Goal: Task Accomplishment & Management: Use online tool/utility

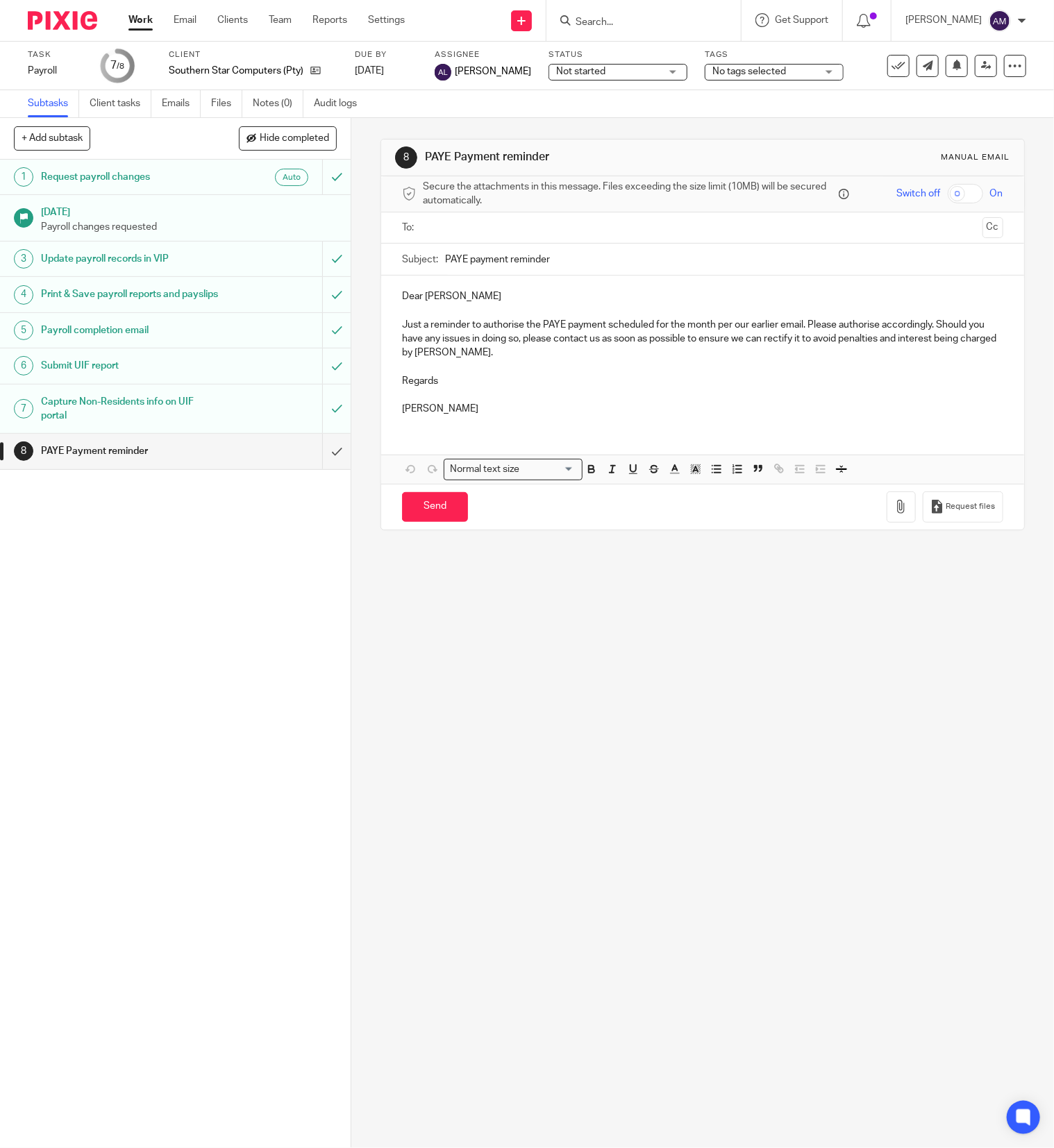
click at [639, 19] on input "Search" at bounding box center [636, 23] width 125 height 12
type input "kocho"
click button "submit" at bounding box center [0, 0] width 0 height 0
click at [651, 56] on link at bounding box center [700, 60] width 259 height 32
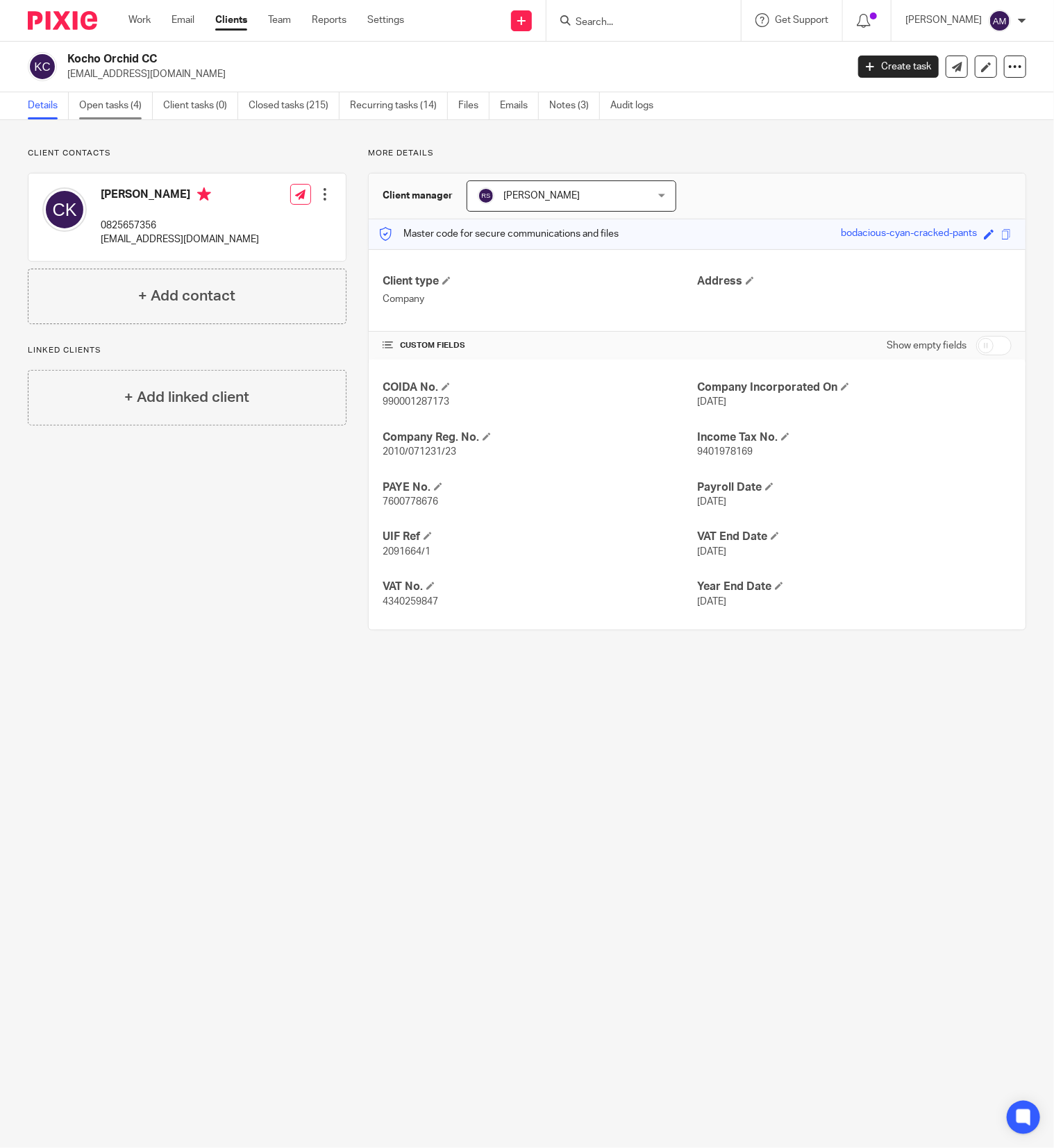
click at [121, 101] on link "Open tasks (4)" at bounding box center [116, 106] width 73 height 27
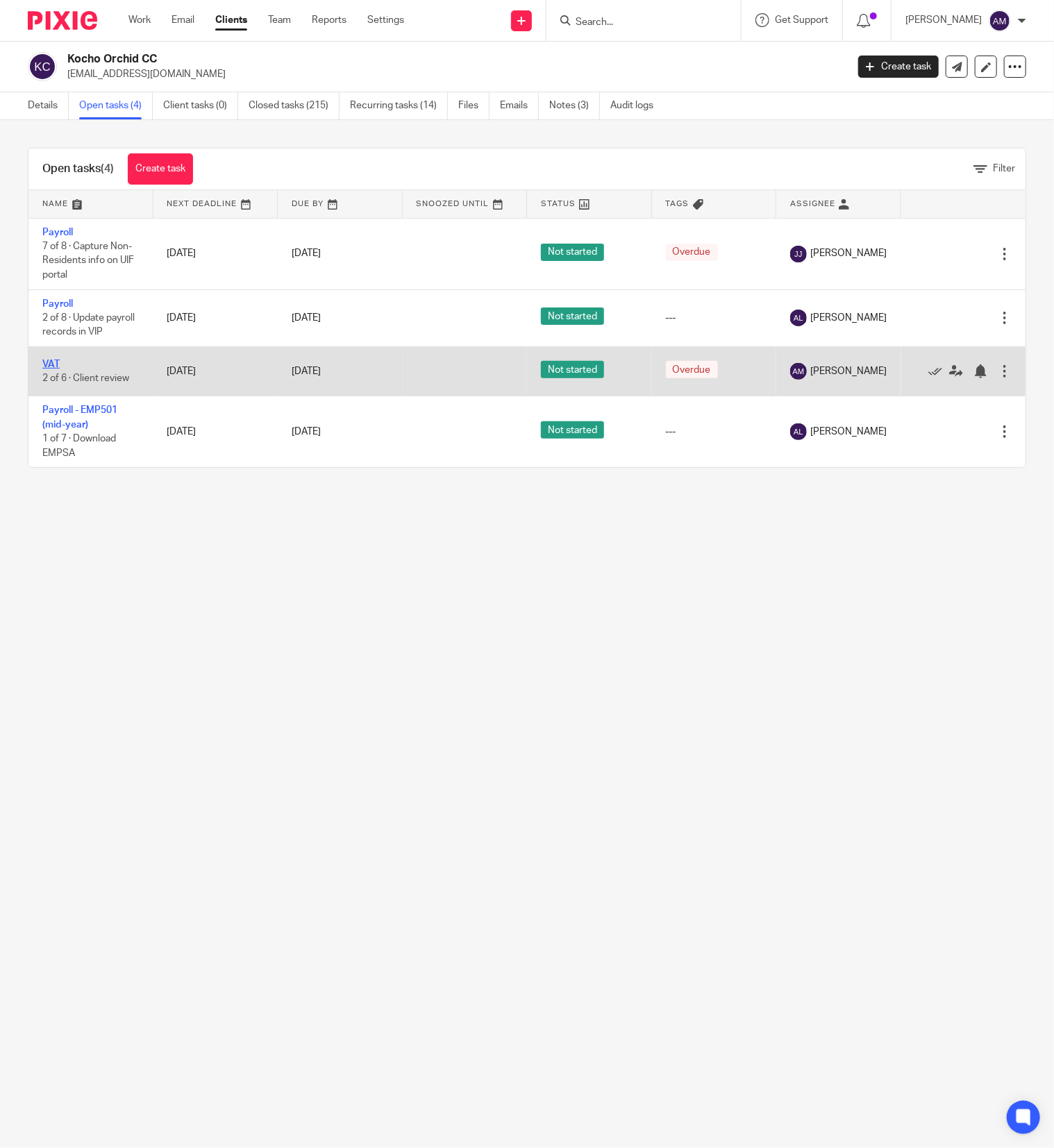
click at [53, 365] on link "VAT" at bounding box center [51, 364] width 18 height 10
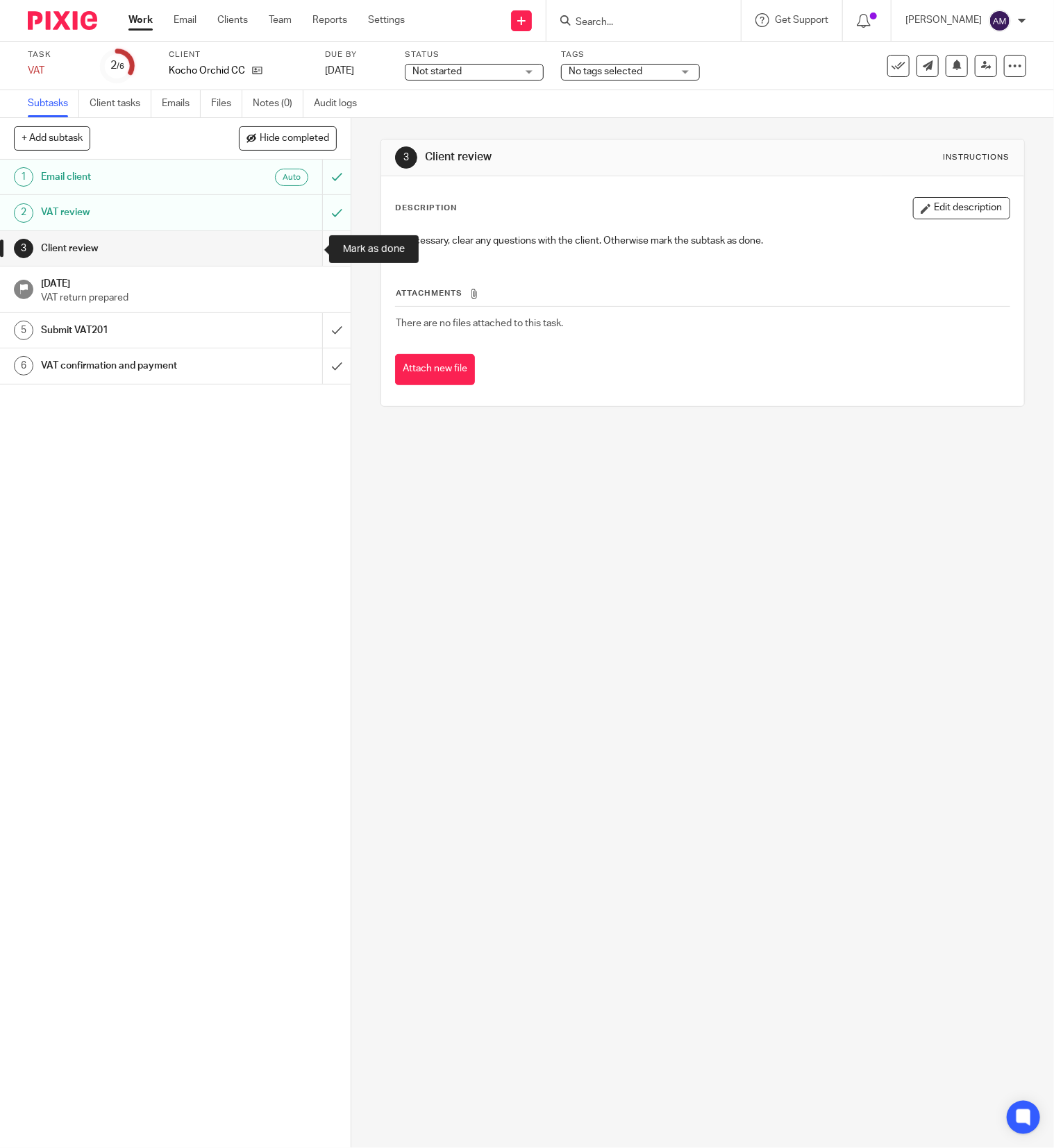
click at [307, 244] on input "submit" at bounding box center [175, 248] width 350 height 34
click at [307, 338] on input "submit" at bounding box center [175, 330] width 350 height 34
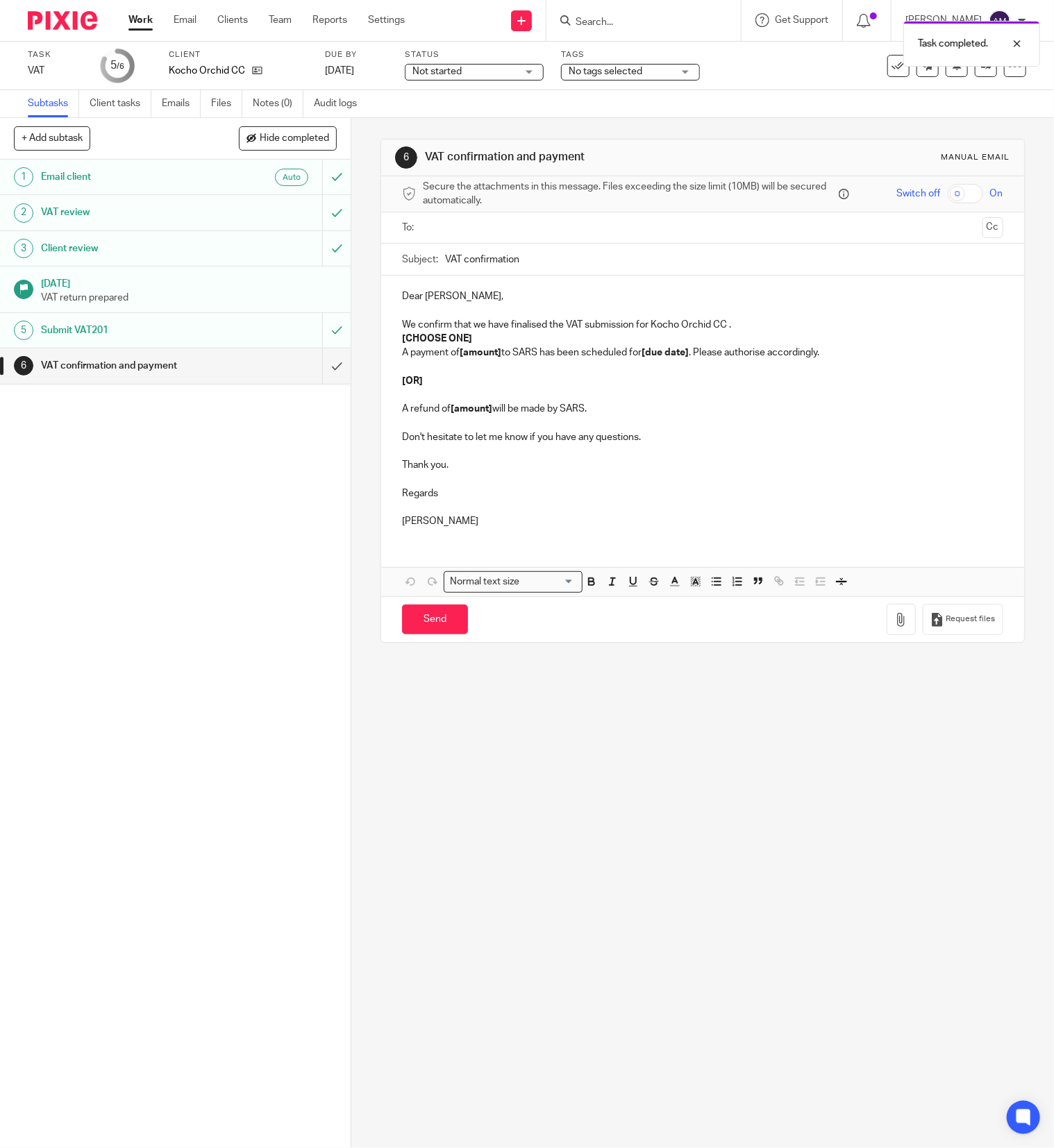
click at [479, 225] on input "text" at bounding box center [701, 228] width 548 height 16
click at [543, 264] on input "VAT confirmation" at bounding box center [724, 262] width 558 height 31
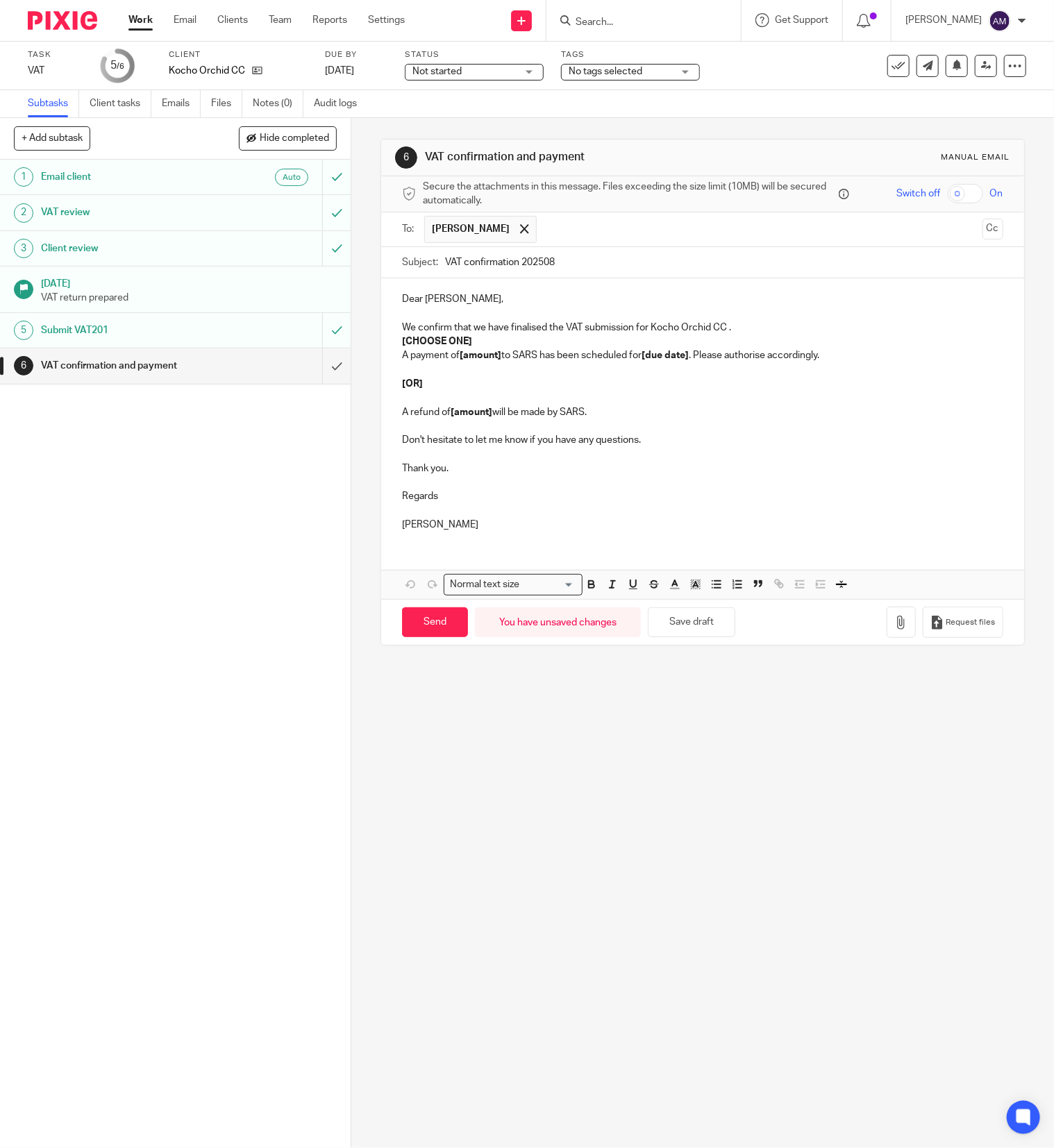
type input "VAT confirmation 202508"
drag, startPoint x: 470, startPoint y: 342, endPoint x: 389, endPoint y: 338, distance: 81.1
click at [389, 338] on div "Dear Carol, We confirm that we have finalised the VAT submission for Kocho Orch…" at bounding box center [703, 409] width 643 height 264
drag, startPoint x: 455, startPoint y: 356, endPoint x: 497, endPoint y: 358, distance: 42.0
click at [497, 358] on p "A payment of [amount] to SARS has been scheduled for [due date] . Please author…" at bounding box center [702, 356] width 601 height 14
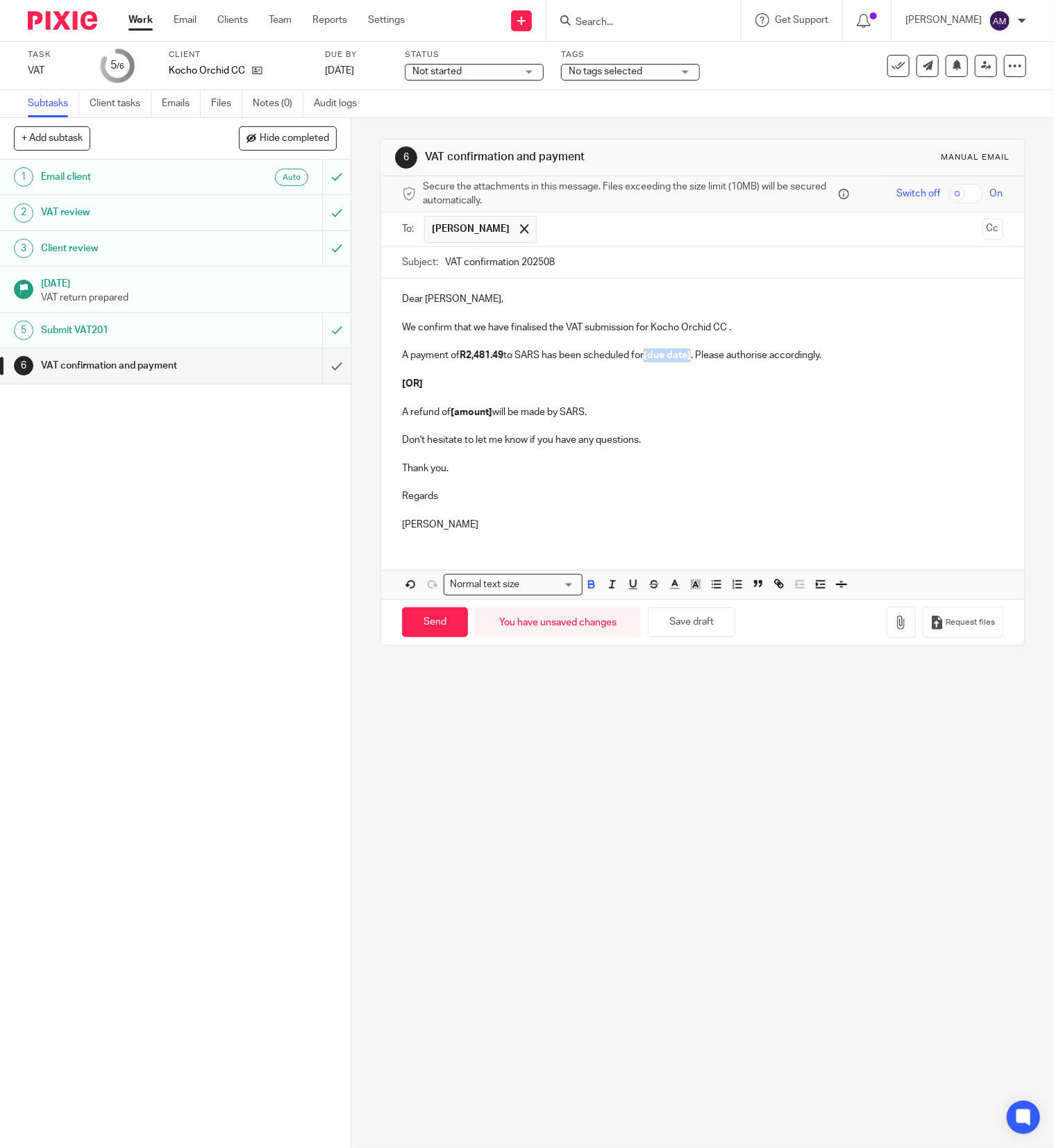
drag, startPoint x: 645, startPoint y: 359, endPoint x: 690, endPoint y: 358, distance: 45.0
click at [690, 358] on p "A payment of R2,481.49 to SARS has been scheduled for [due date] . Please autho…" at bounding box center [702, 356] width 601 height 14
drag, startPoint x: 393, startPoint y: 371, endPoint x: 703, endPoint y: 411, distance: 312.6
click at [703, 411] on div "Dear Carol, We confirm that we have finalised the VAT submission for Kocho Orch…" at bounding box center [703, 409] width 643 height 264
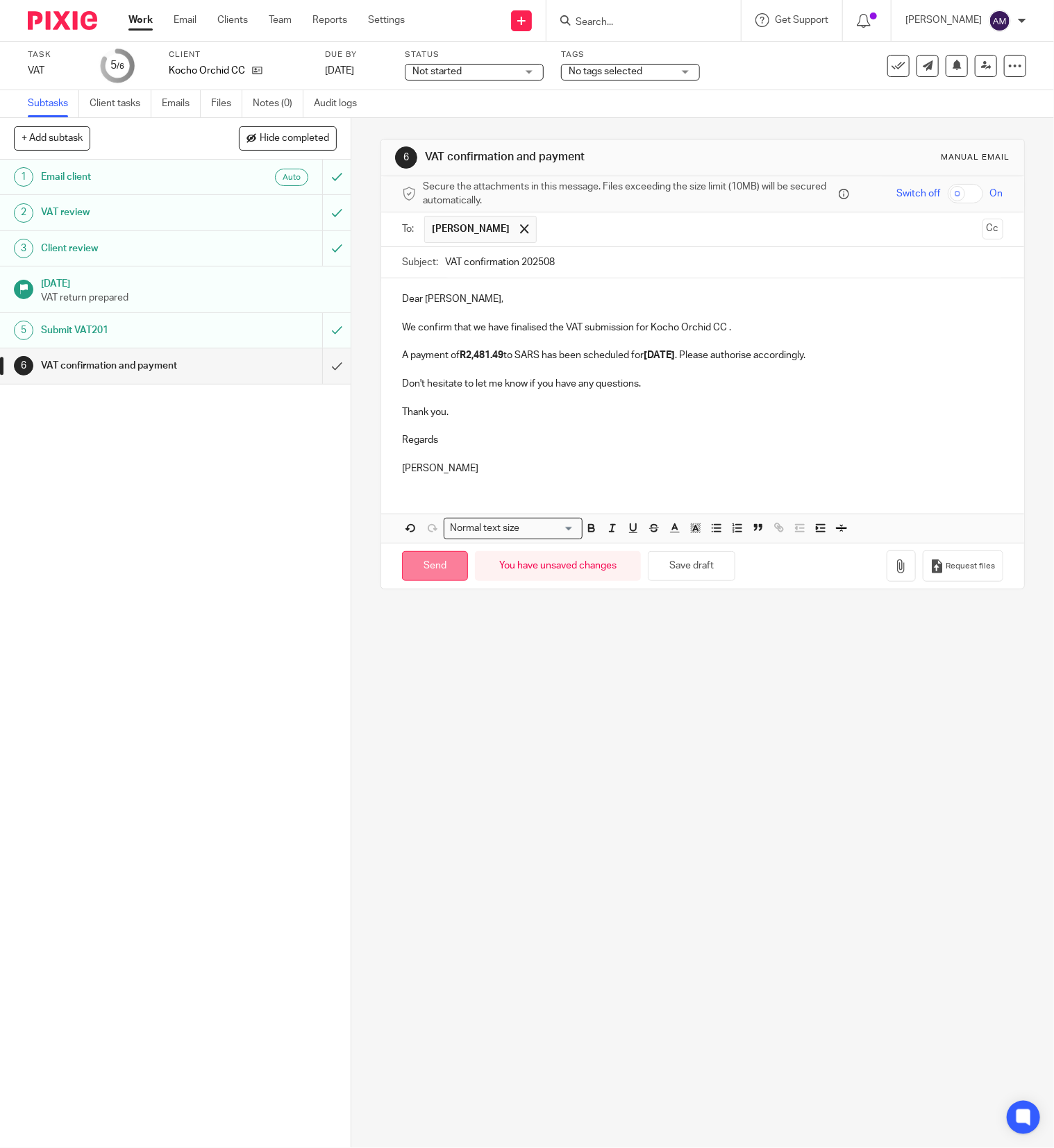
click at [427, 578] on input "Send" at bounding box center [434, 566] width 66 height 30
type input "Sent"
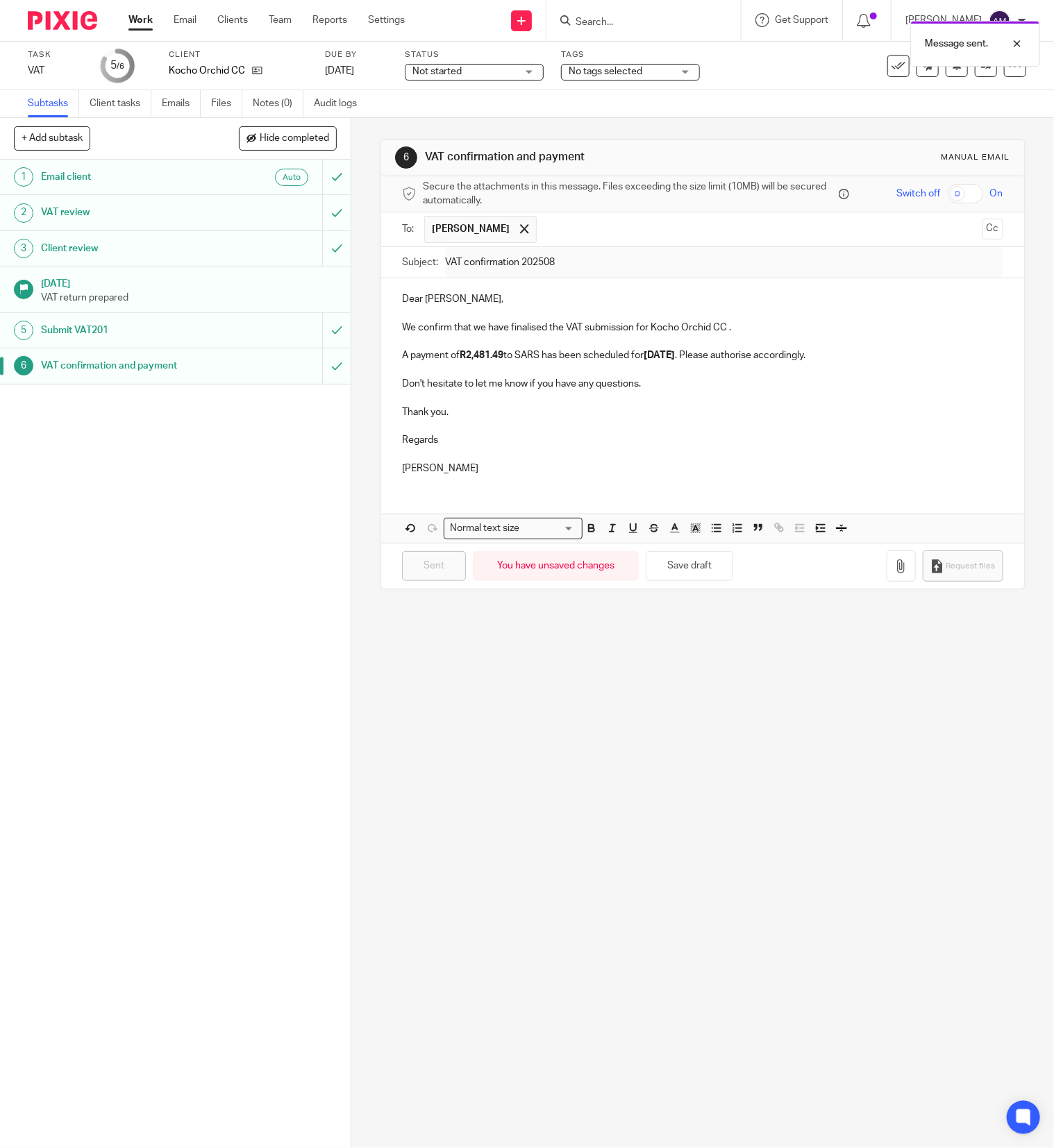
click at [139, 16] on link "Work" at bounding box center [140, 20] width 25 height 14
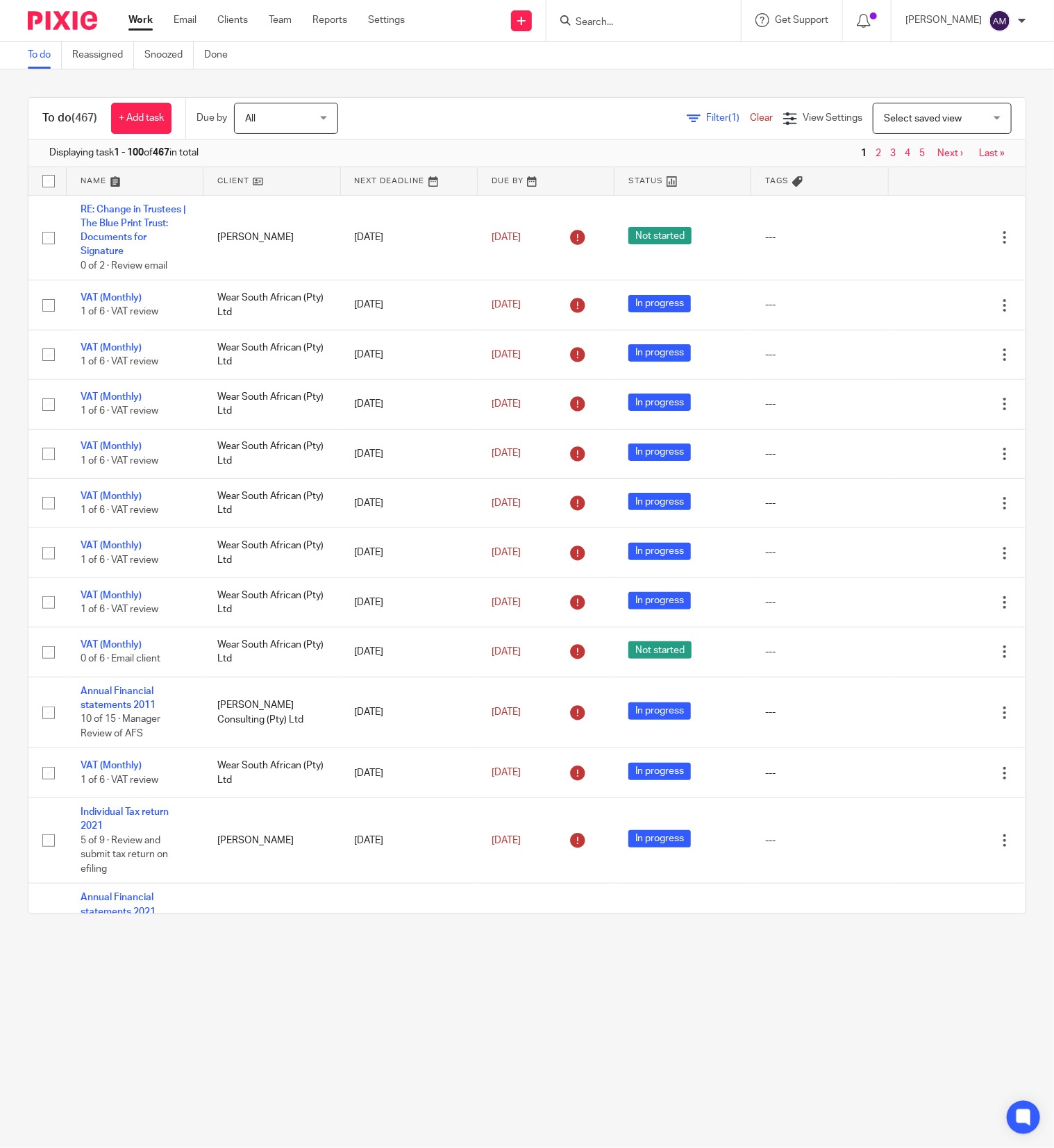
click at [706, 116] on span "Filter (1)" at bounding box center [728, 117] width 44 height 10
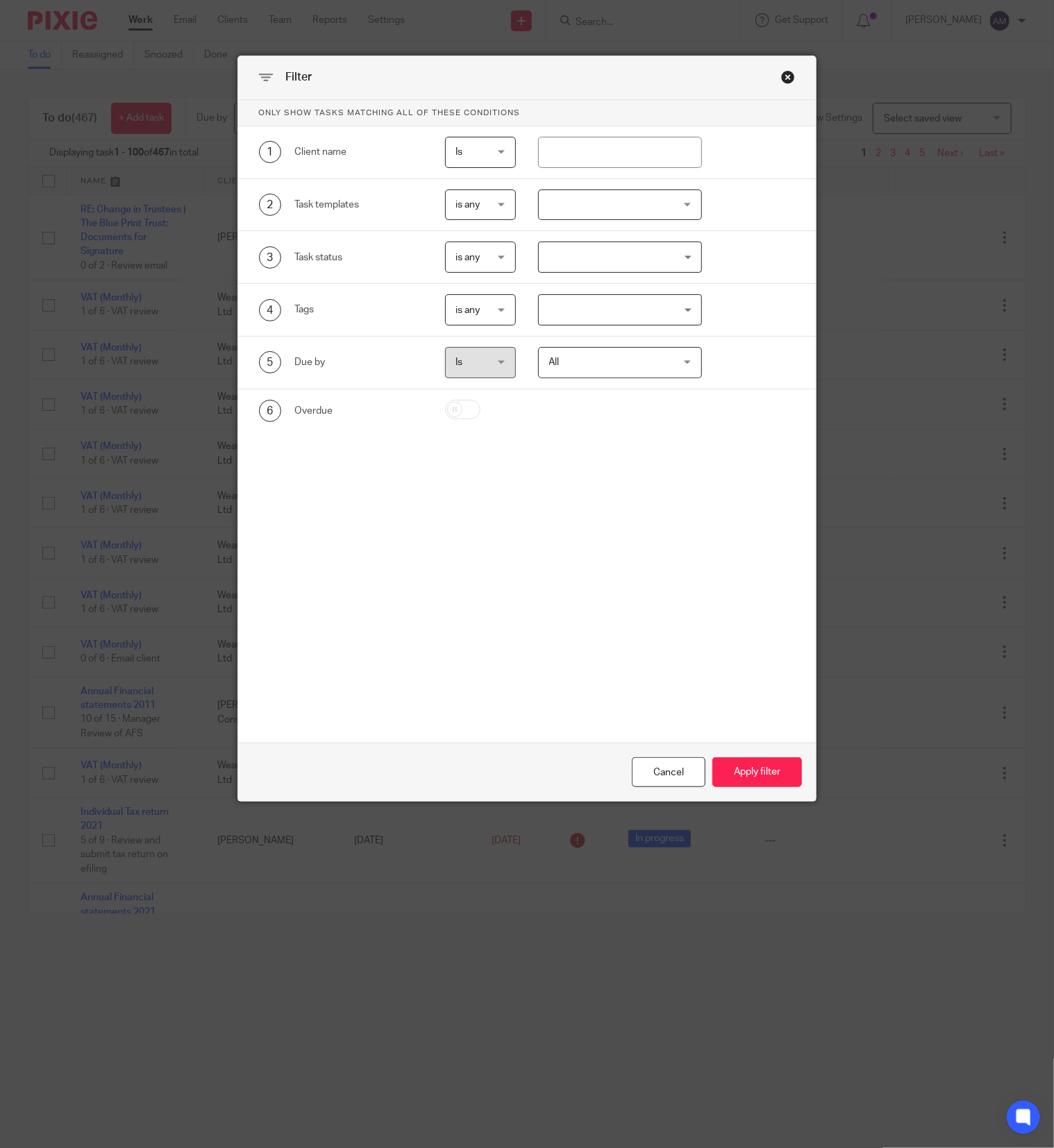
click at [636, 206] on div at bounding box center [620, 205] width 164 height 31
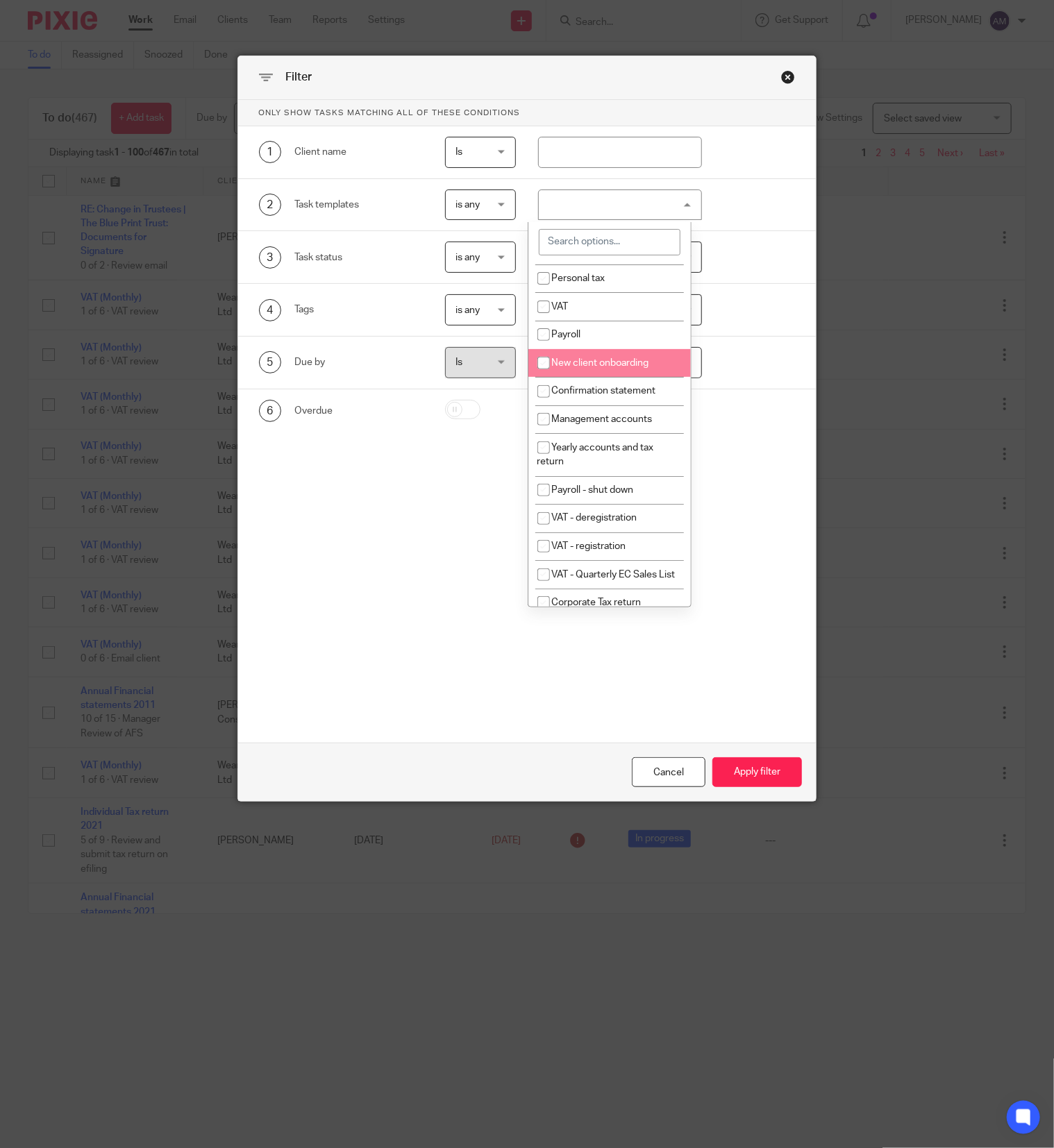
scroll to position [278, 0]
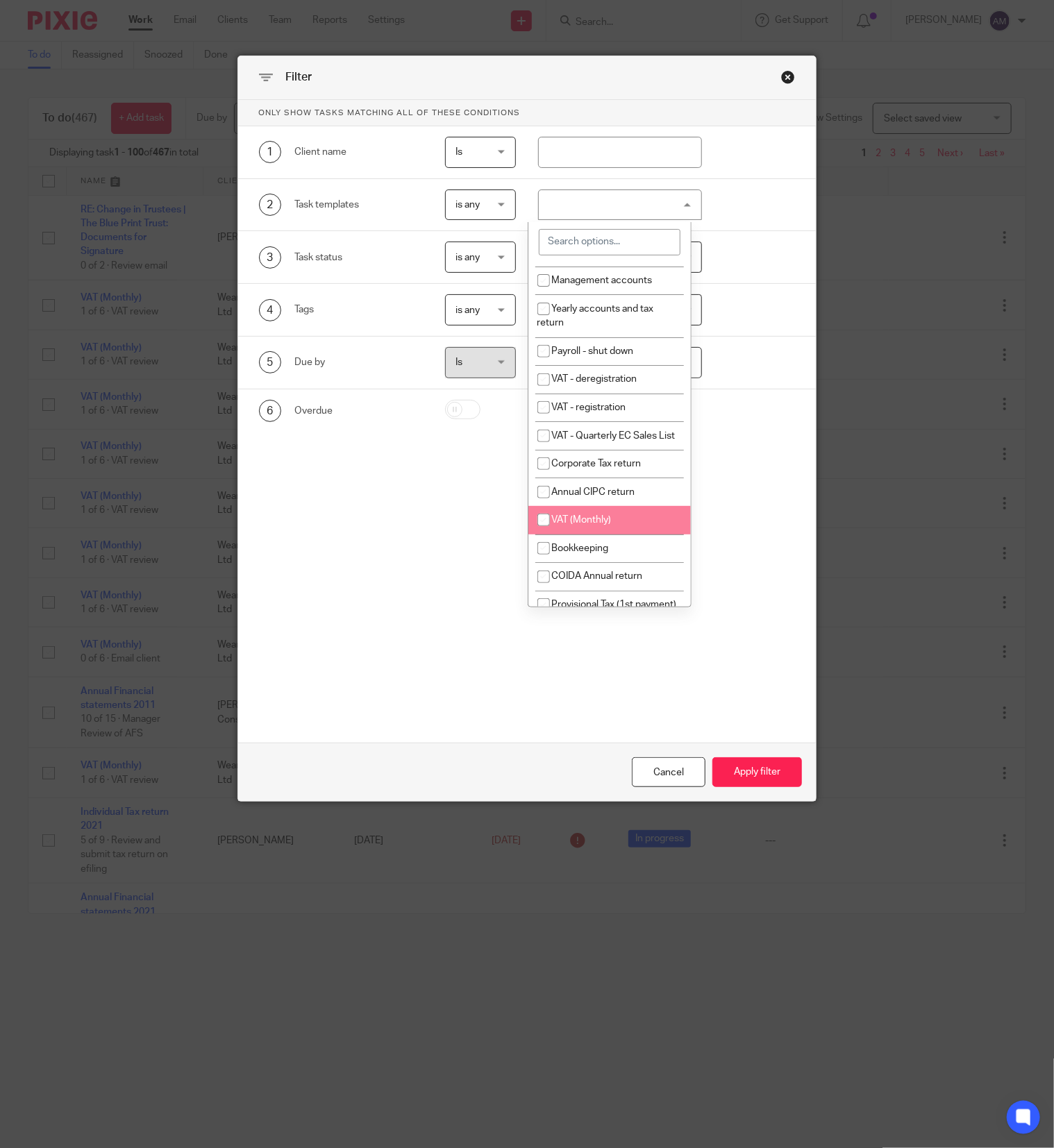
click at [613, 535] on li "VAT (Monthly)" at bounding box center [609, 520] width 163 height 28
checkbox input "true"
click at [727, 674] on form "Only show tasks matching all of these conditions 1 Client name Is Is Is Is not …" at bounding box center [527, 450] width 578 height 702
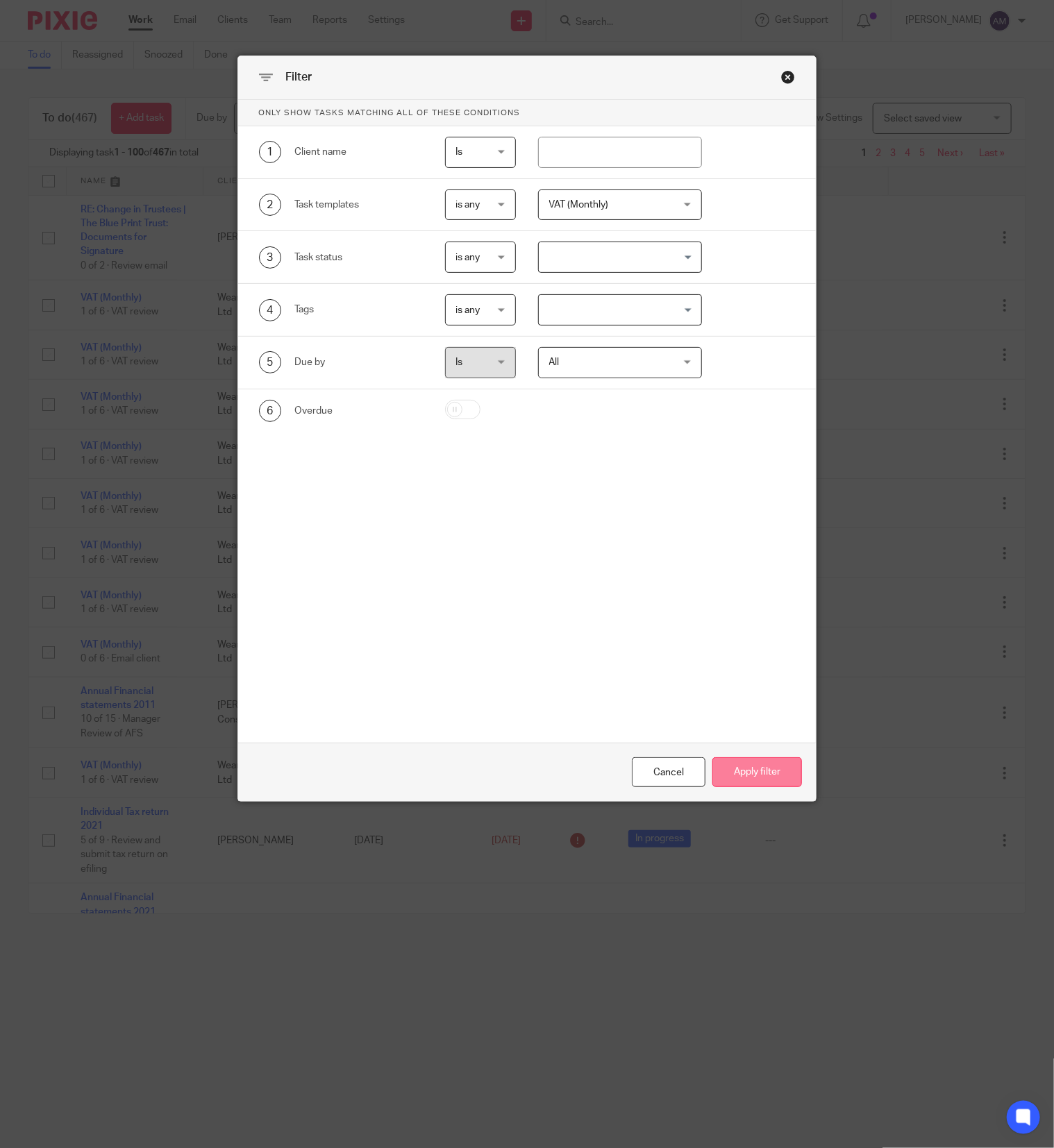
click at [745, 771] on button "Apply filter" at bounding box center [757, 772] width 89 height 30
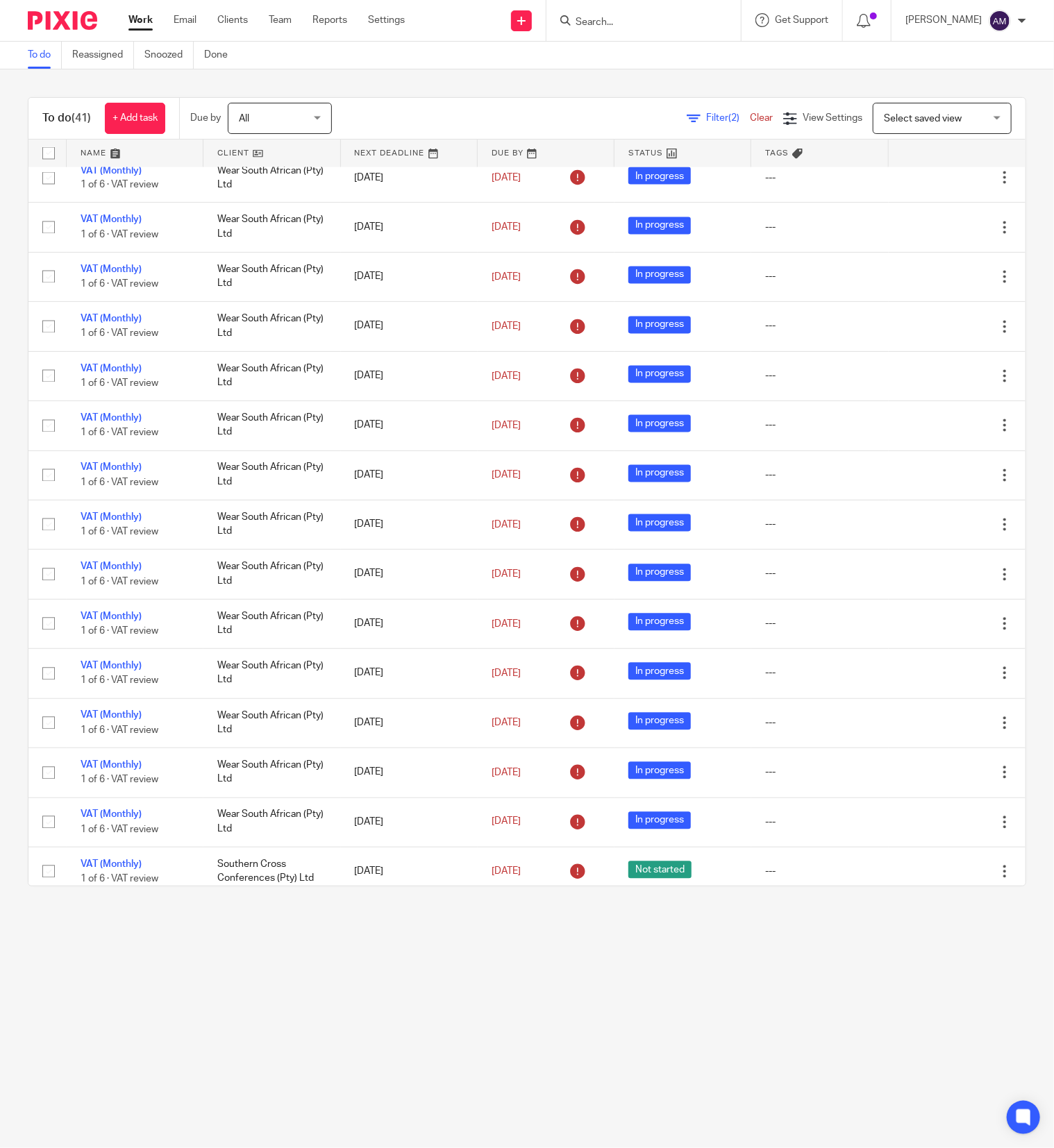
scroll to position [1350, 0]
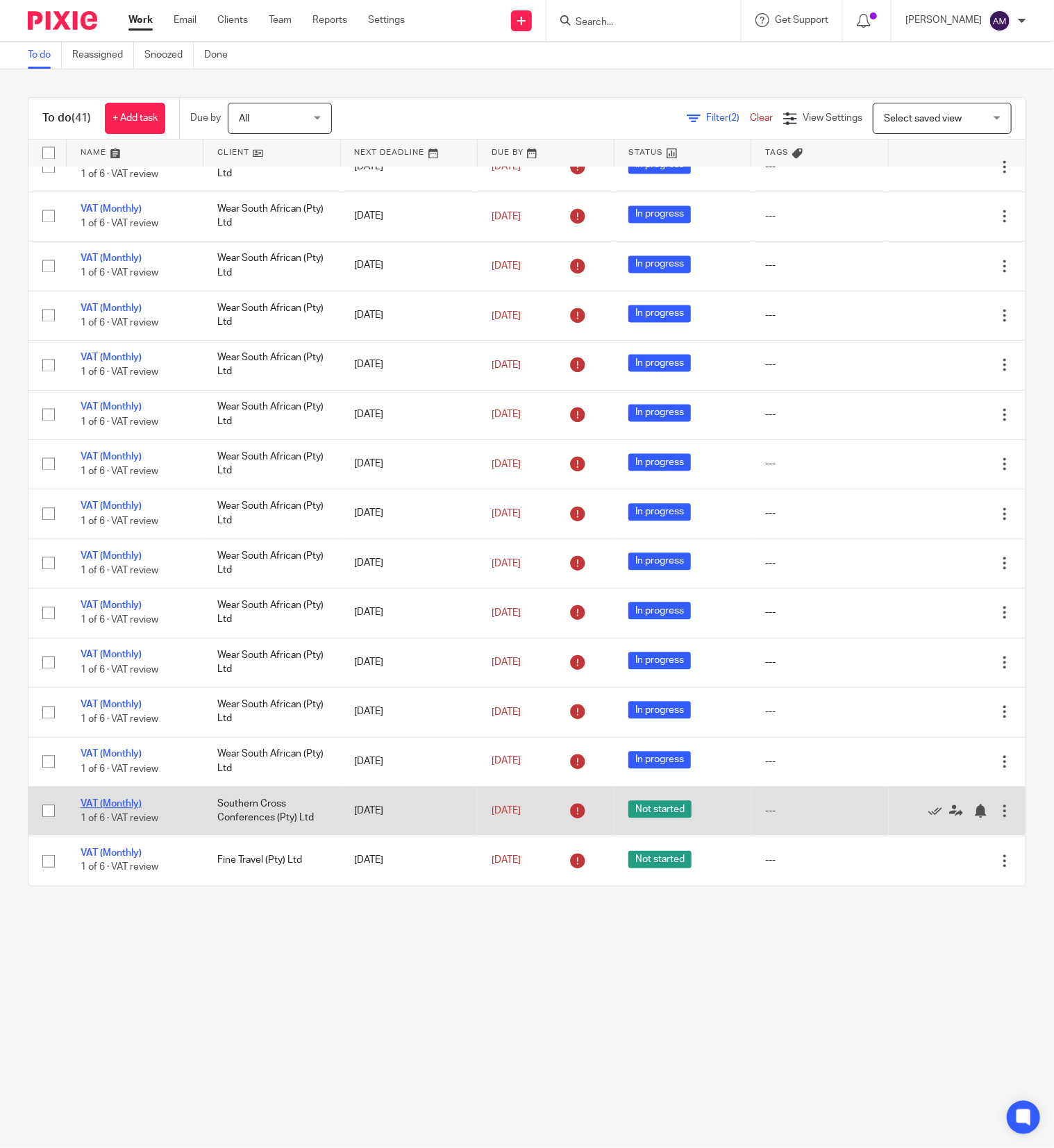
click at [96, 799] on link "VAT (Monthly)" at bounding box center [110, 804] width 61 height 10
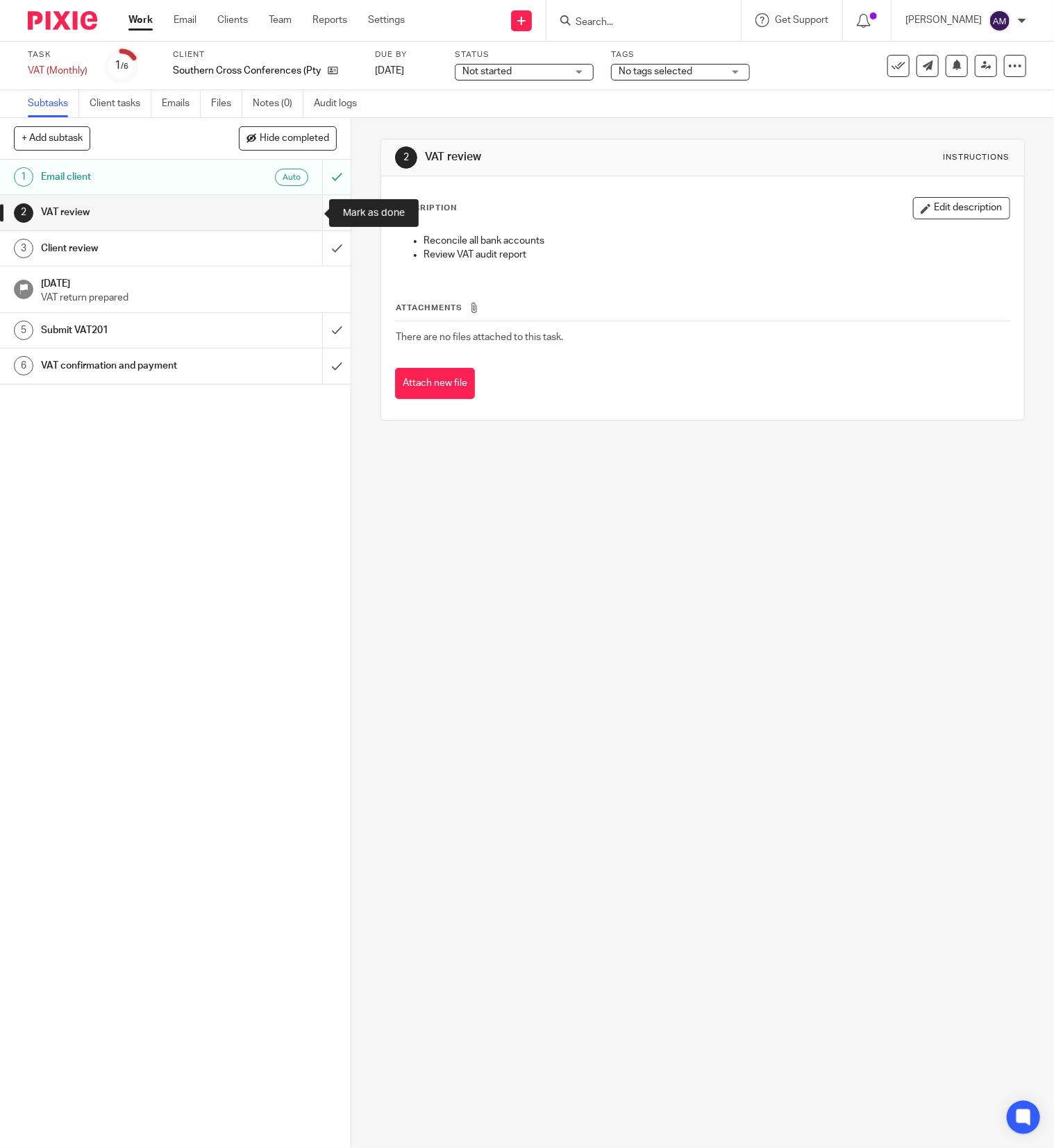
click at [305, 212] on input "submit" at bounding box center [175, 212] width 350 height 34
click at [307, 247] on input "submit" at bounding box center [175, 248] width 350 height 34
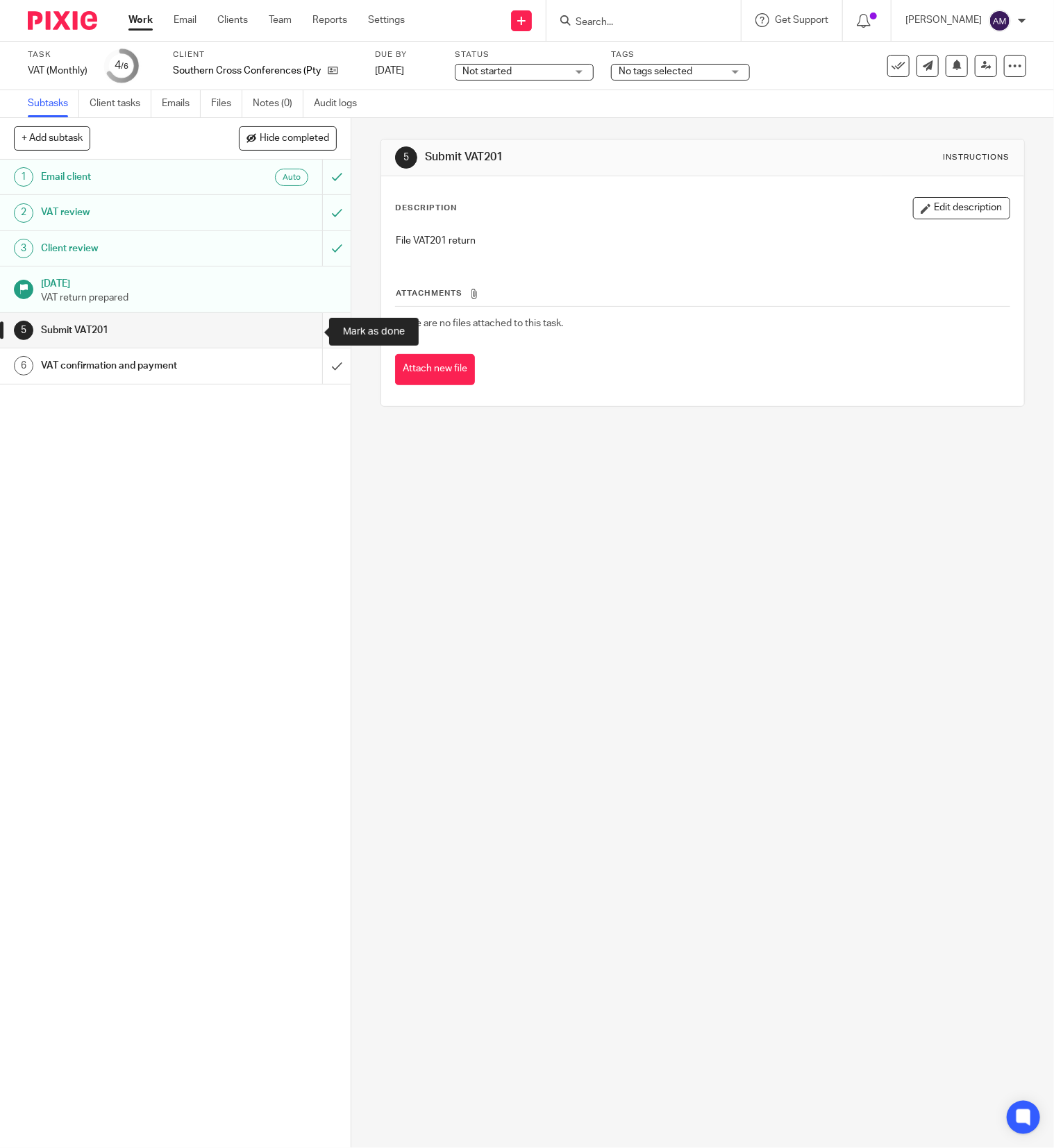
click at [306, 328] on input "submit" at bounding box center [175, 330] width 350 height 34
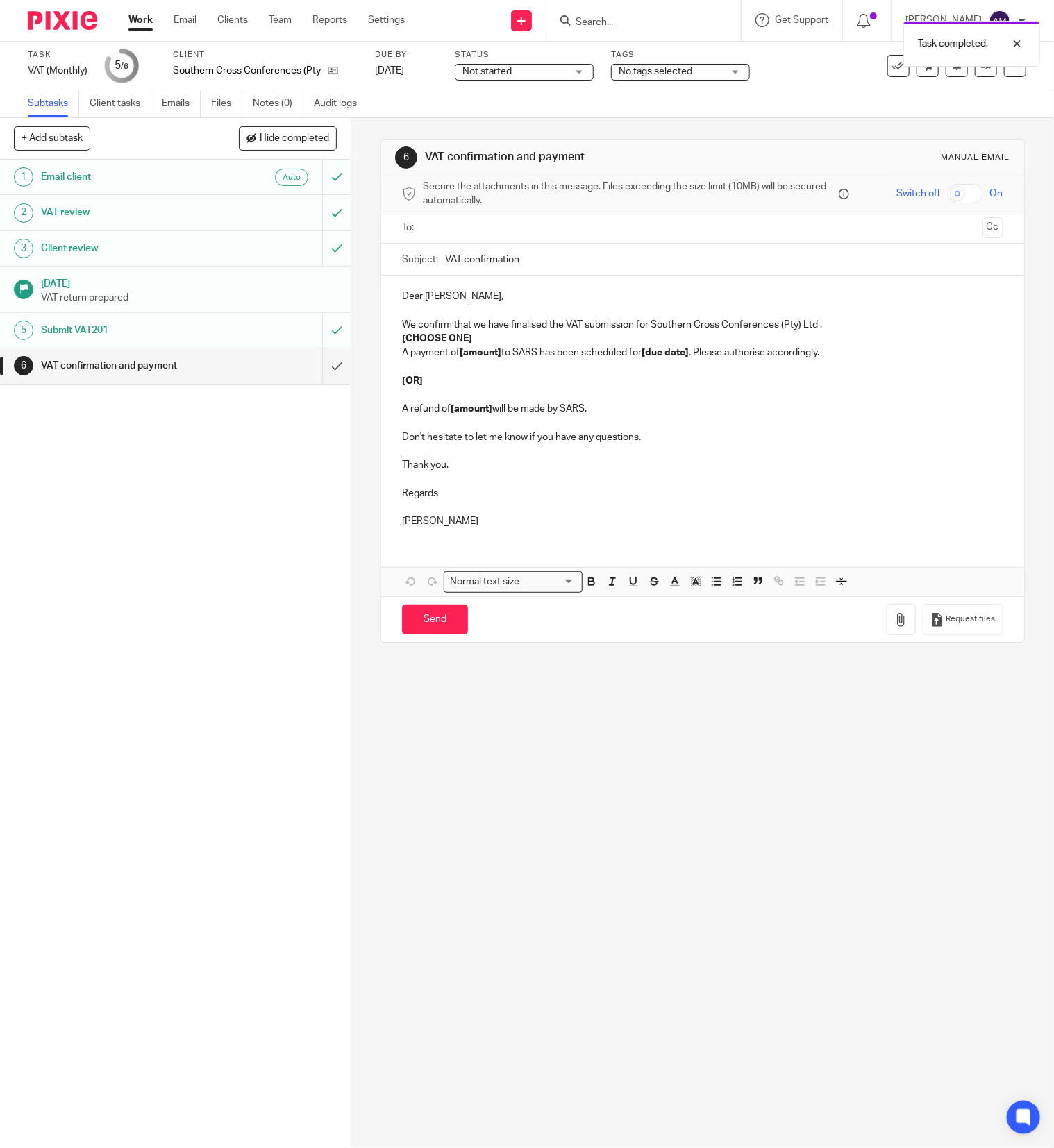
click at [567, 227] on input "text" at bounding box center [701, 228] width 548 height 16
click at [599, 223] on input "text" at bounding box center [760, 229] width 433 height 27
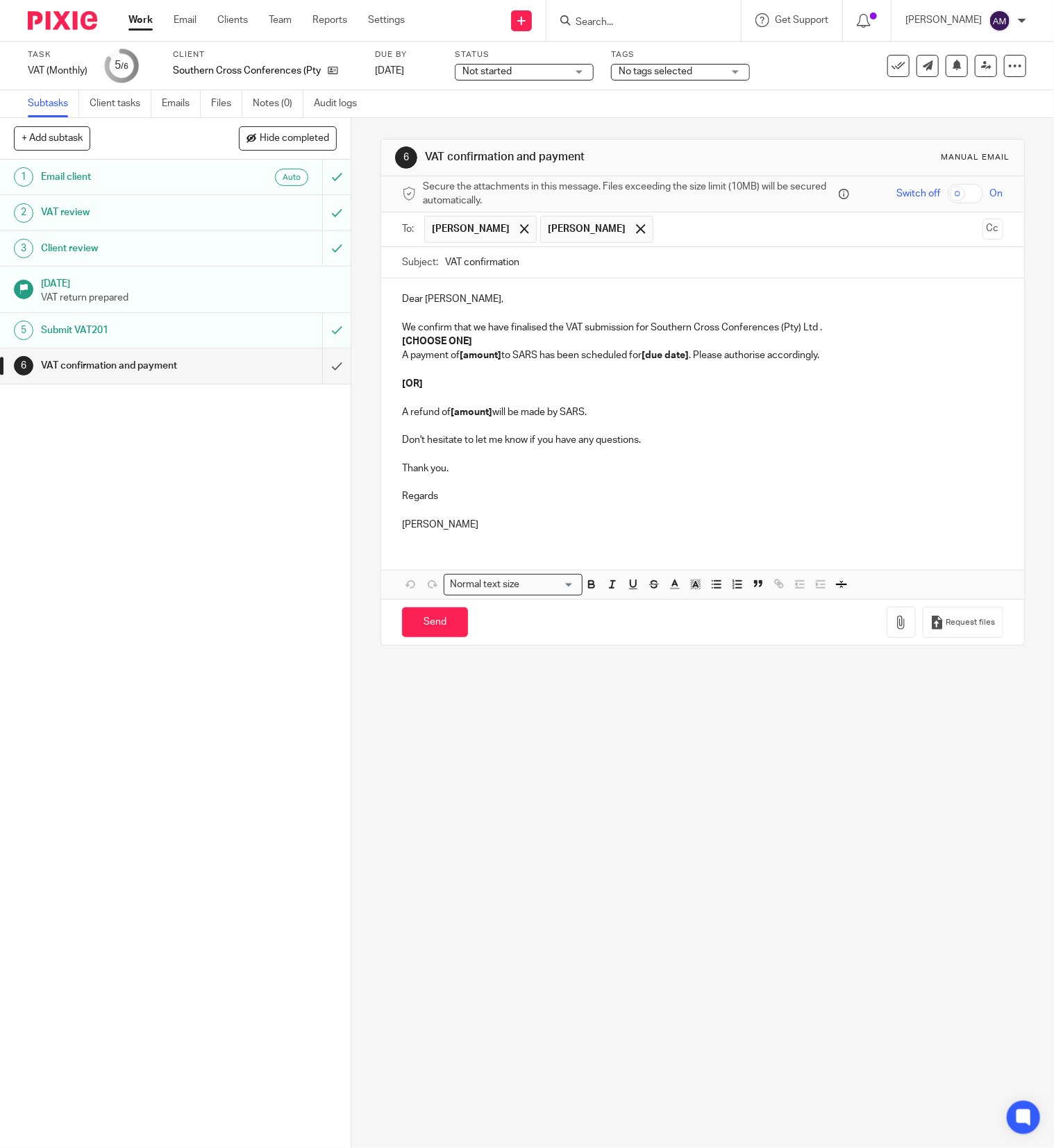
click at [594, 260] on input "VAT confirmation" at bounding box center [724, 262] width 558 height 31
type input "VAT confirmation 202508"
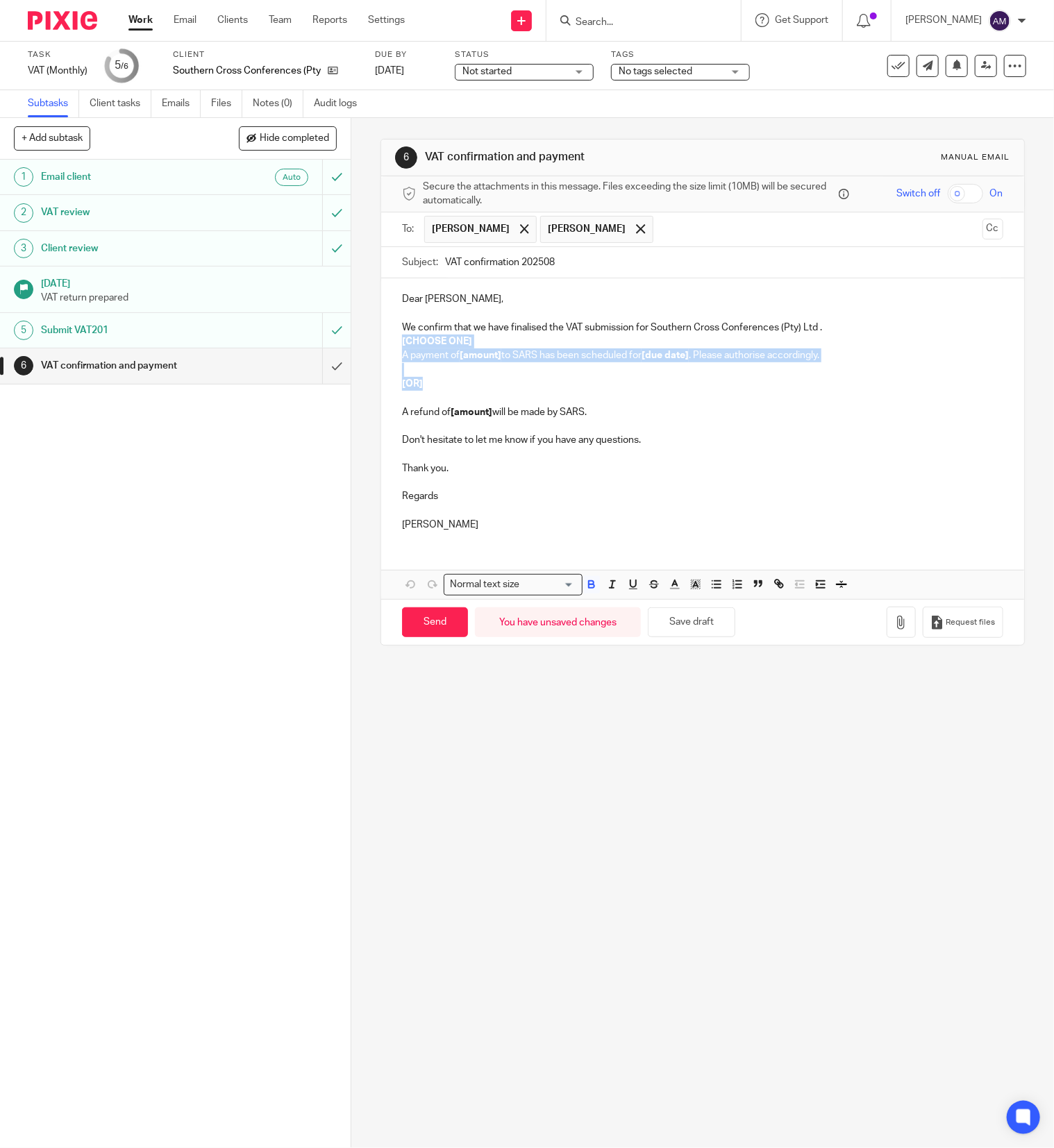
drag, startPoint x: 392, startPoint y: 343, endPoint x: 418, endPoint y: 387, distance: 51.1
click at [418, 387] on div "Dear Riaan, We confirm that we have finalised the VAT submission for Southern C…" at bounding box center [703, 409] width 643 height 264
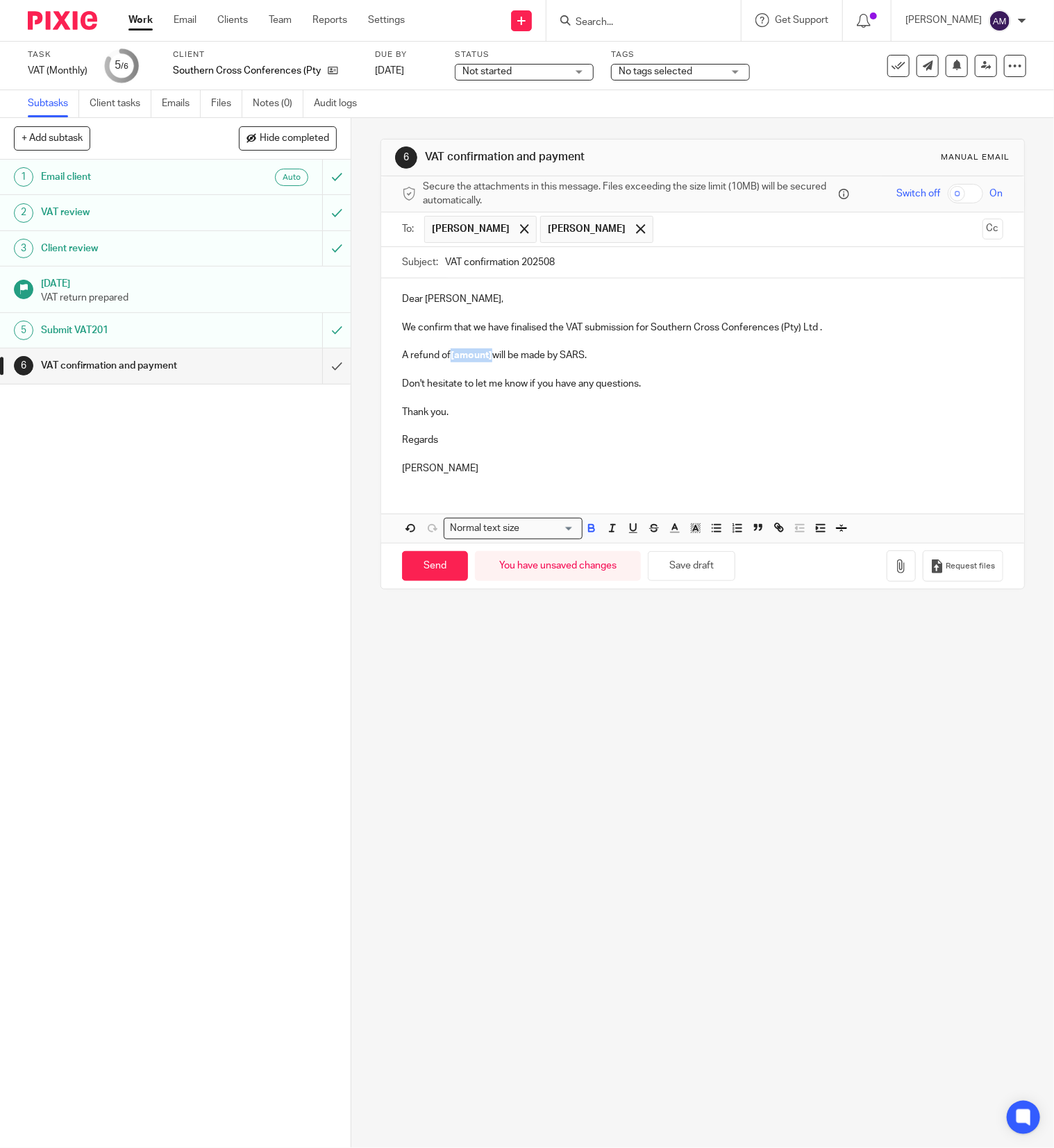
drag, startPoint x: 445, startPoint y: 356, endPoint x: 486, endPoint y: 362, distance: 41.4
click at [486, 360] on strong "[amount]" at bounding box center [471, 355] width 41 height 10
click at [433, 570] on input "Send" at bounding box center [434, 566] width 66 height 30
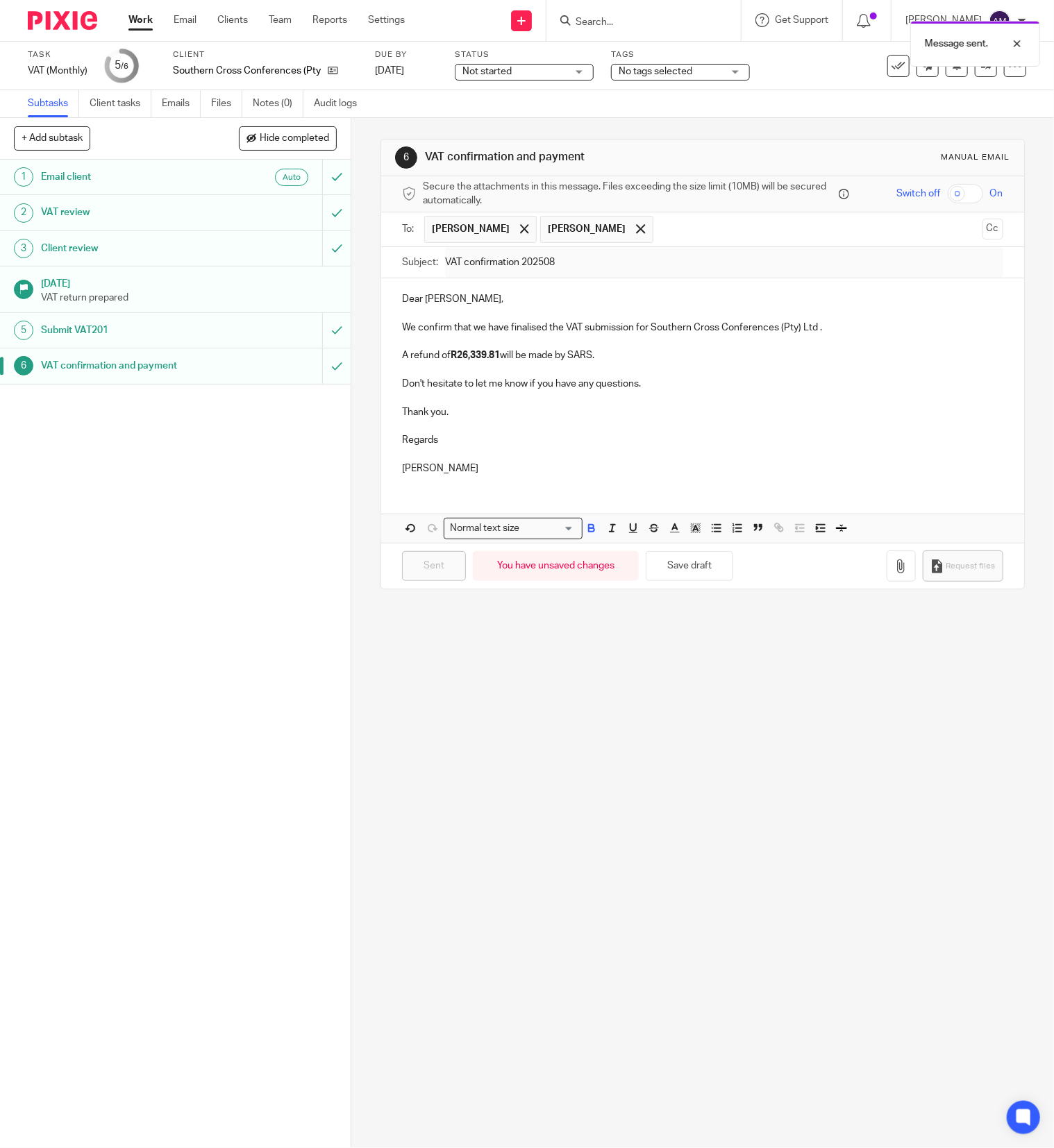
type input "Sent"
click at [625, 21] on input "Search" at bounding box center [636, 23] width 125 height 12
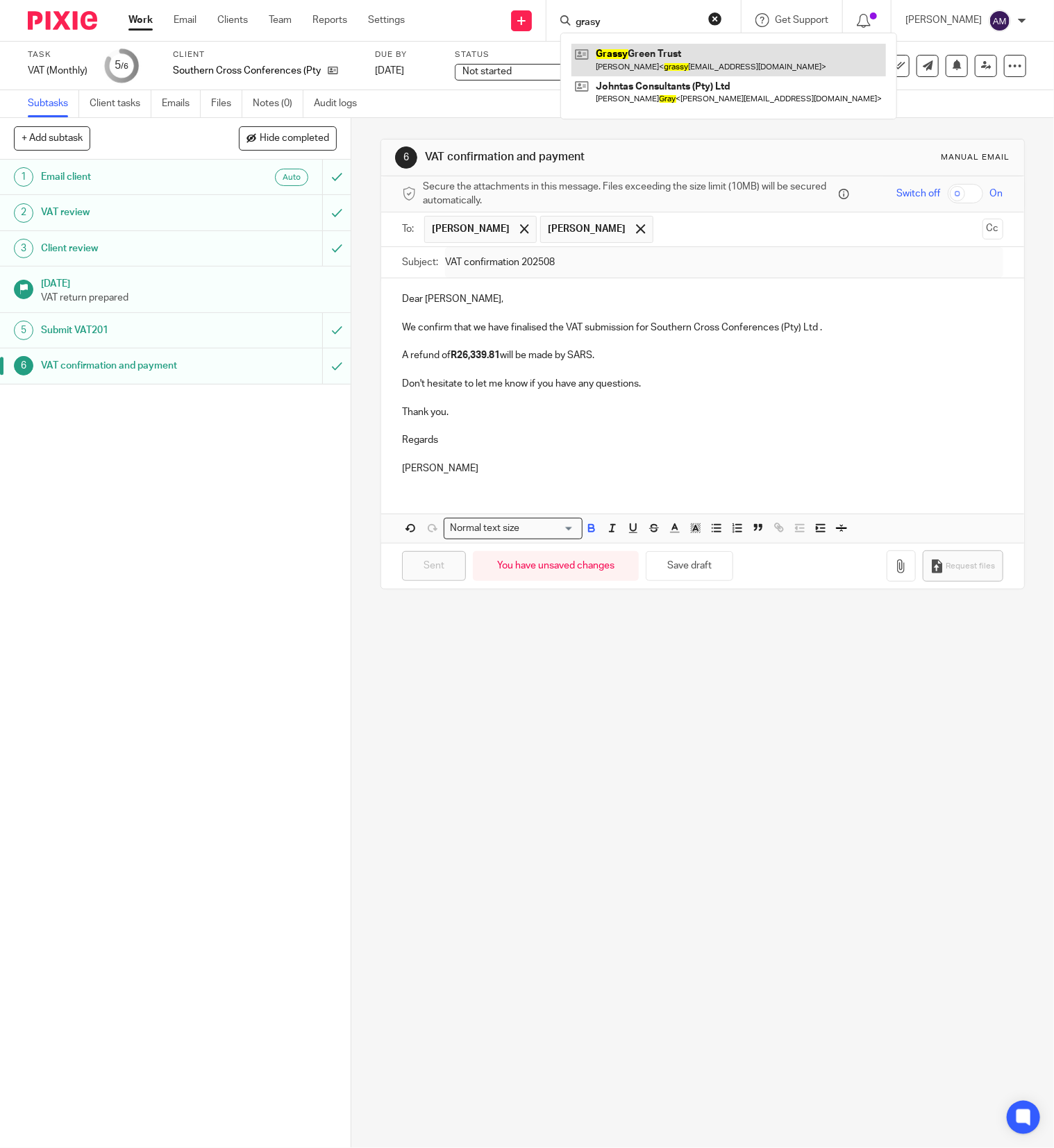
type input "grasy"
click at [651, 50] on link at bounding box center [728, 60] width 314 height 32
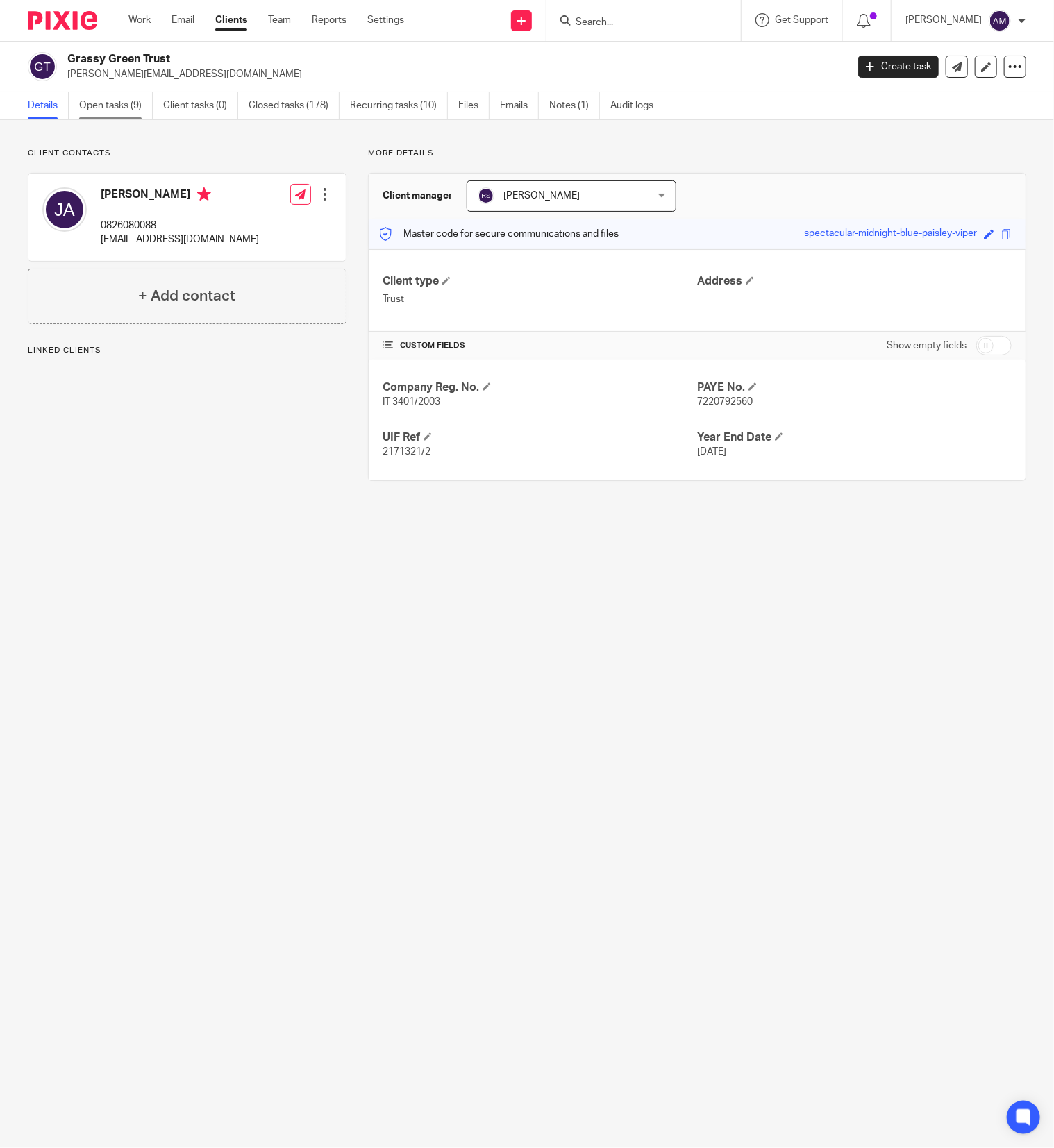
click at [102, 101] on link "Open tasks (9)" at bounding box center [116, 106] width 73 height 27
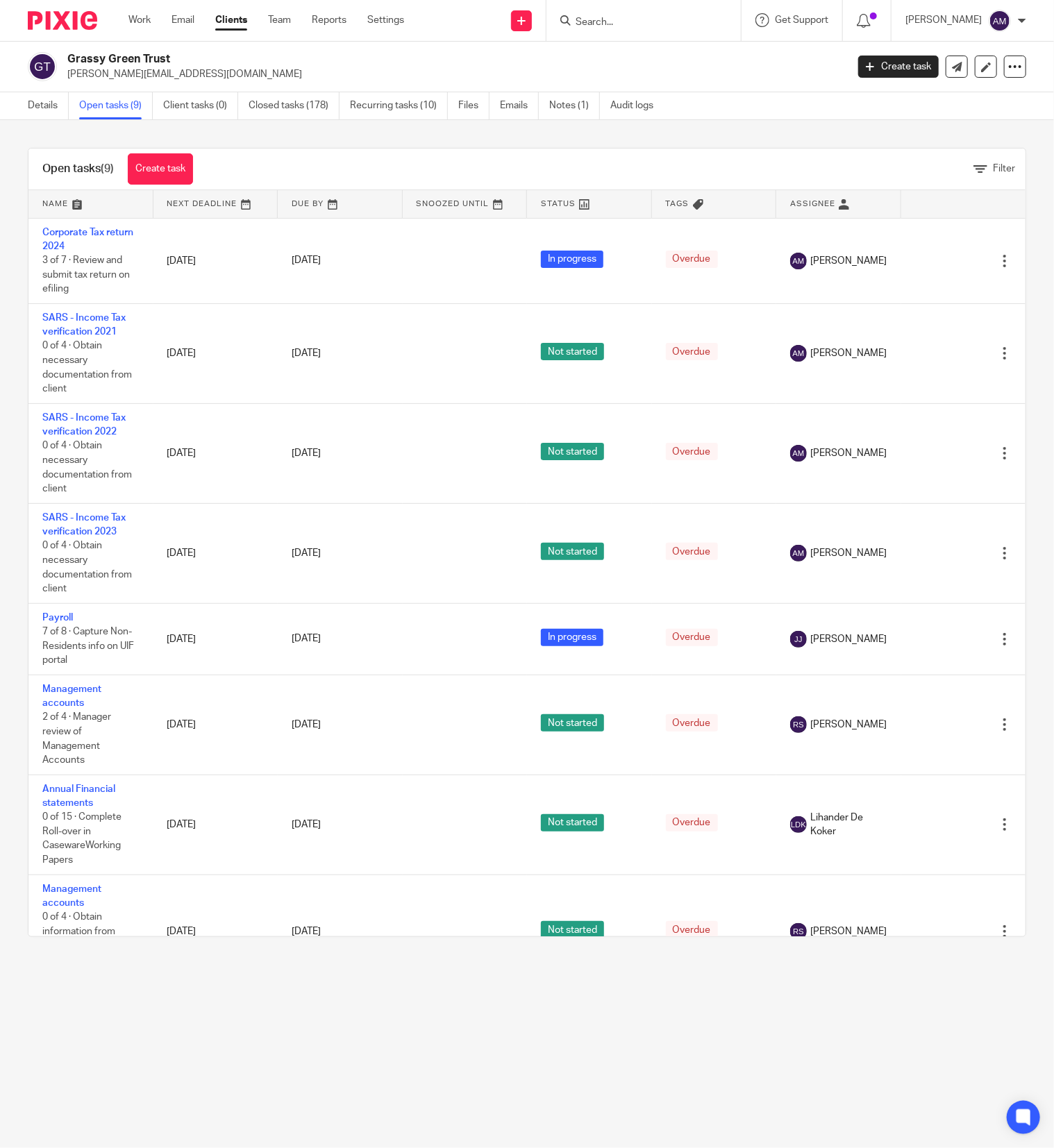
click at [102, 205] on link at bounding box center [91, 203] width 125 height 27
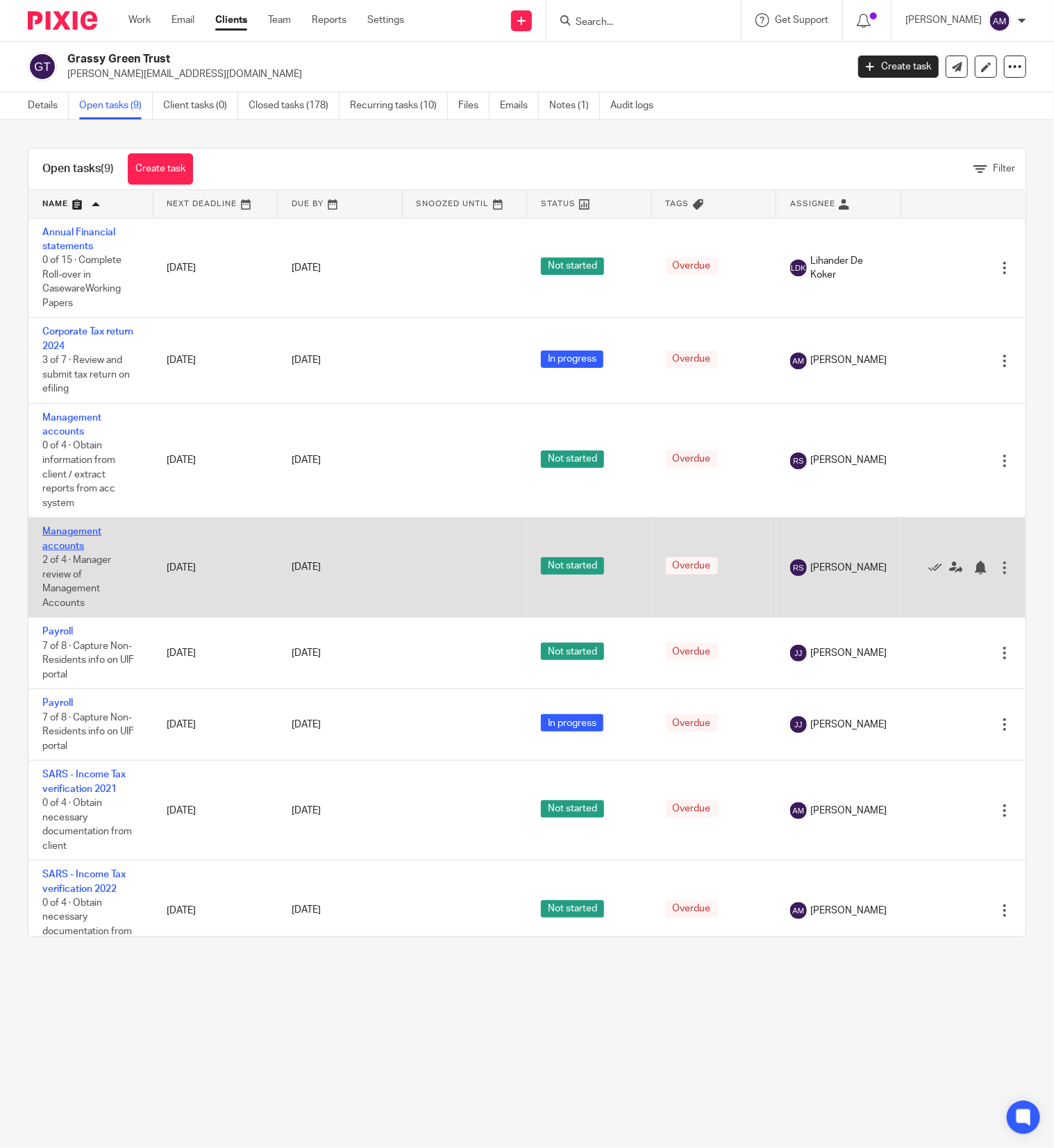
click at [64, 541] on link "Management accounts" at bounding box center [72, 538] width 59 height 24
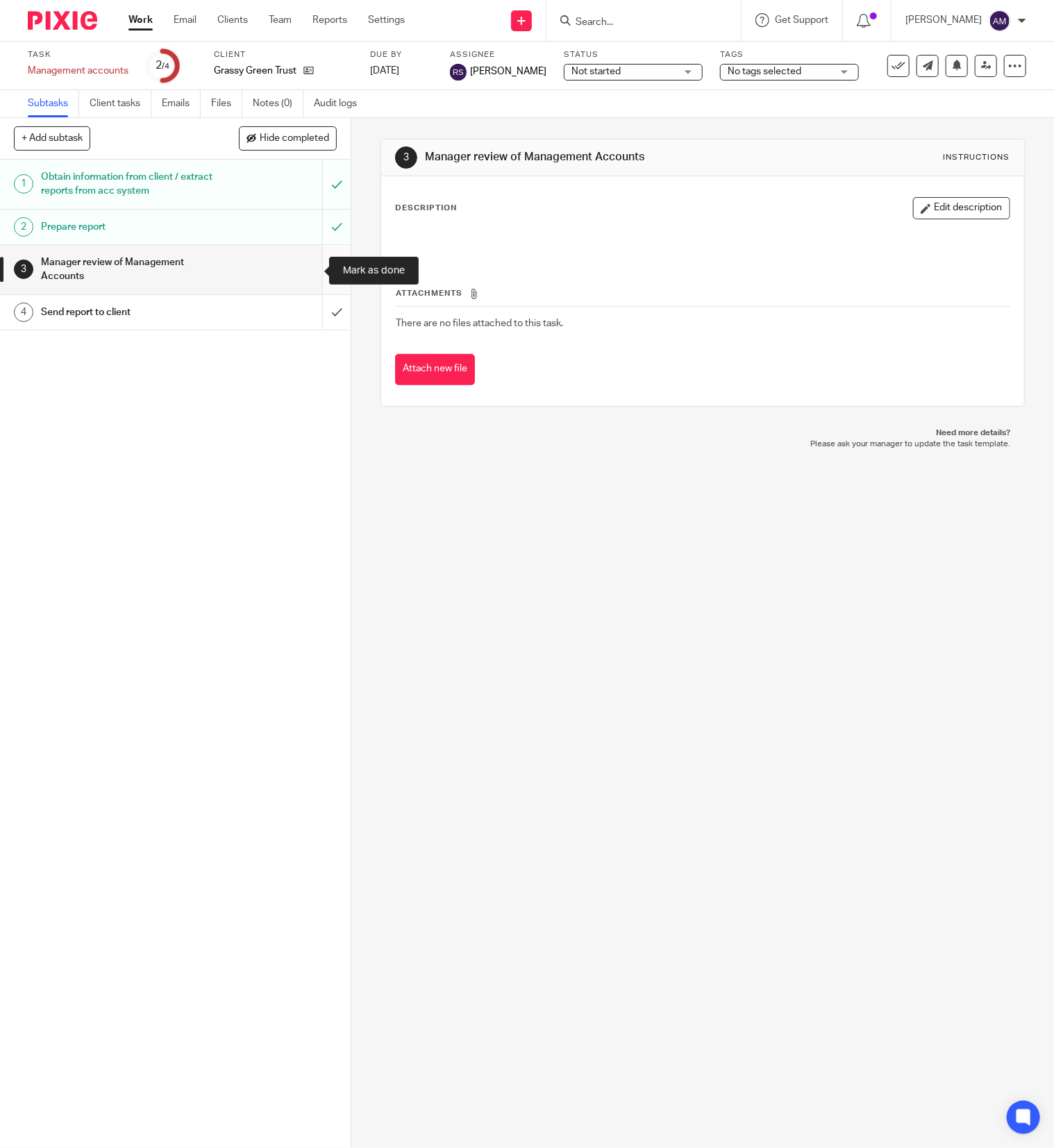
click at [311, 267] on input "submit" at bounding box center [175, 270] width 350 height 49
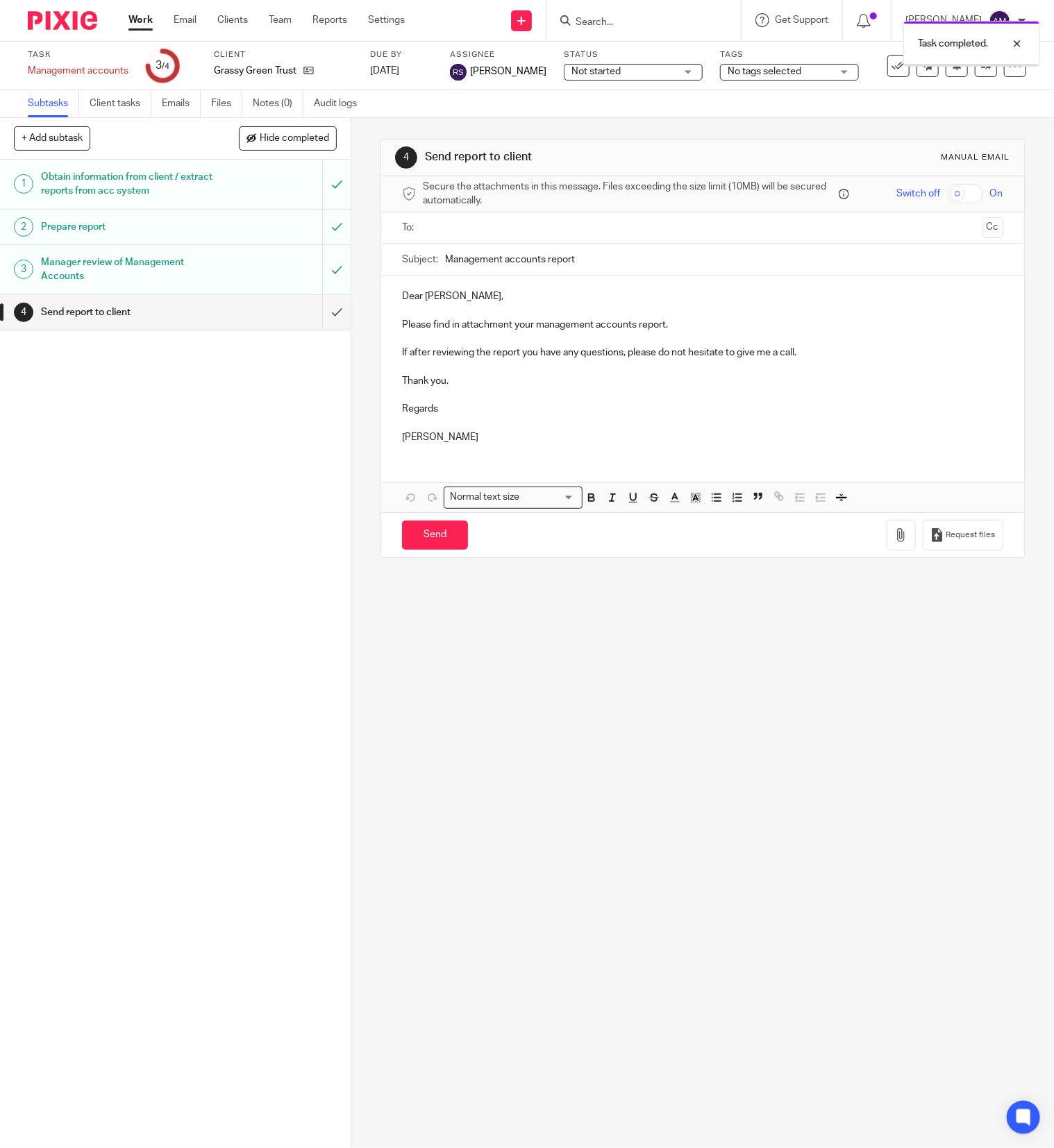
click at [516, 230] on input "text" at bounding box center [701, 228] width 548 height 16
click at [600, 262] on input "Management accounts report" at bounding box center [724, 262] width 558 height 31
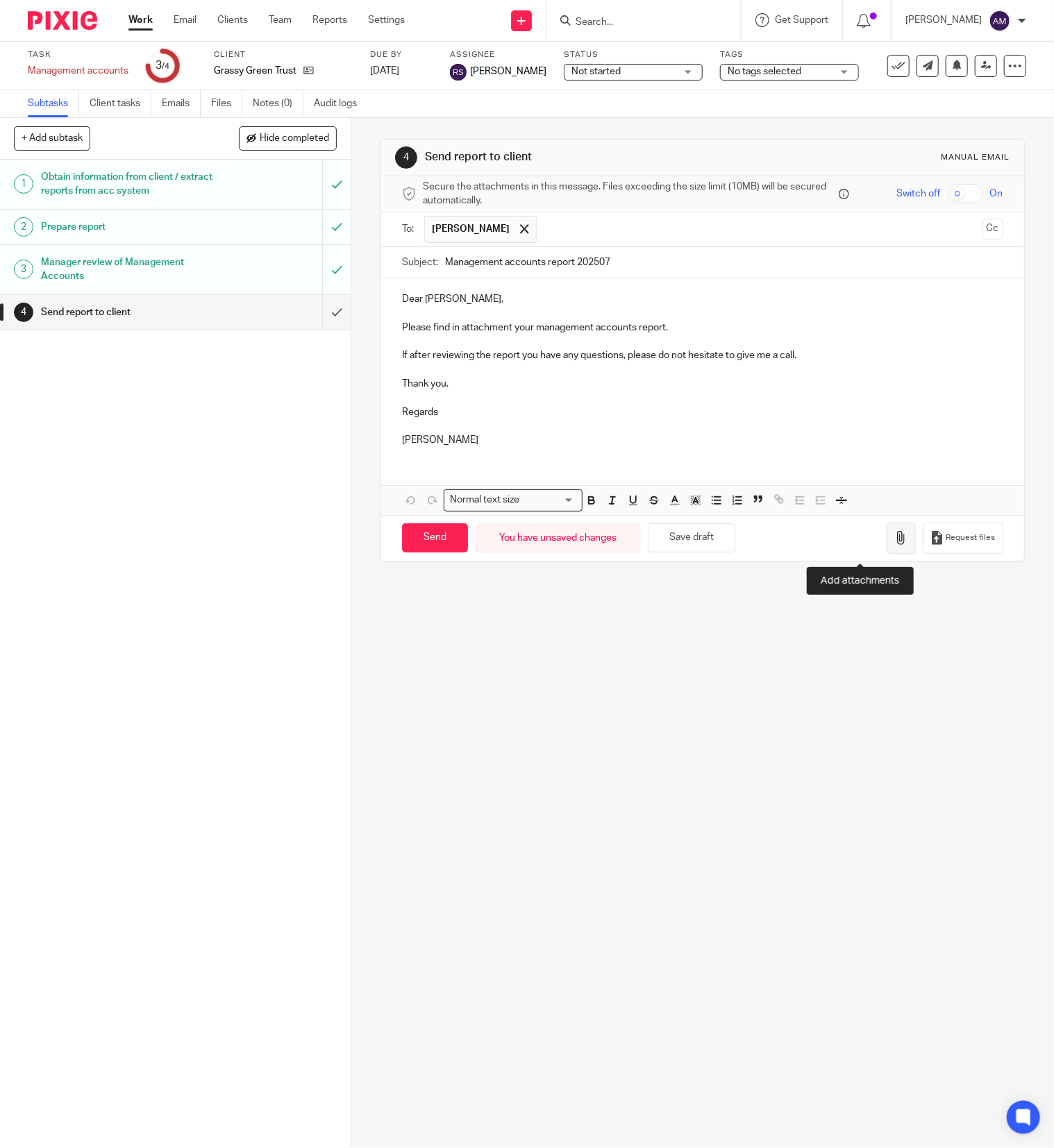
type input "Management accounts report 202507"
click at [894, 544] on icon "button" at bounding box center [901, 538] width 14 height 14
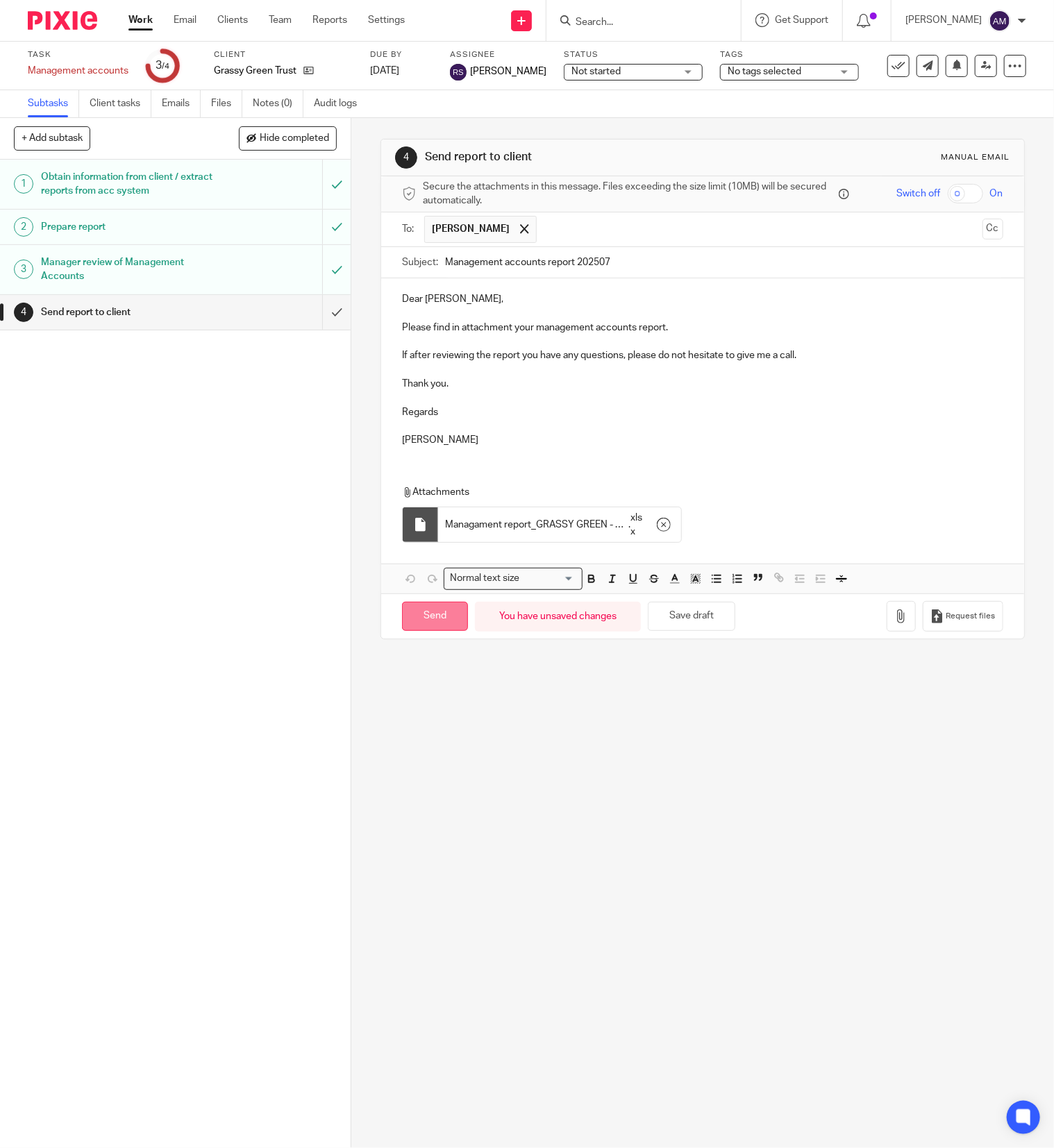
click at [436, 628] on input "Send" at bounding box center [434, 617] width 66 height 30
type input "Sent"
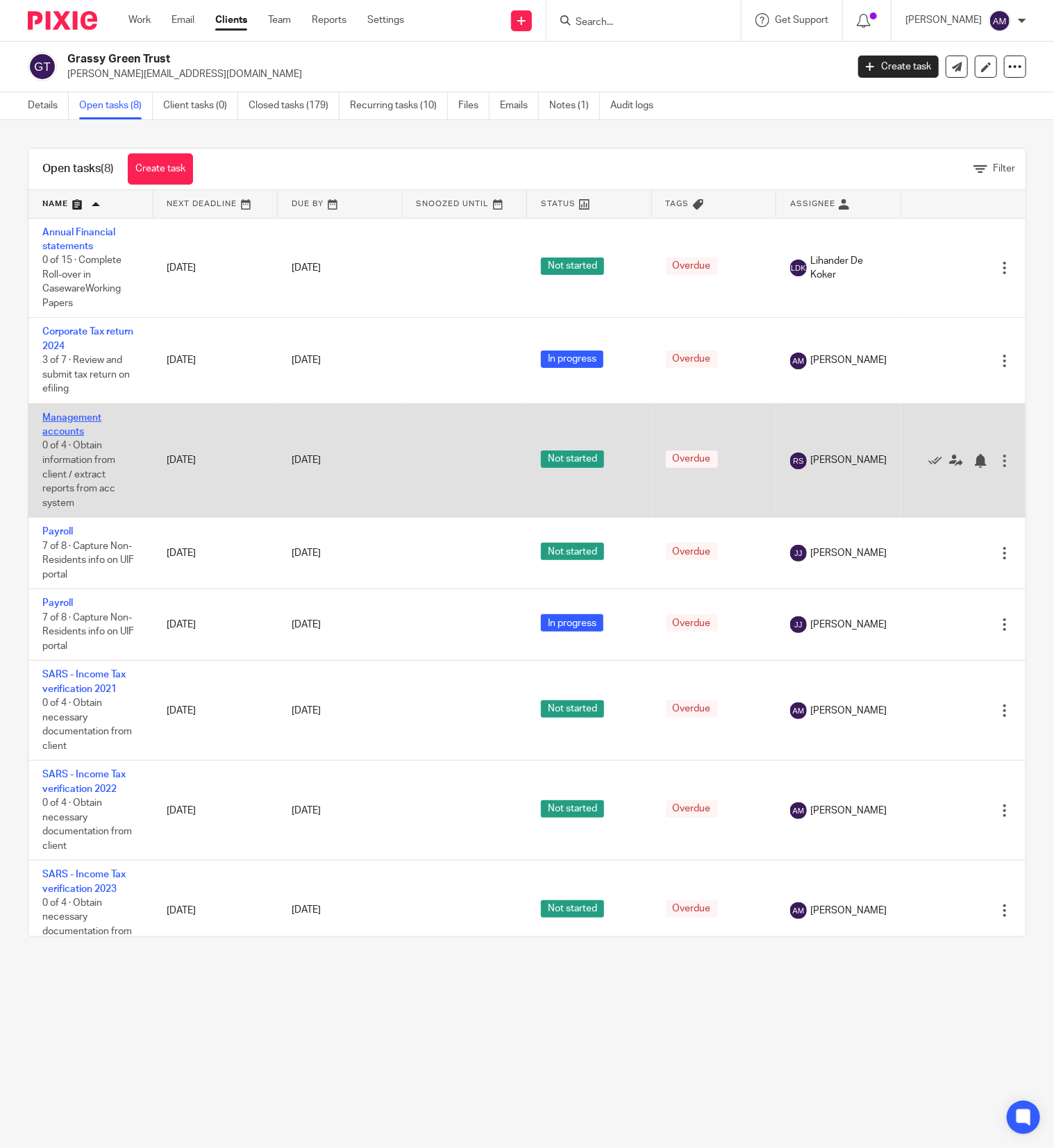
click at [67, 431] on link "Management accounts" at bounding box center [72, 424] width 59 height 24
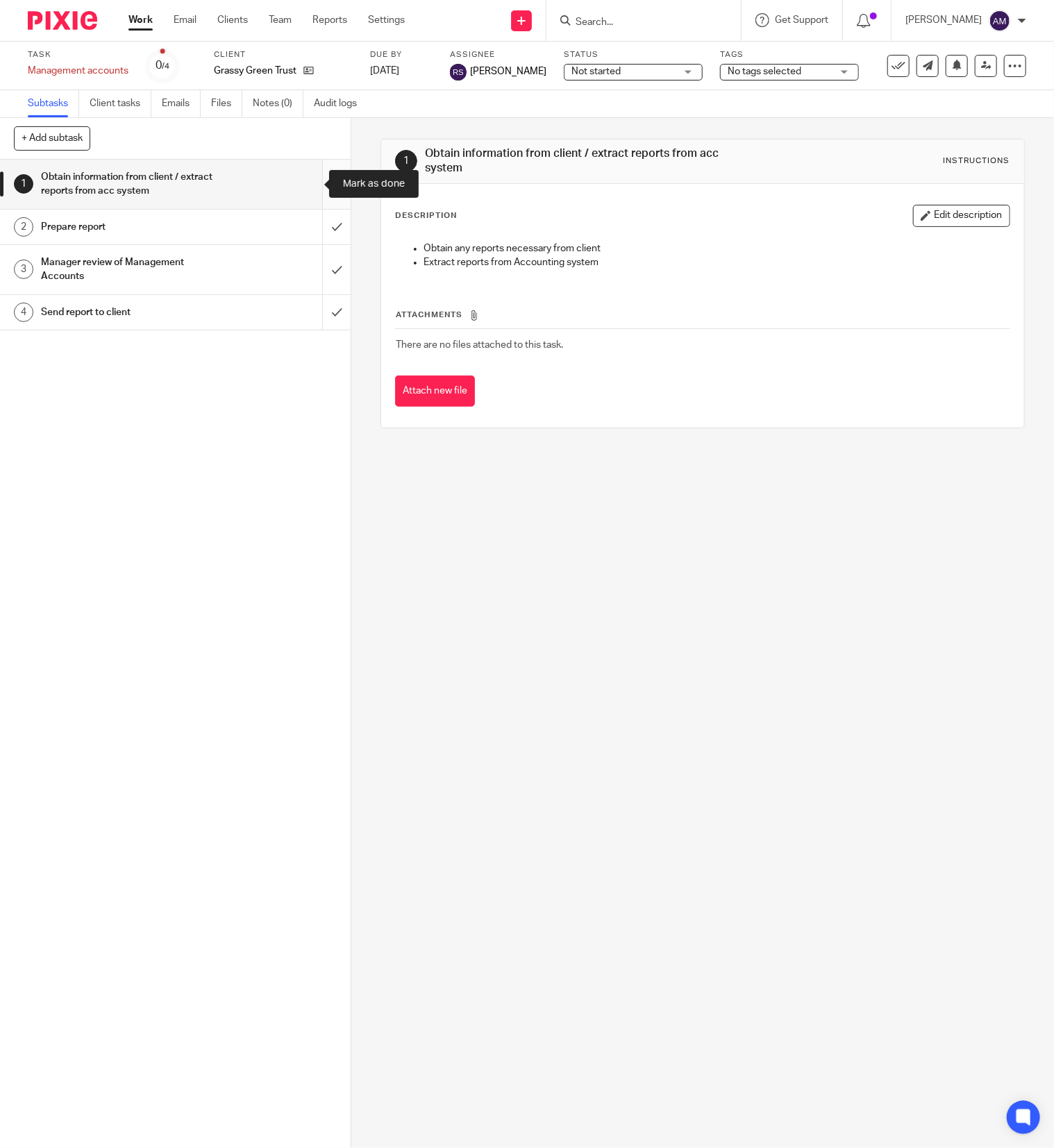
click at [307, 178] on input "submit" at bounding box center [175, 184] width 350 height 49
click at [310, 226] on input "submit" at bounding box center [175, 226] width 350 height 34
click at [308, 267] on input "submit" at bounding box center [175, 270] width 350 height 49
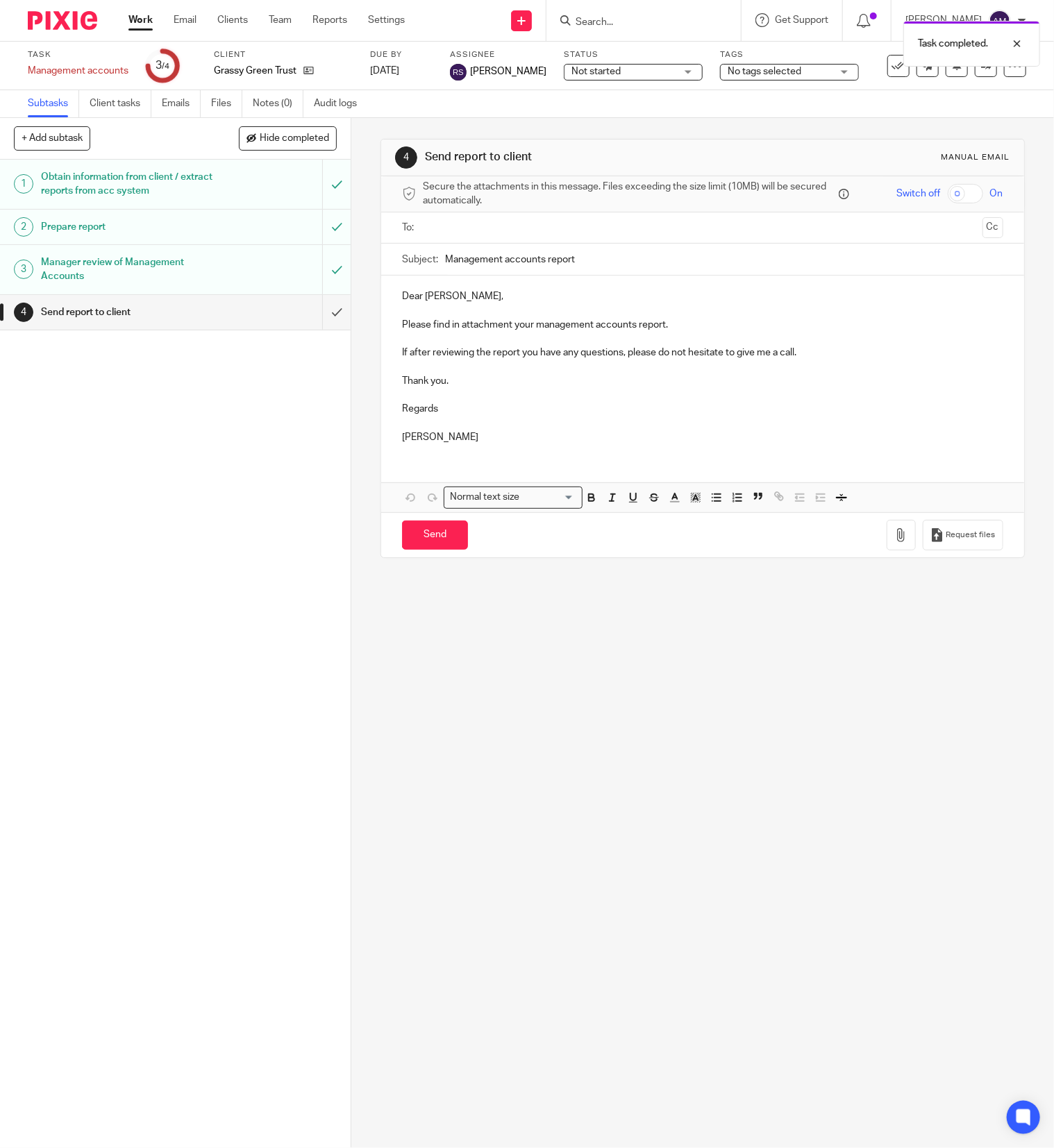
click at [650, 230] on input "text" at bounding box center [701, 228] width 548 height 16
click at [641, 261] on input "Management accounts report" at bounding box center [724, 262] width 558 height 31
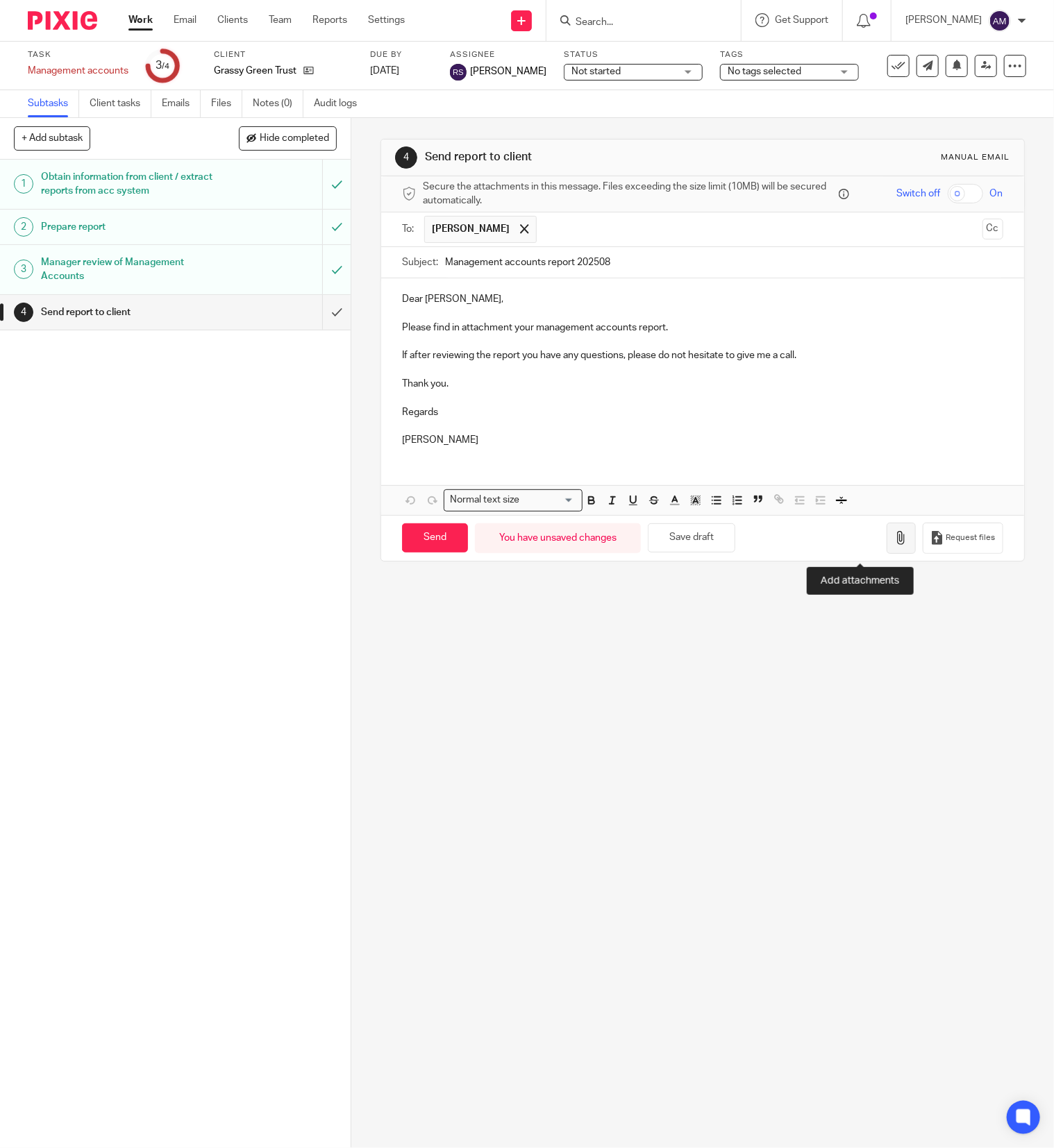
type input "Management accounts report 202508"
click at [886, 552] on button "button" at bounding box center [900, 537] width 29 height 31
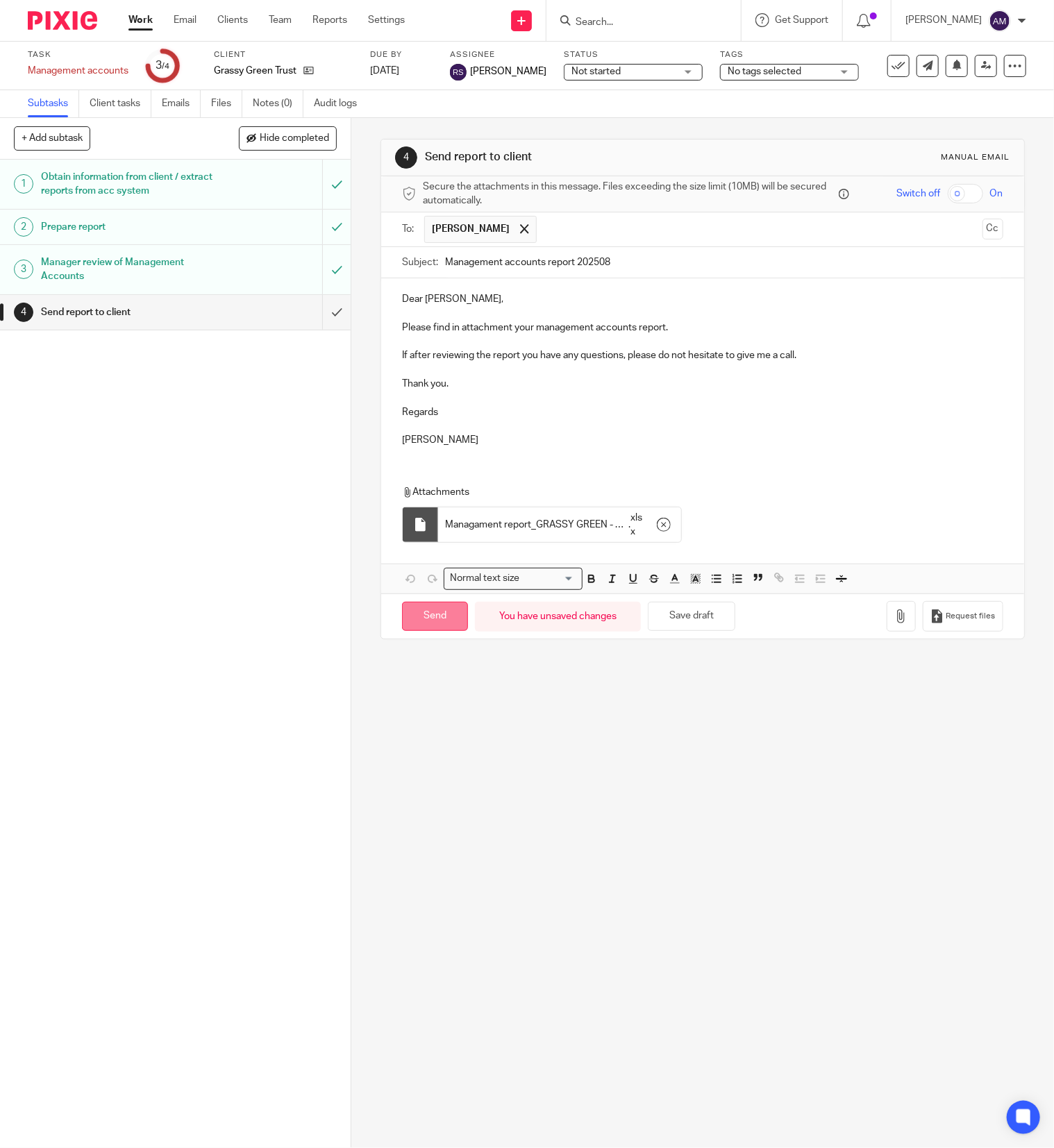
click at [439, 626] on input "Send" at bounding box center [434, 617] width 66 height 30
type input "Sent"
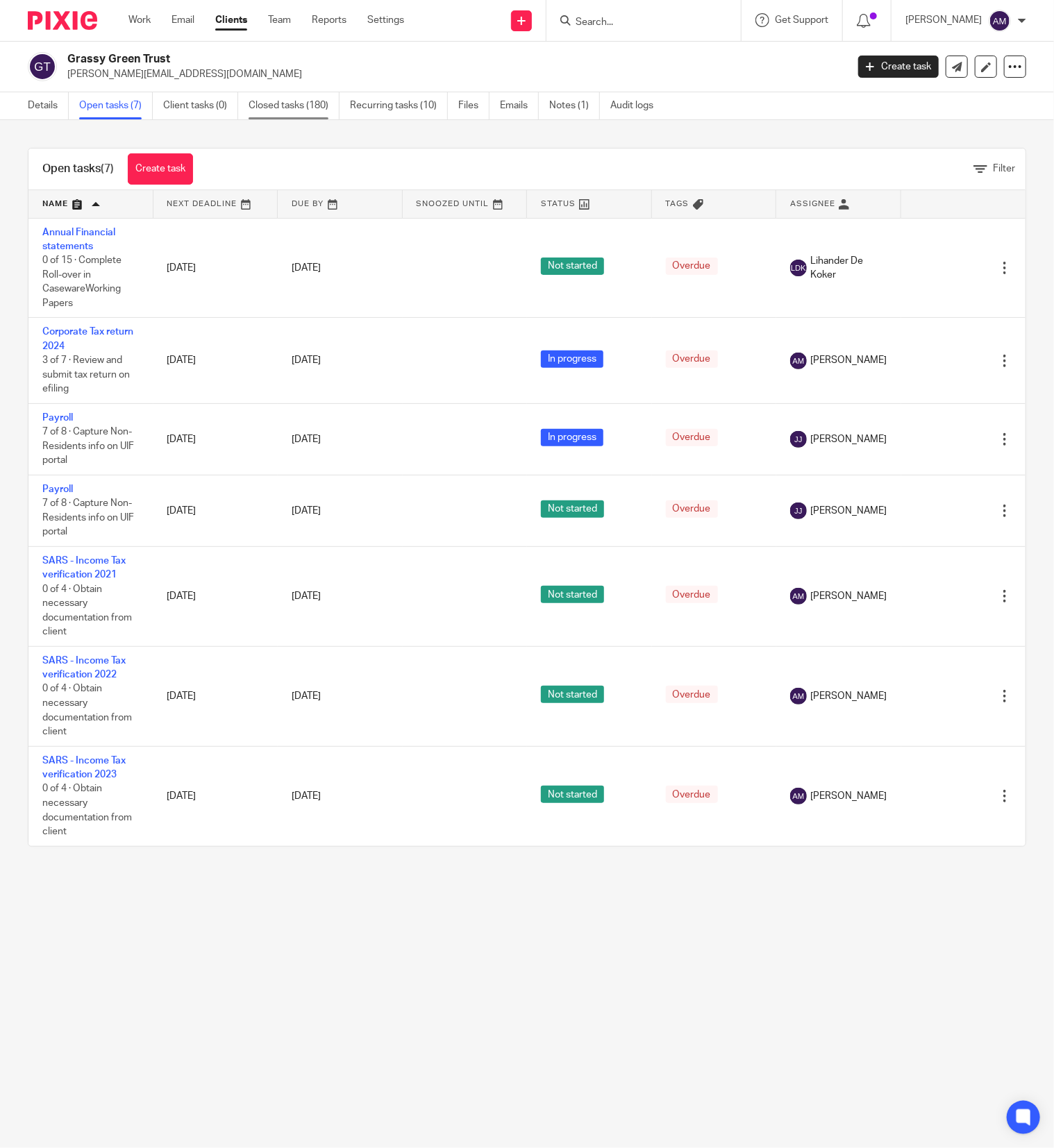
click at [310, 107] on link "Closed tasks (180)" at bounding box center [294, 106] width 91 height 27
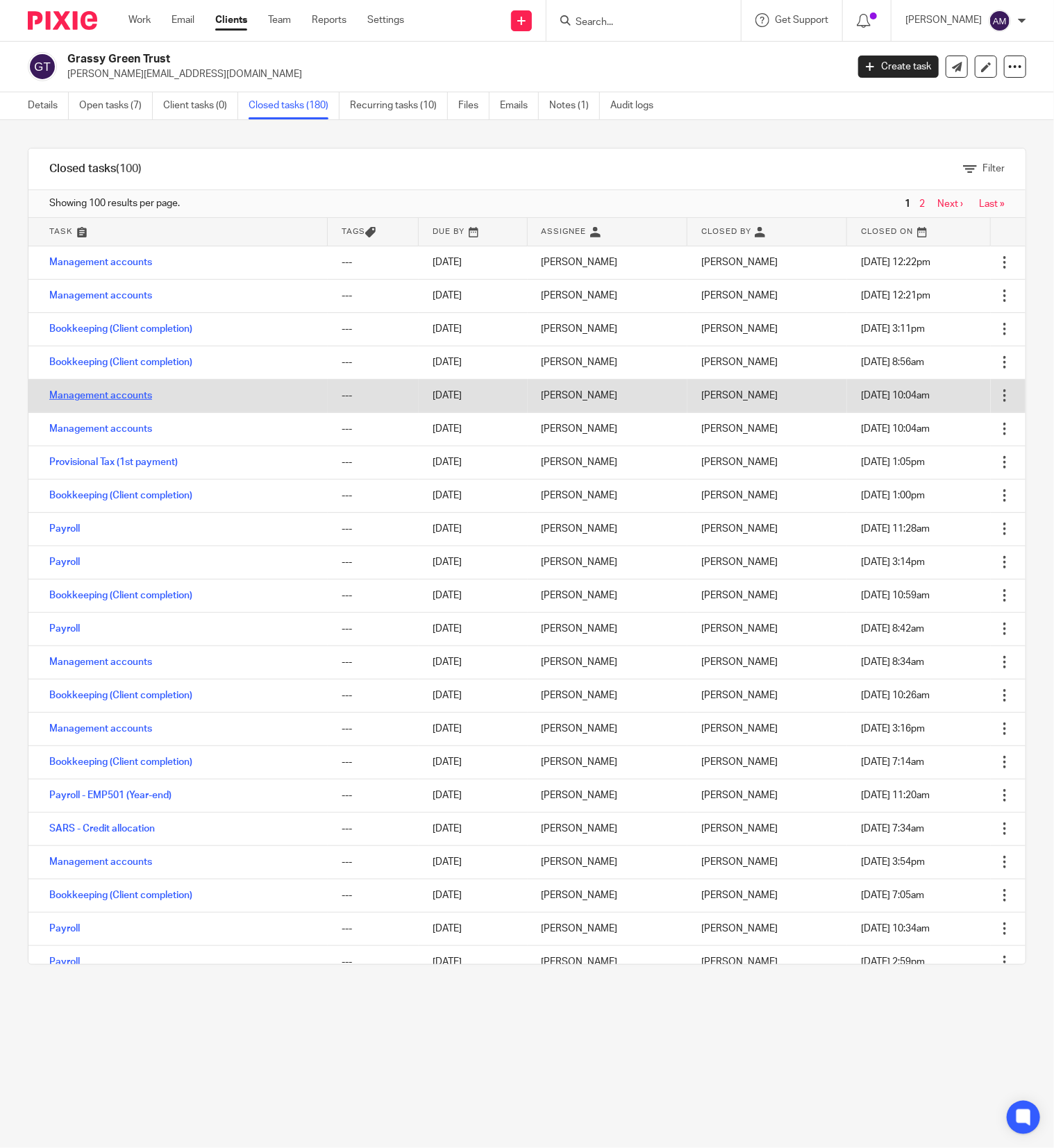
click at [109, 394] on link "Management accounts" at bounding box center [101, 395] width 102 height 10
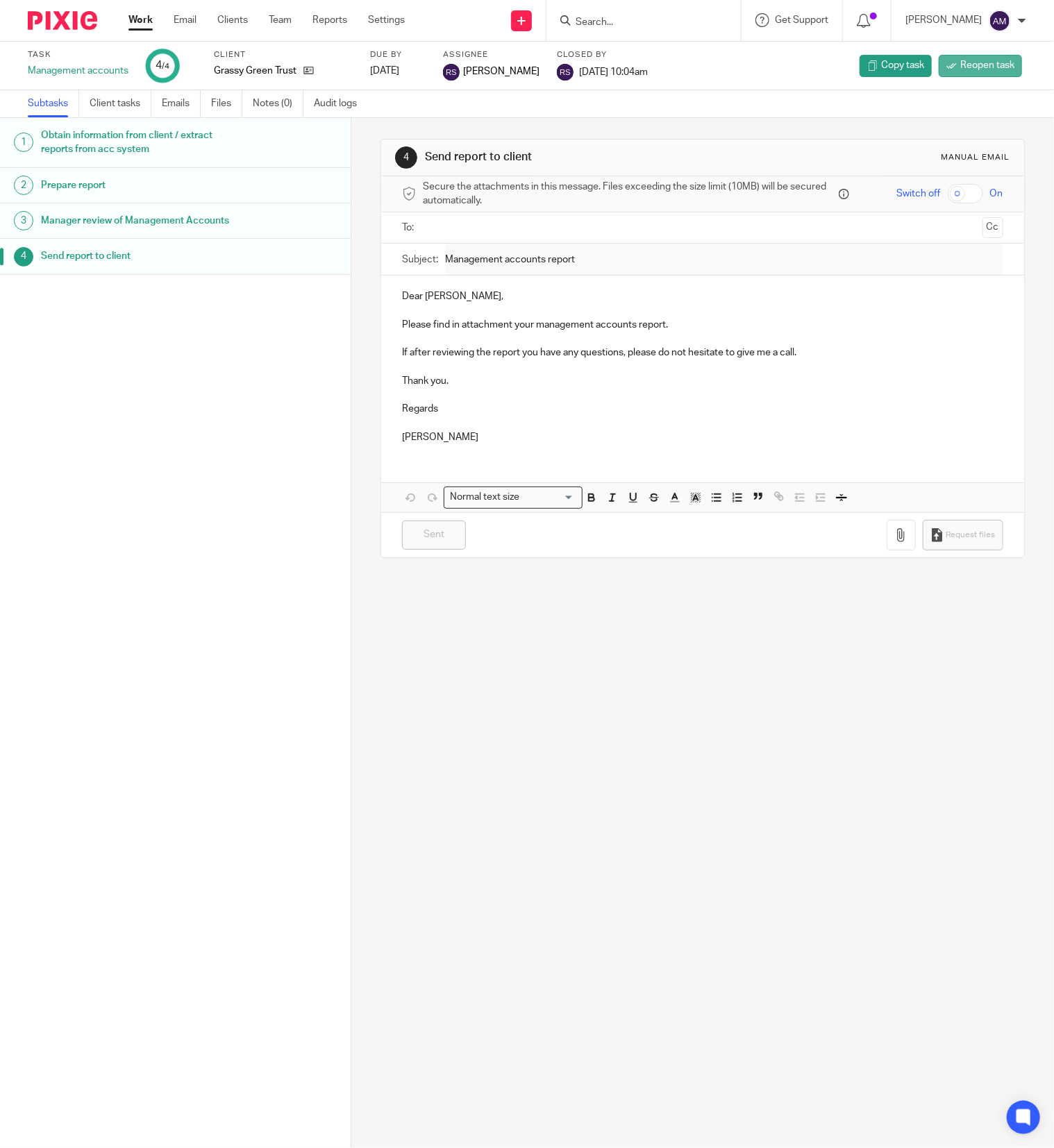
click at [974, 65] on span "Reopen task" at bounding box center [987, 65] width 54 height 14
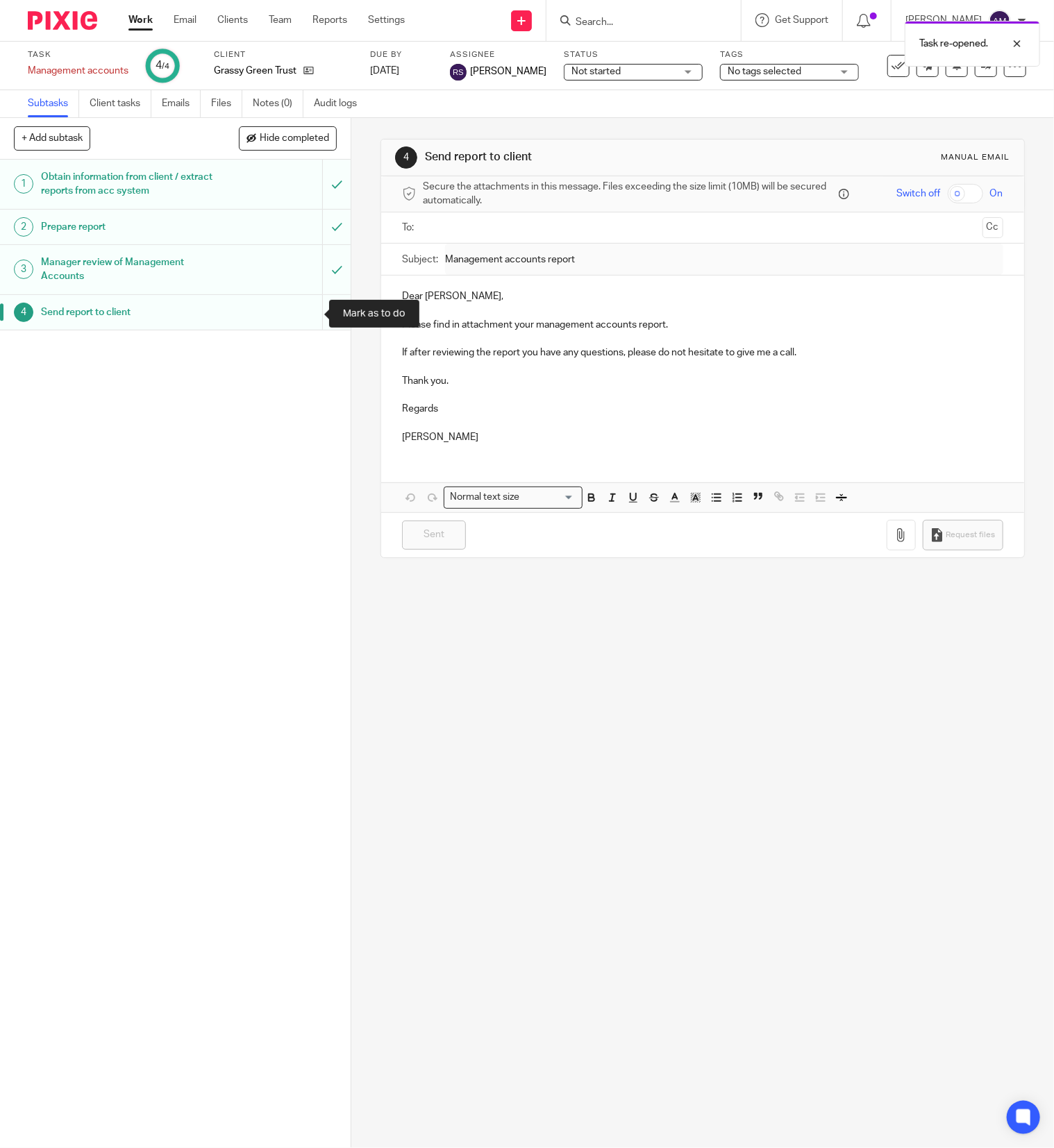
click at [302, 311] on input "submit" at bounding box center [175, 311] width 350 height 34
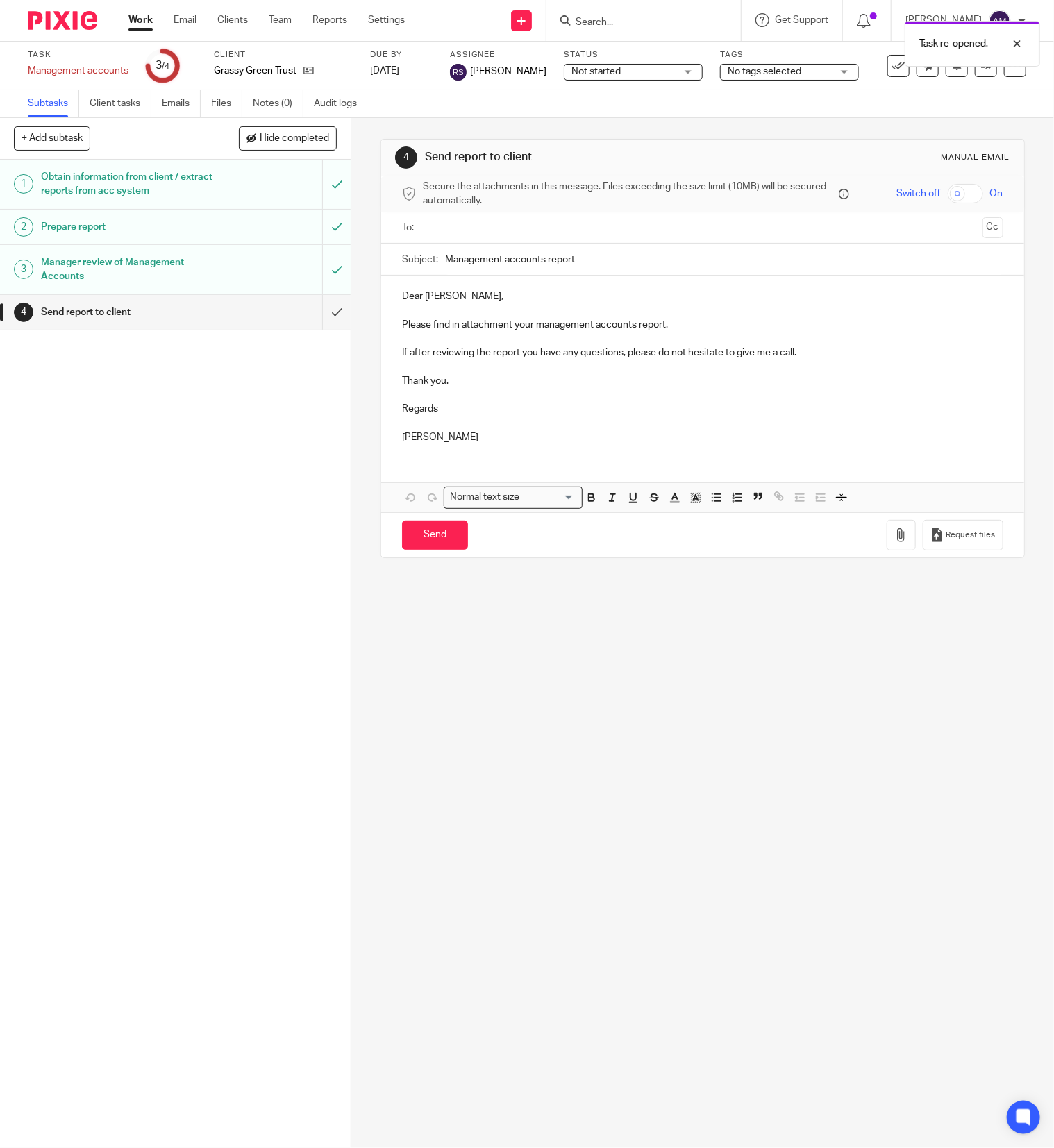
click at [528, 235] on input "text" at bounding box center [701, 228] width 548 height 16
click at [591, 266] on input "Management accounts report" at bounding box center [724, 262] width 558 height 31
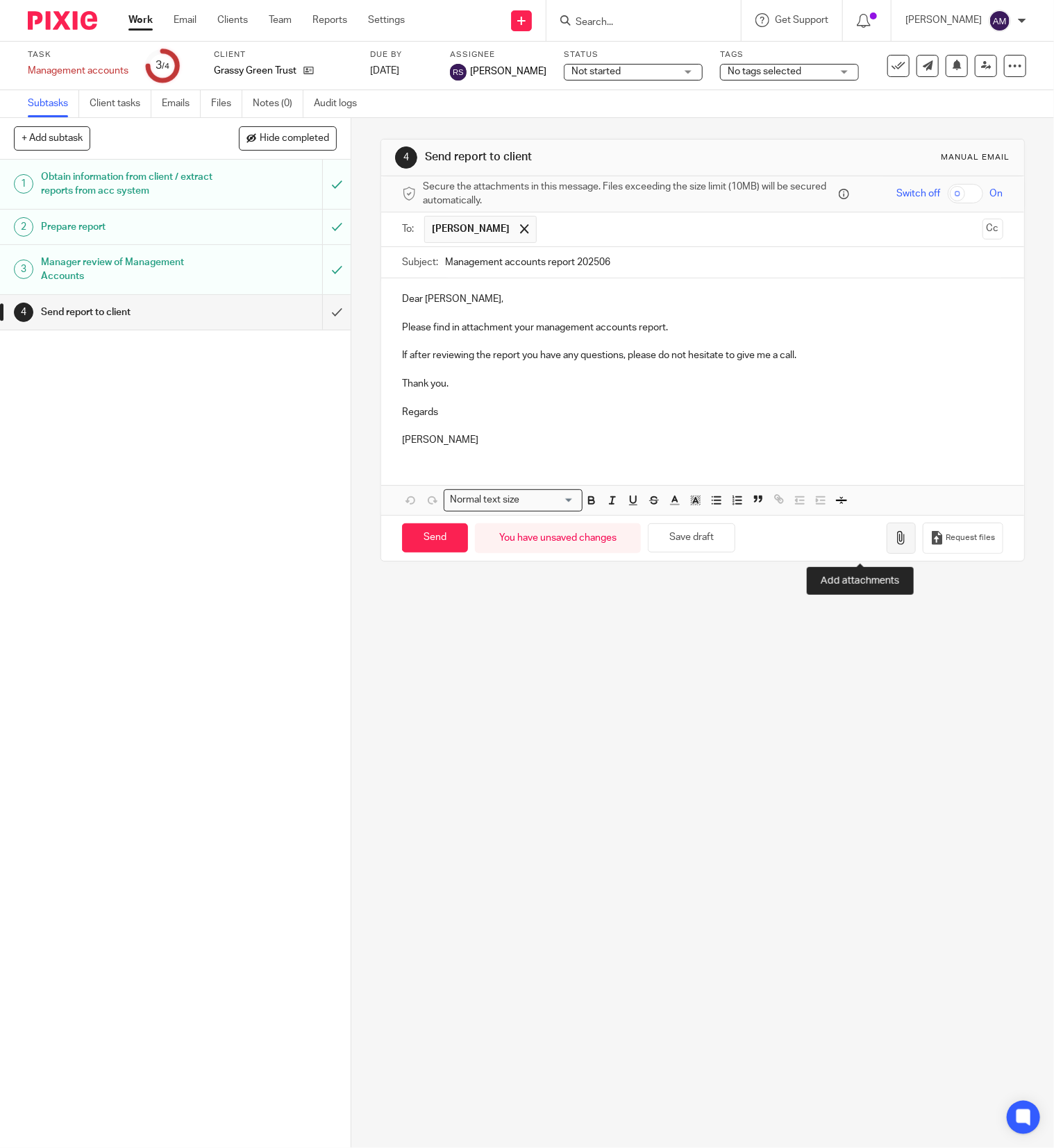
type input "Management accounts report 202506"
click at [886, 551] on button "button" at bounding box center [900, 537] width 29 height 31
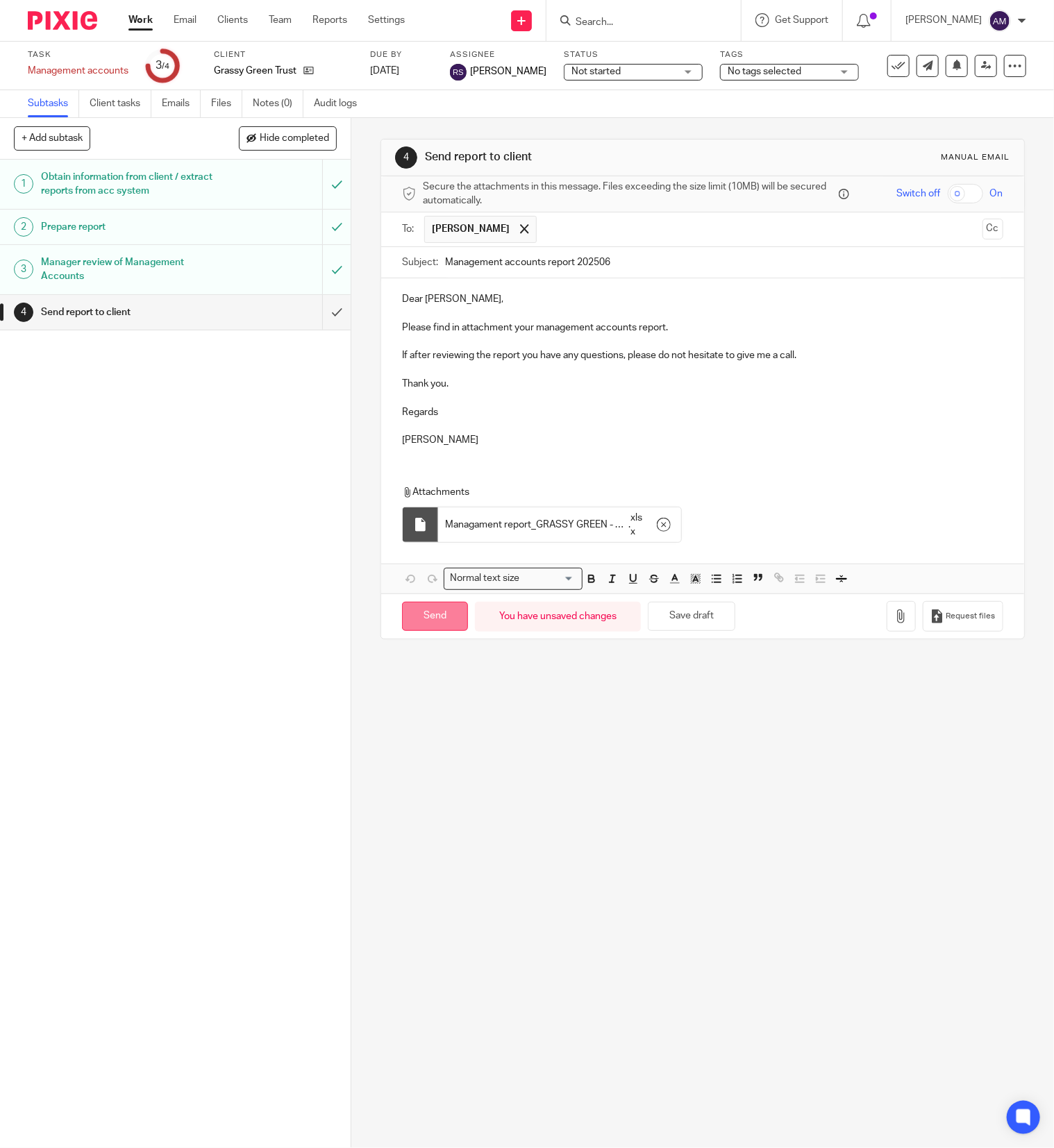
click at [427, 627] on input "Send" at bounding box center [434, 617] width 66 height 30
type input "Sent"
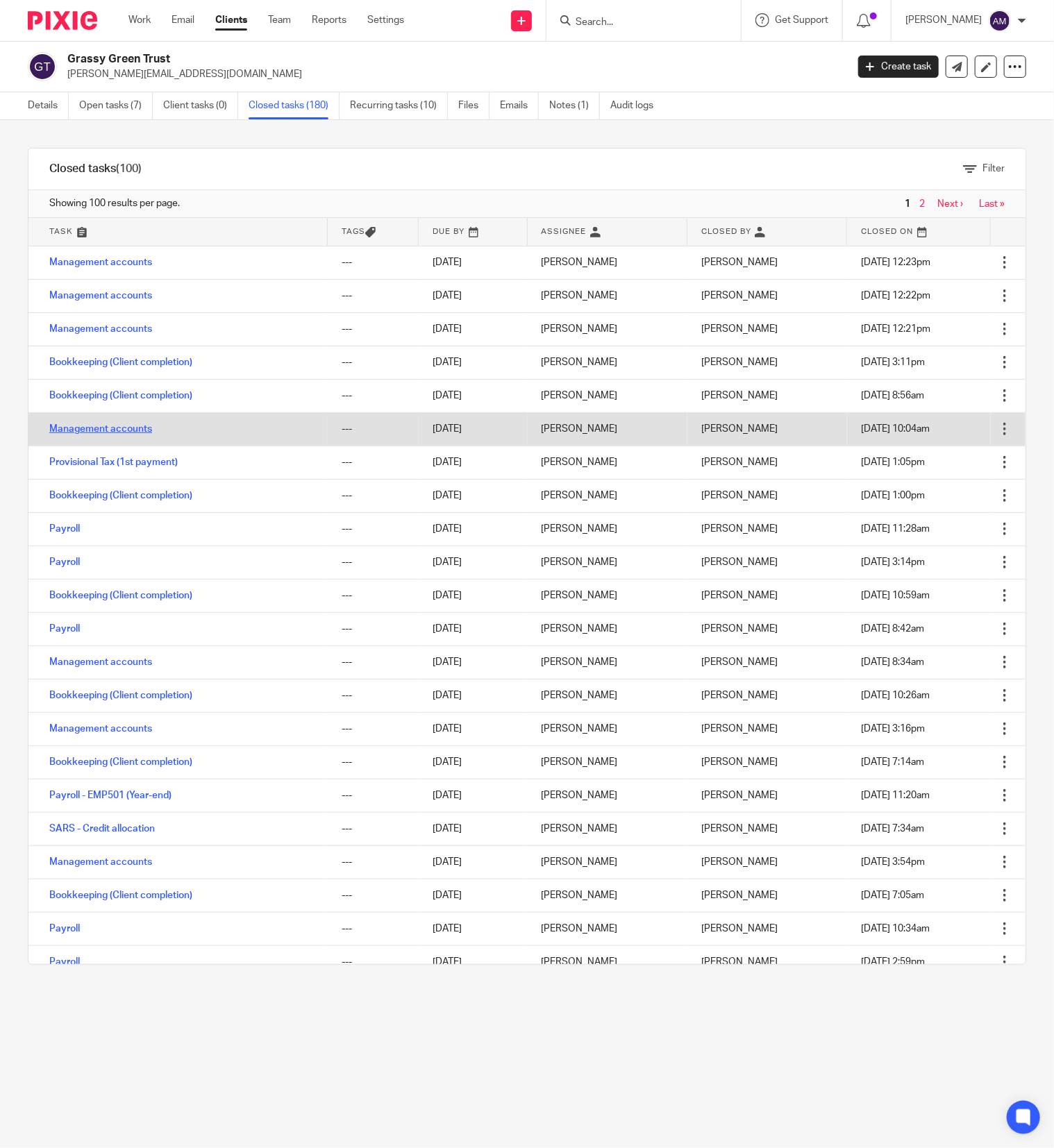
click at [128, 428] on link "Management accounts" at bounding box center [101, 428] width 102 height 10
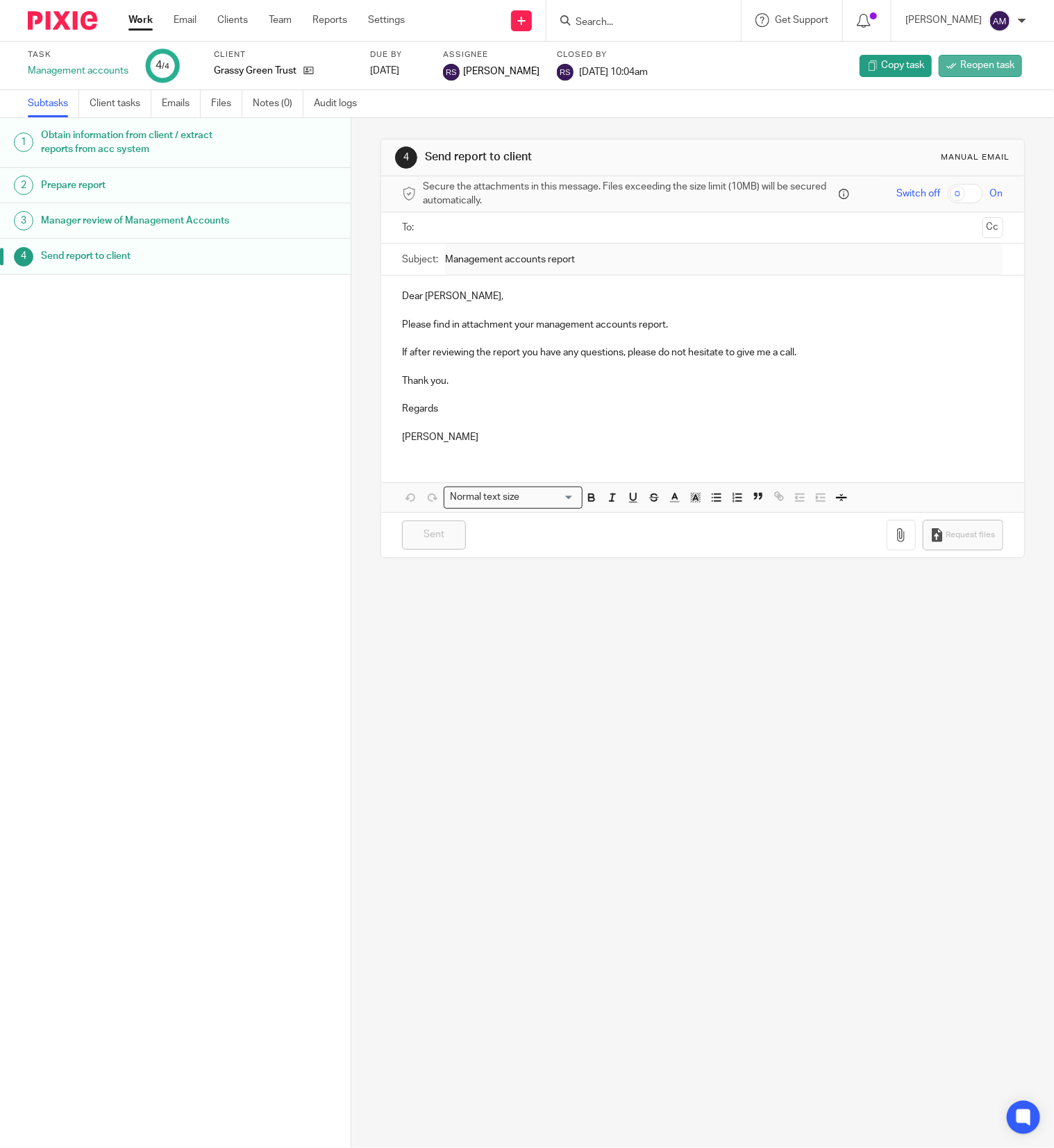
click at [969, 63] on span "Reopen task" at bounding box center [987, 65] width 54 height 14
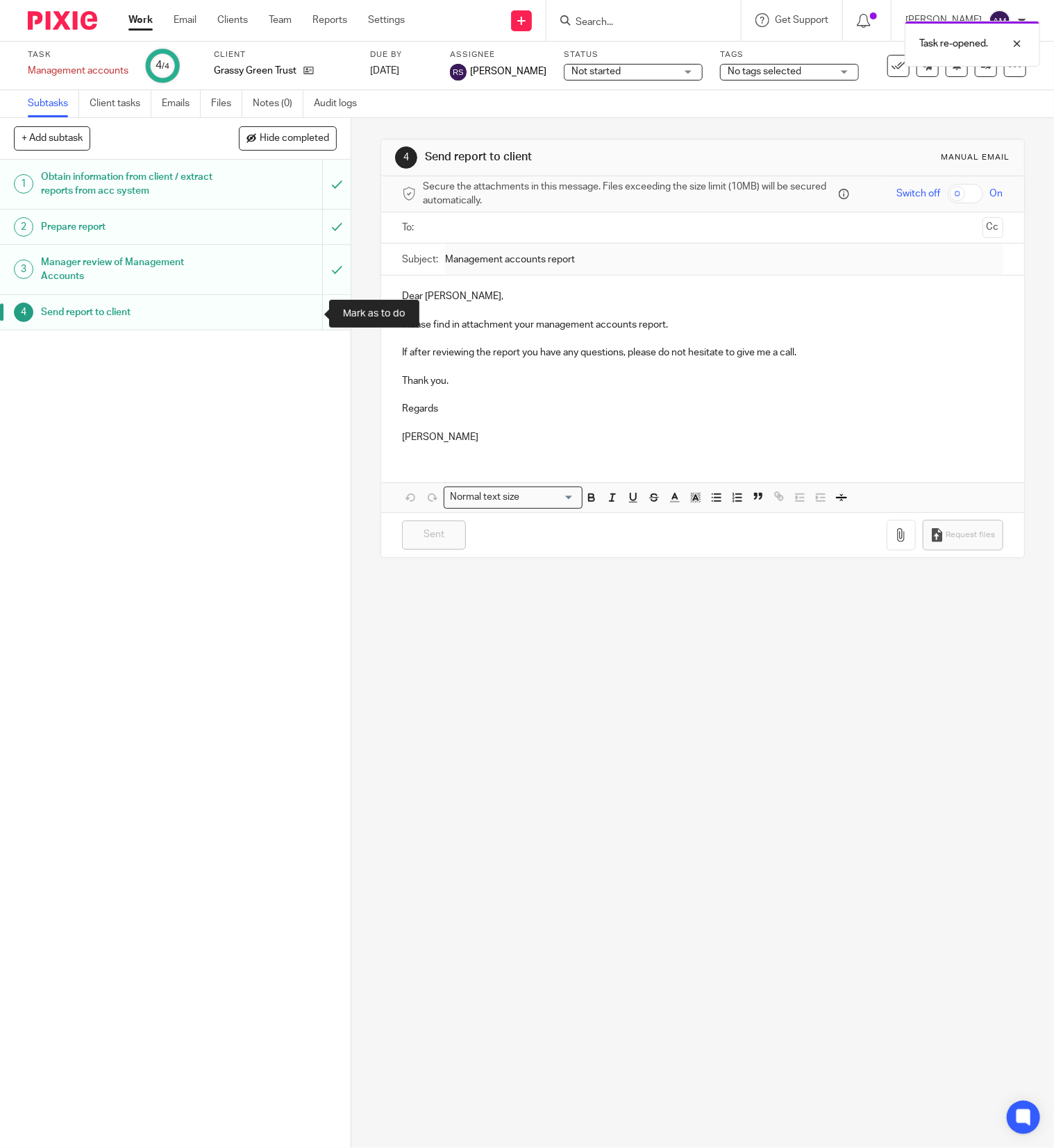
click at [302, 311] on input "submit" at bounding box center [175, 311] width 350 height 34
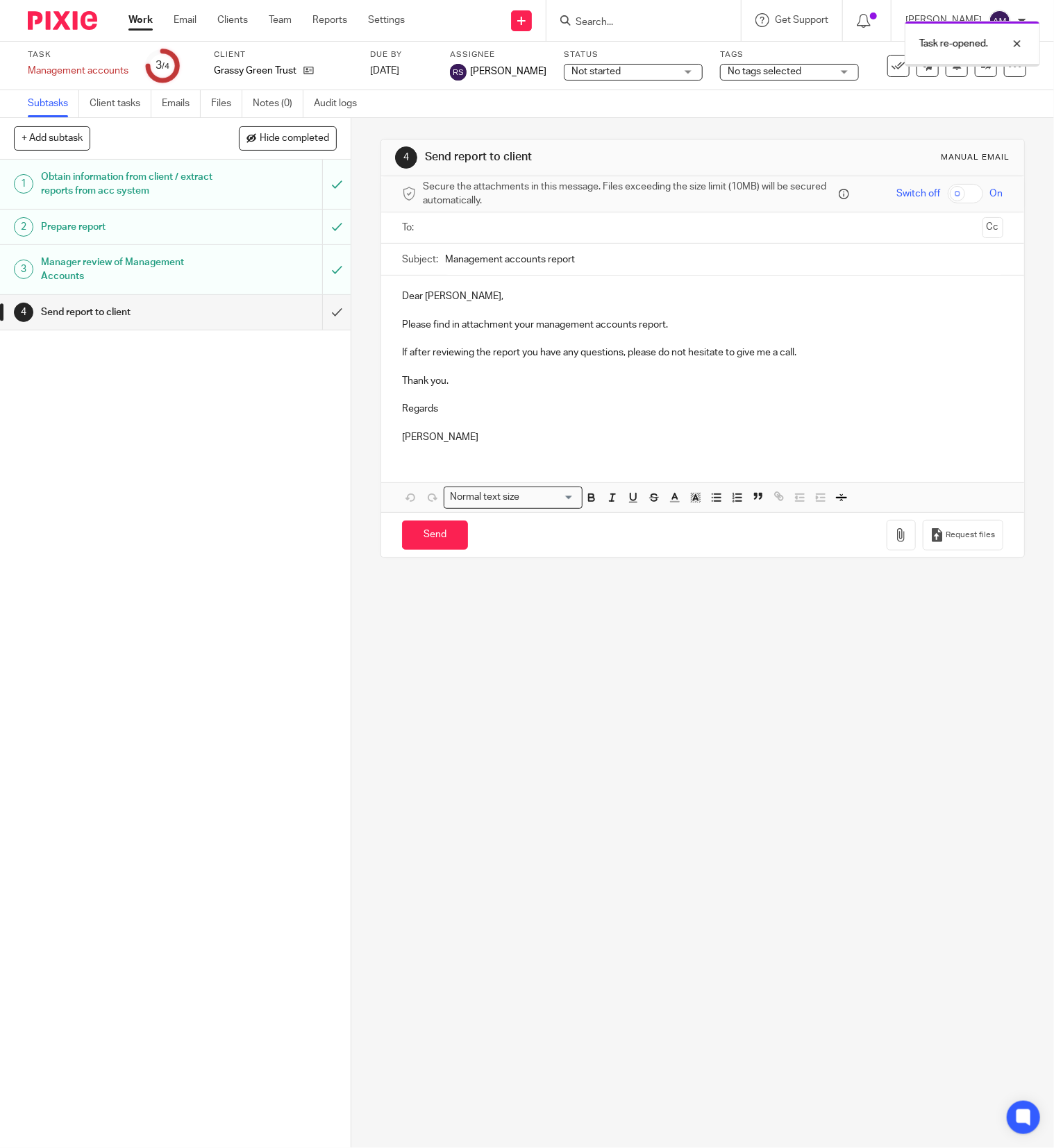
click at [489, 229] on input "text" at bounding box center [701, 228] width 548 height 16
click at [612, 268] on input "Management accounts report" at bounding box center [724, 262] width 558 height 31
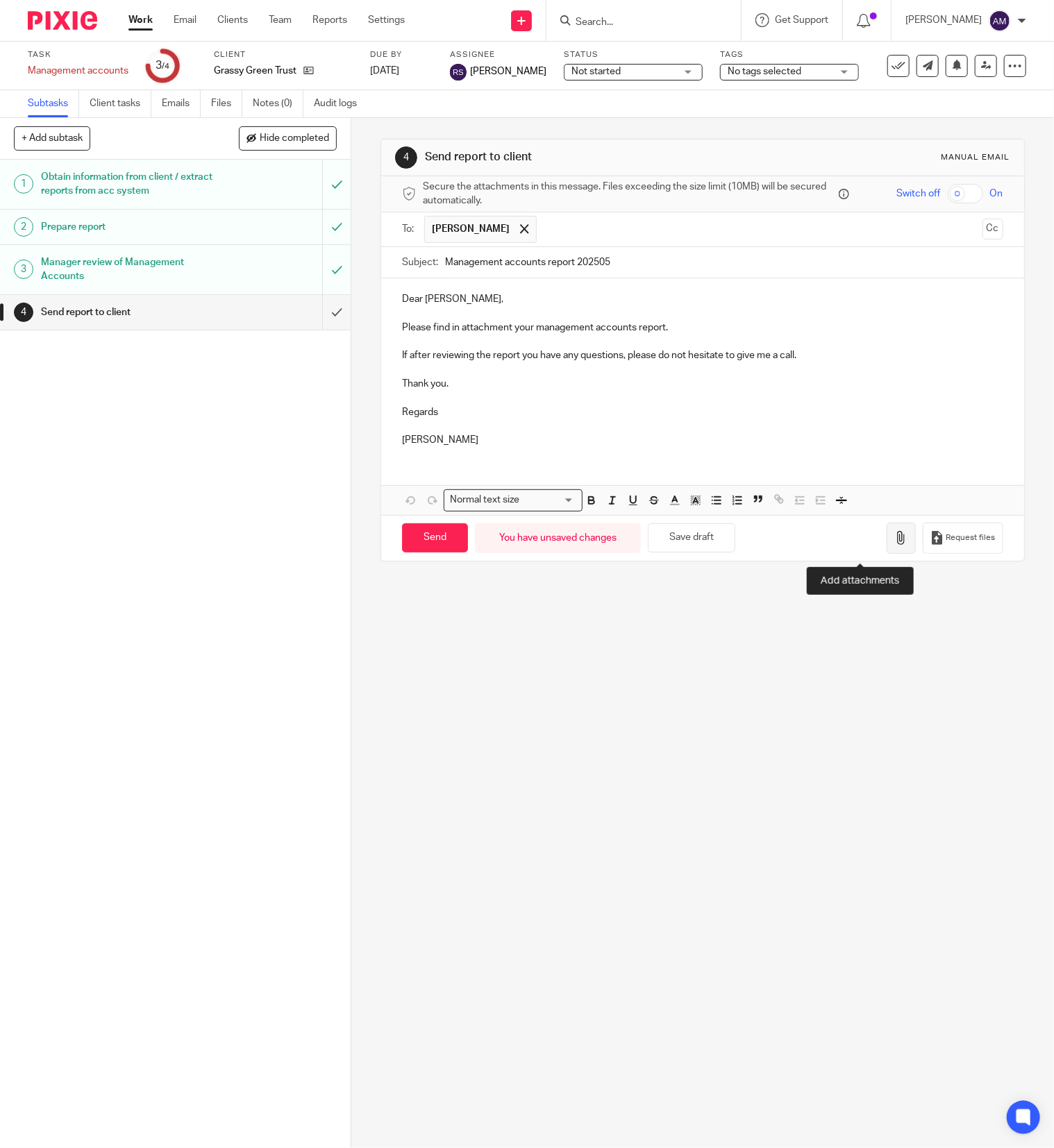
type input "Management accounts report 202505"
click at [894, 541] on icon "button" at bounding box center [901, 538] width 14 height 14
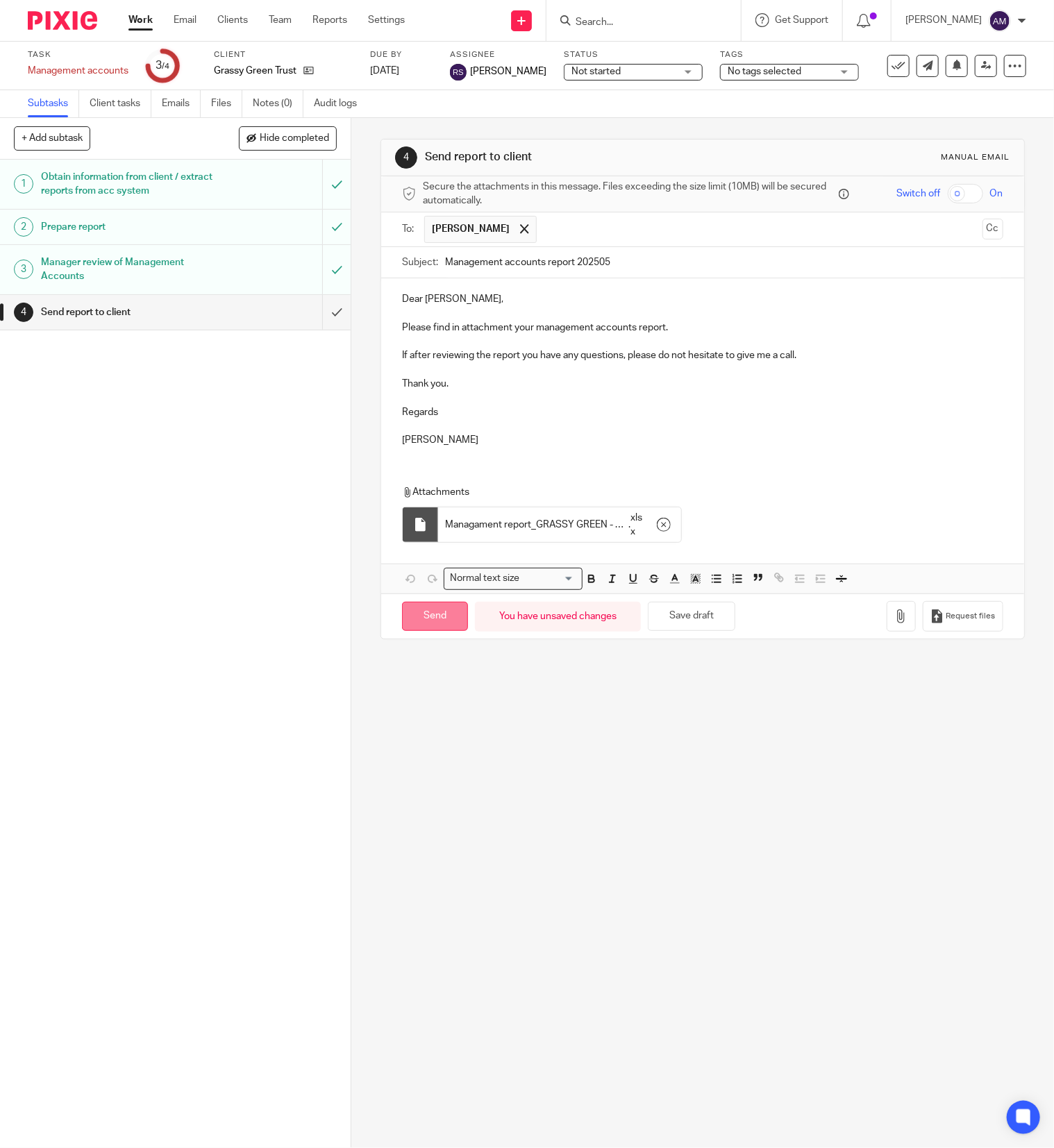
click at [443, 626] on input "Send" at bounding box center [434, 617] width 66 height 30
type input "Sent"
click at [134, 18] on link "Work" at bounding box center [140, 20] width 25 height 14
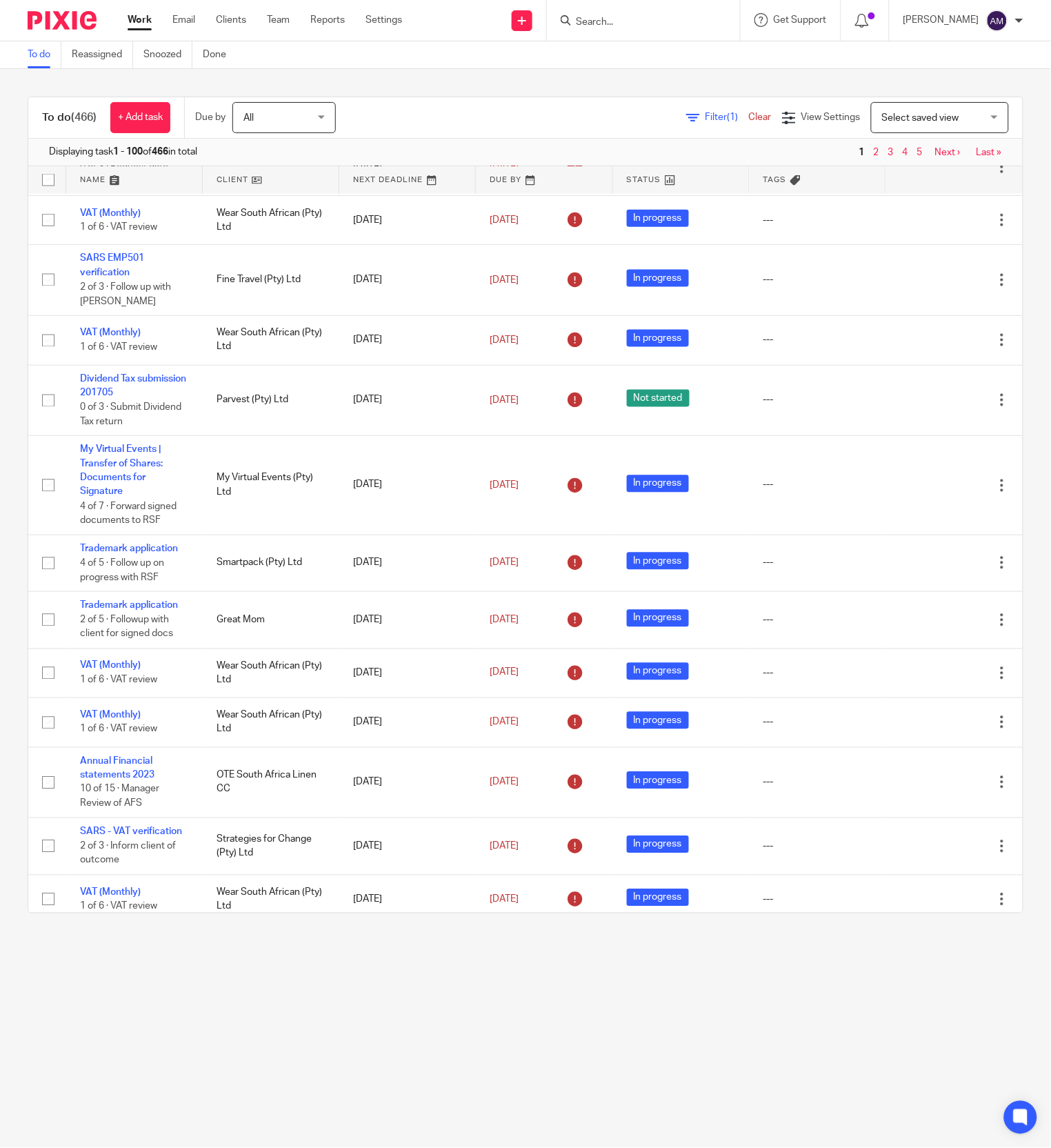
scroll to position [3724, 0]
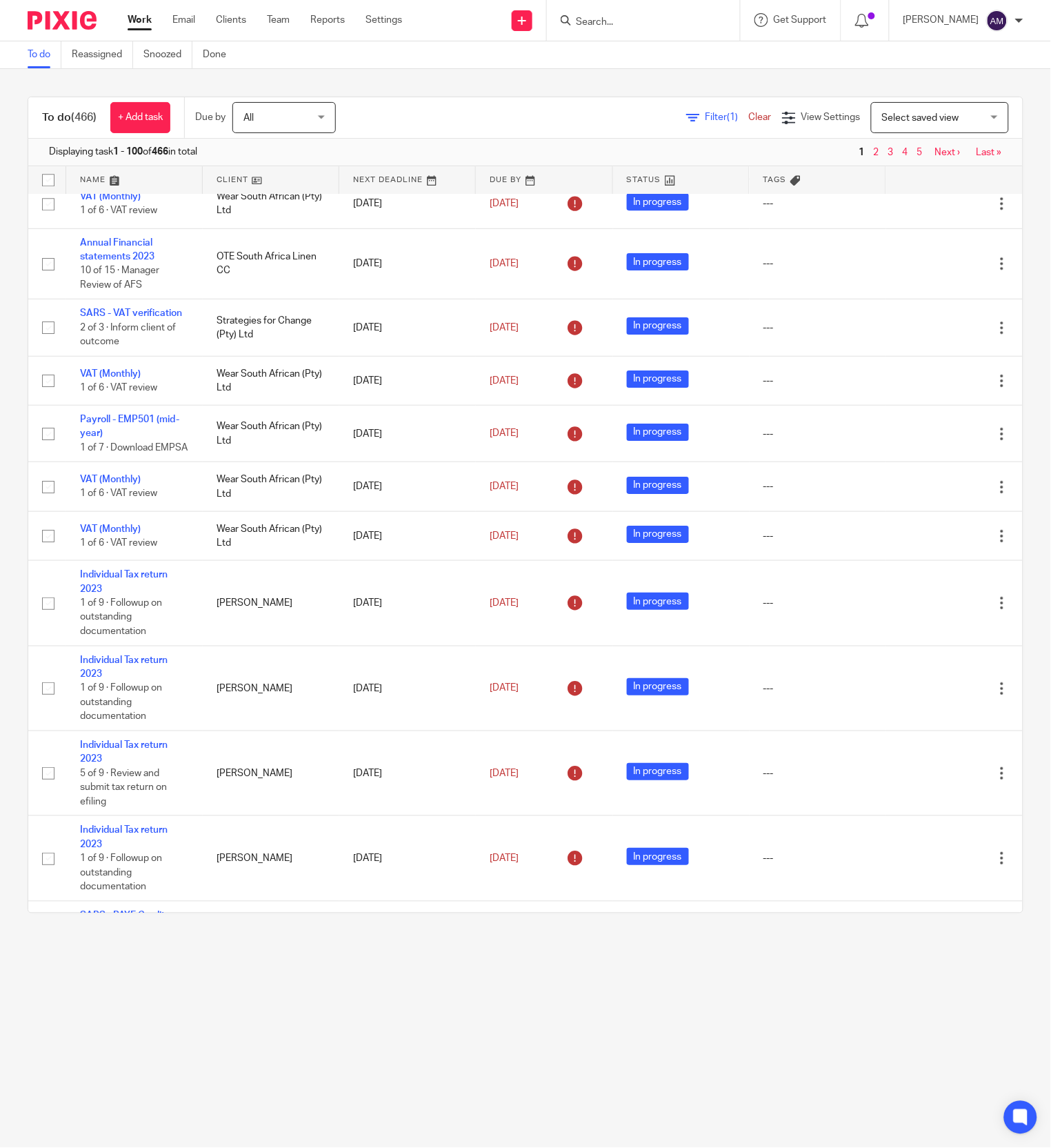
click at [705, 118] on span "Filter (1)" at bounding box center [727, 117] width 44 height 10
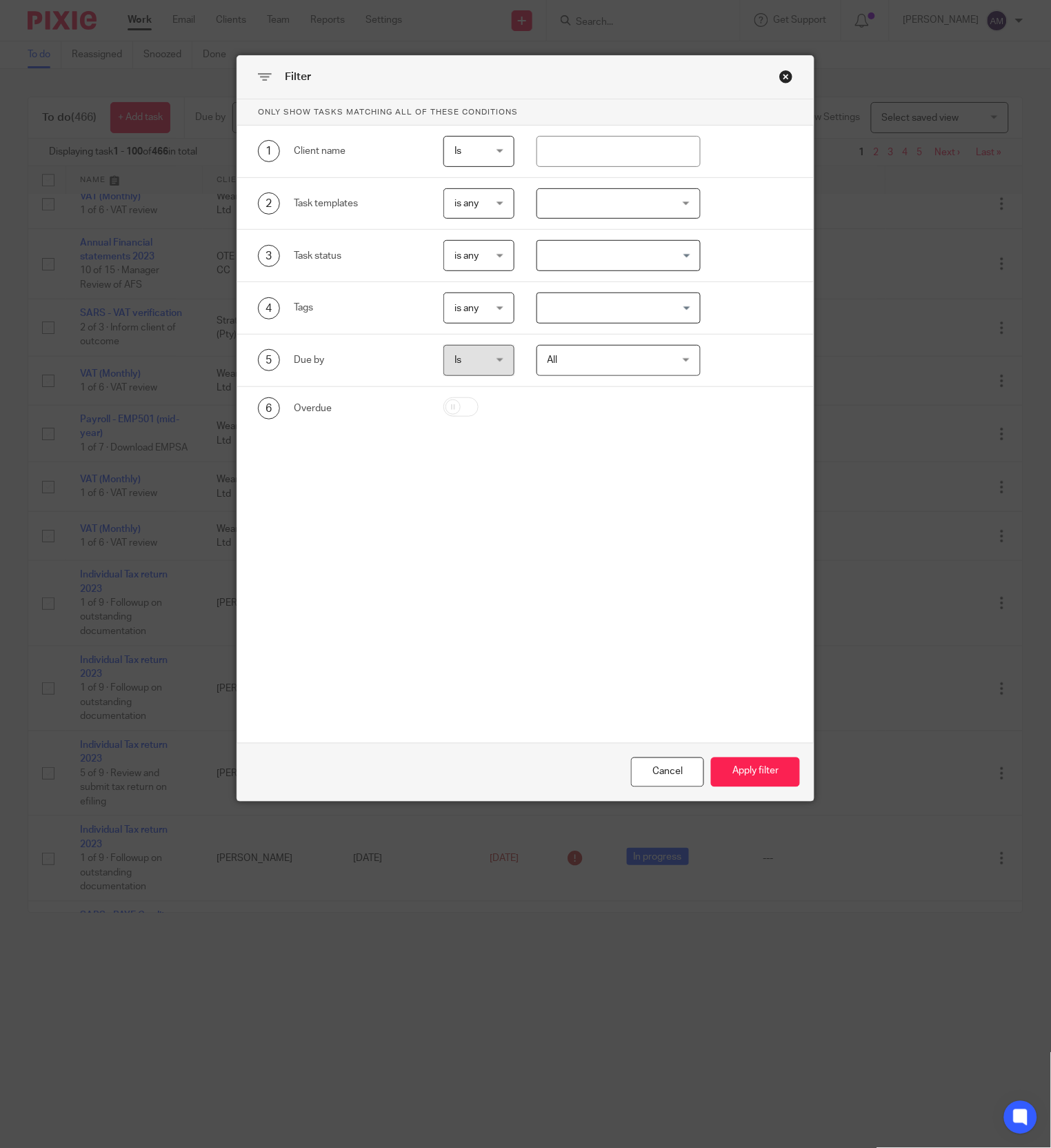
click at [676, 203] on div at bounding box center [618, 203] width 164 height 31
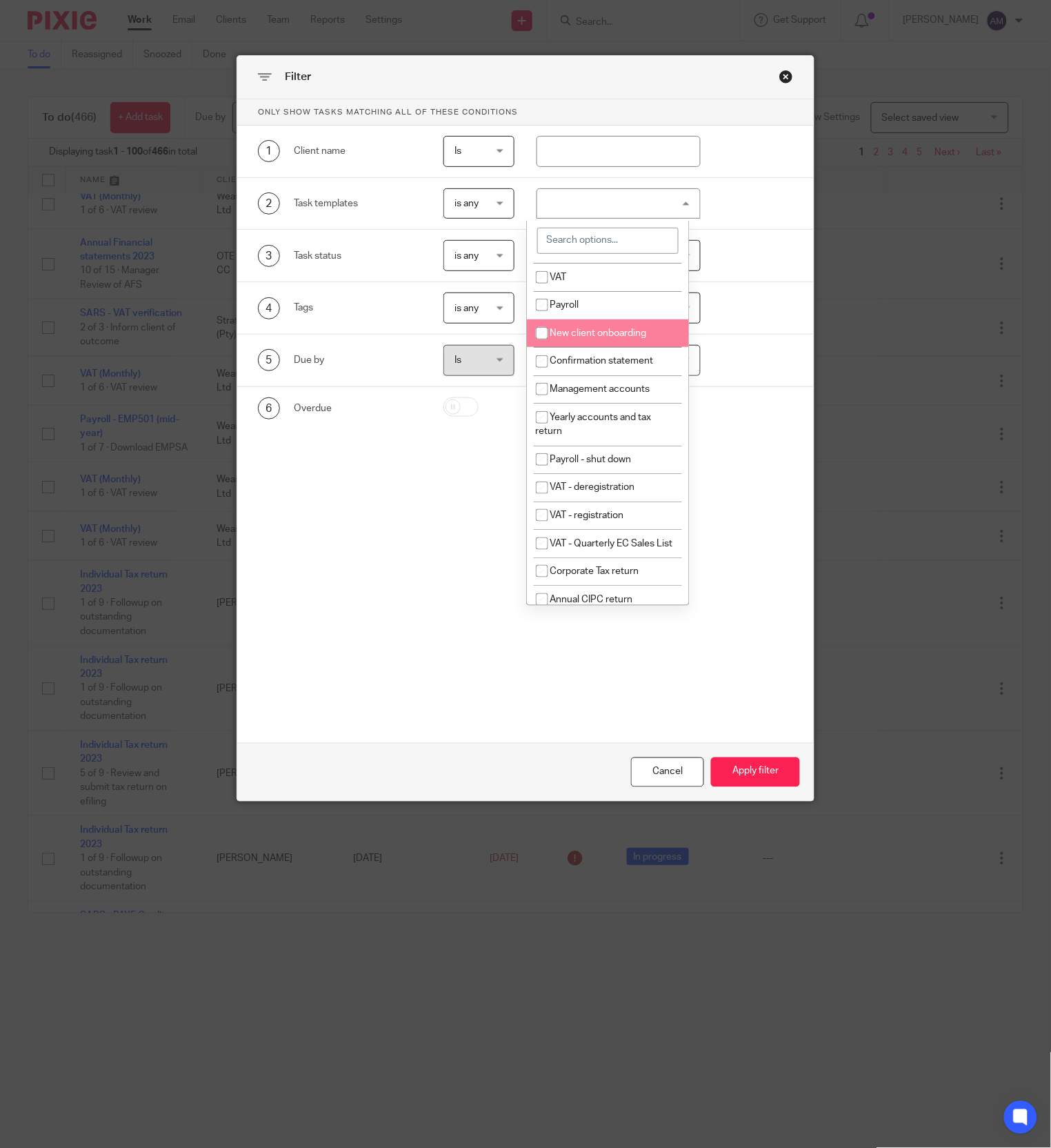
scroll to position [276, 0]
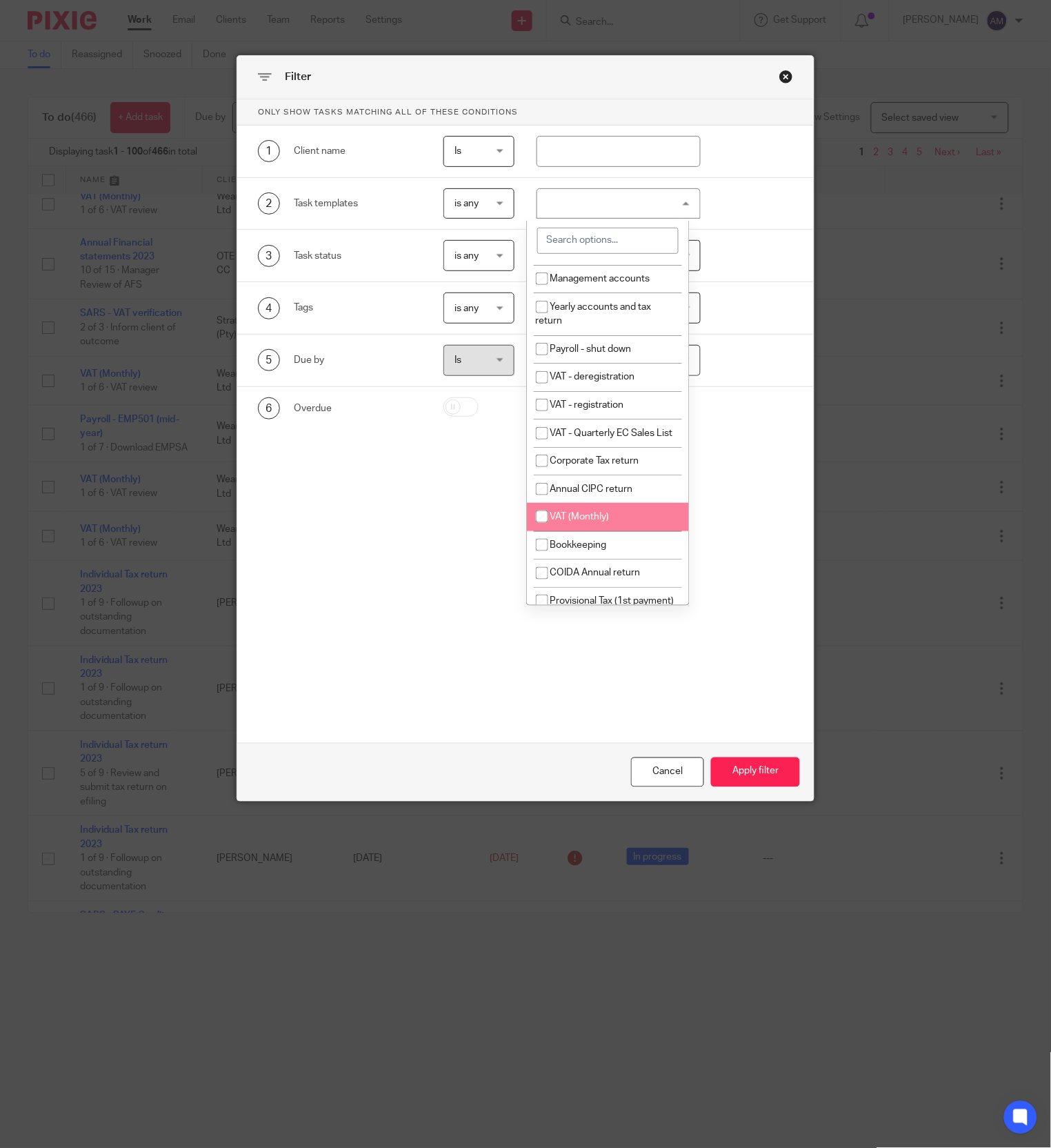
click at [583, 522] on span "VAT (Monthly)" at bounding box center [581, 516] width 60 height 10
checkbox input "true"
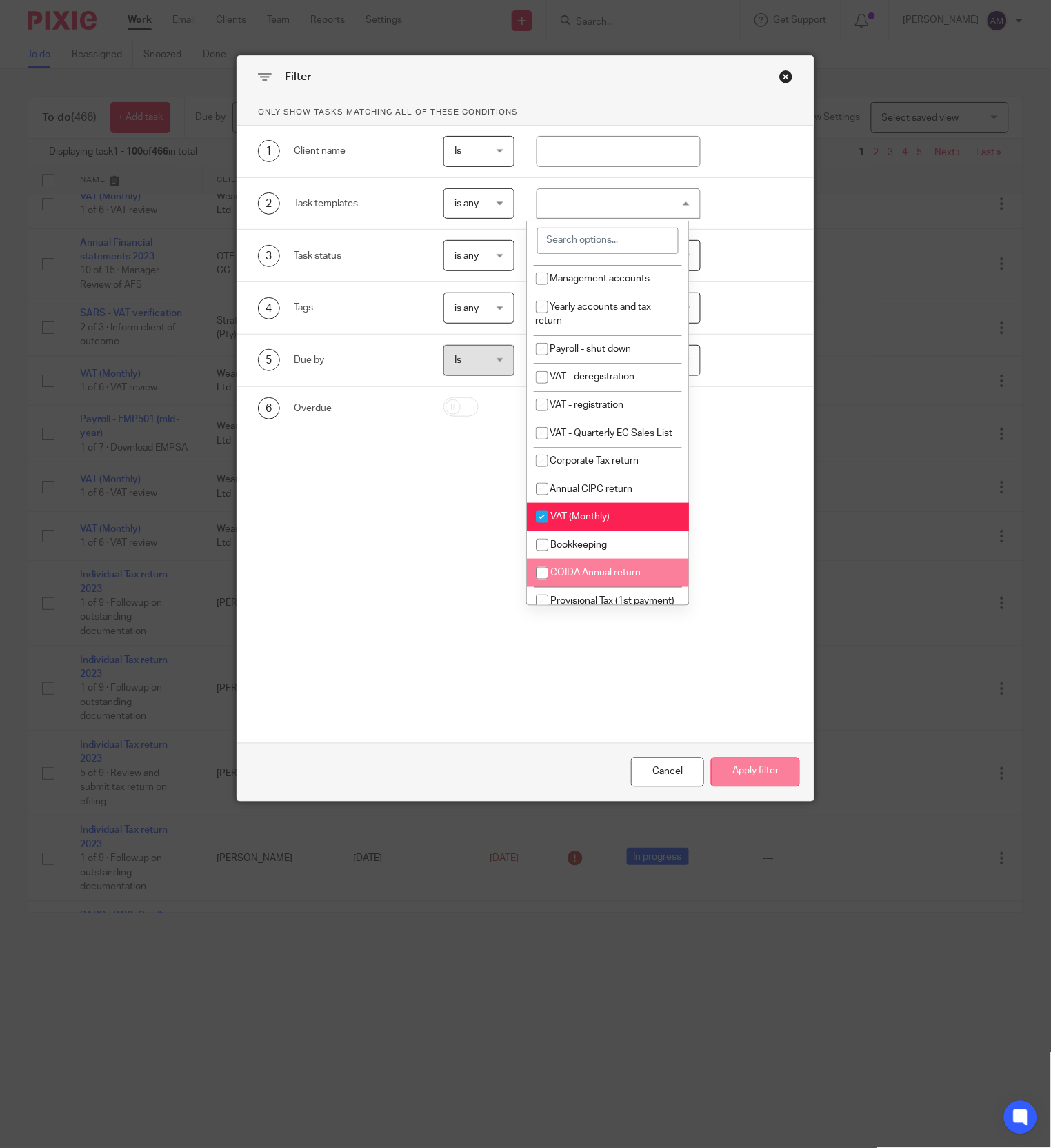
click at [722, 767] on button "Apply filter" at bounding box center [755, 772] width 89 height 30
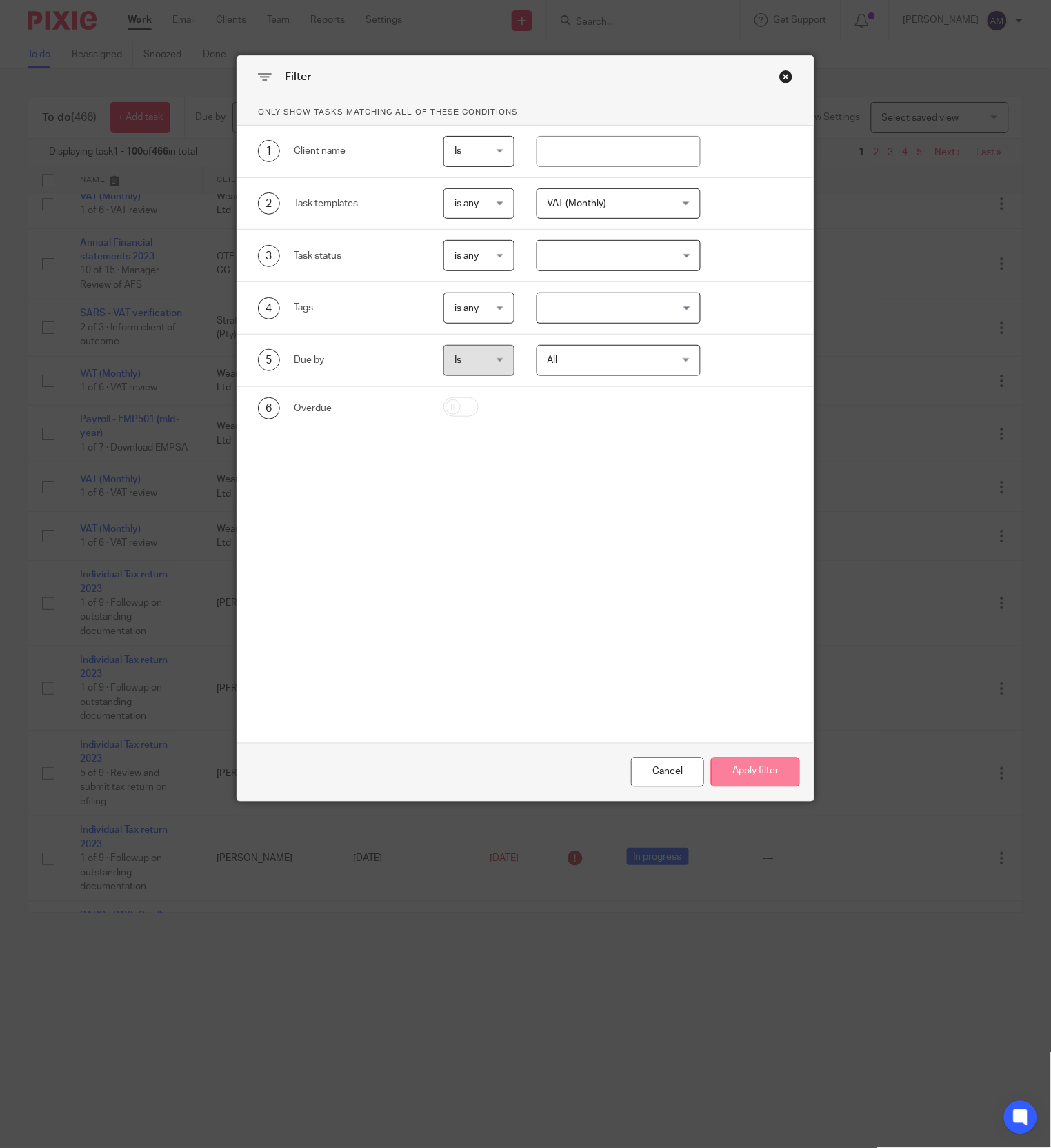
click at [738, 771] on button "Apply filter" at bounding box center [755, 772] width 89 height 30
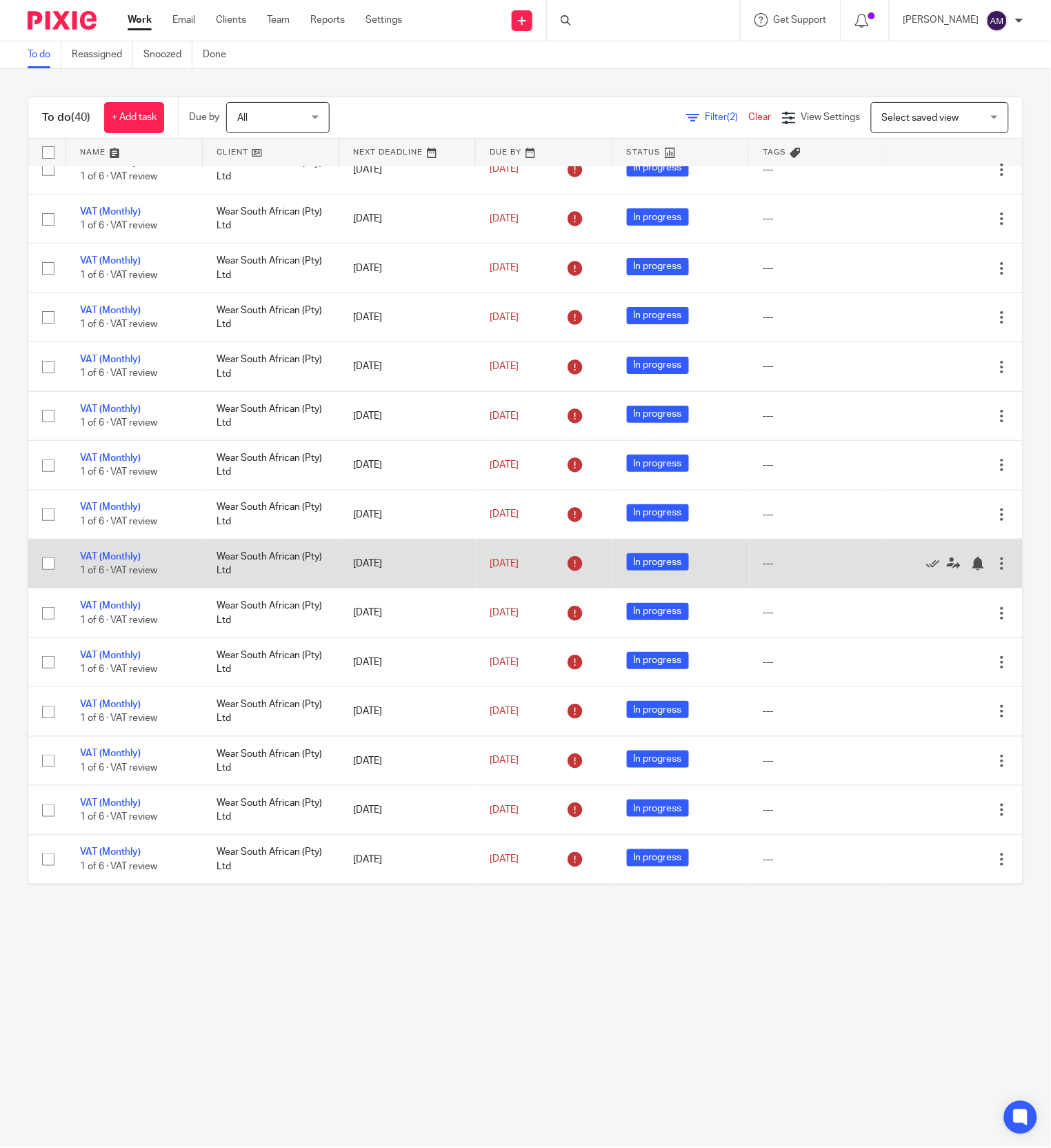
scroll to position [1287, 0]
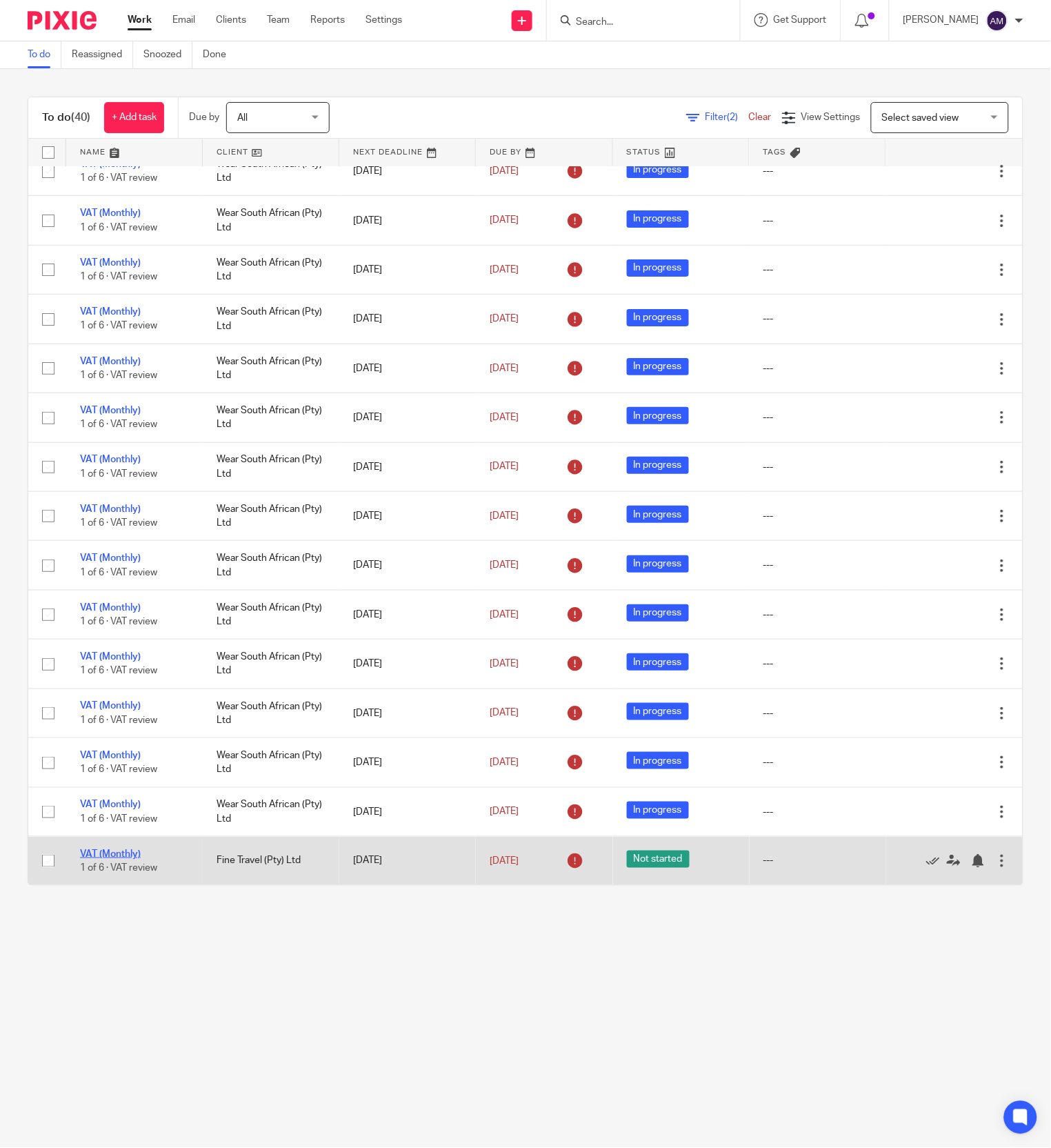
click at [107, 849] on link "VAT (Monthly)" at bounding box center [110, 853] width 61 height 10
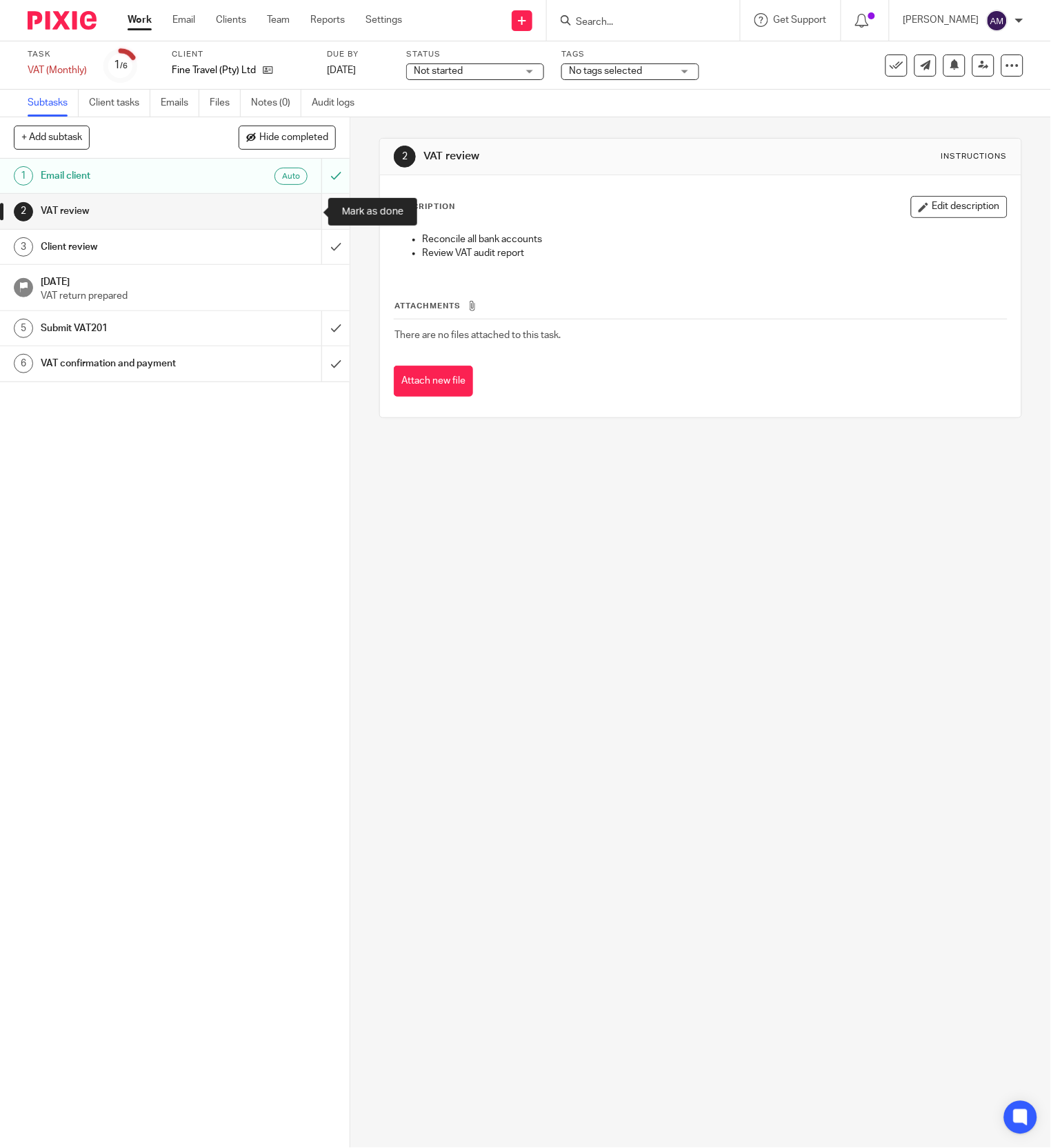
click at [302, 208] on input "submit" at bounding box center [175, 210] width 350 height 34
click at [301, 240] on input "submit" at bounding box center [175, 246] width 350 height 34
click at [304, 327] on input "submit" at bounding box center [175, 328] width 350 height 34
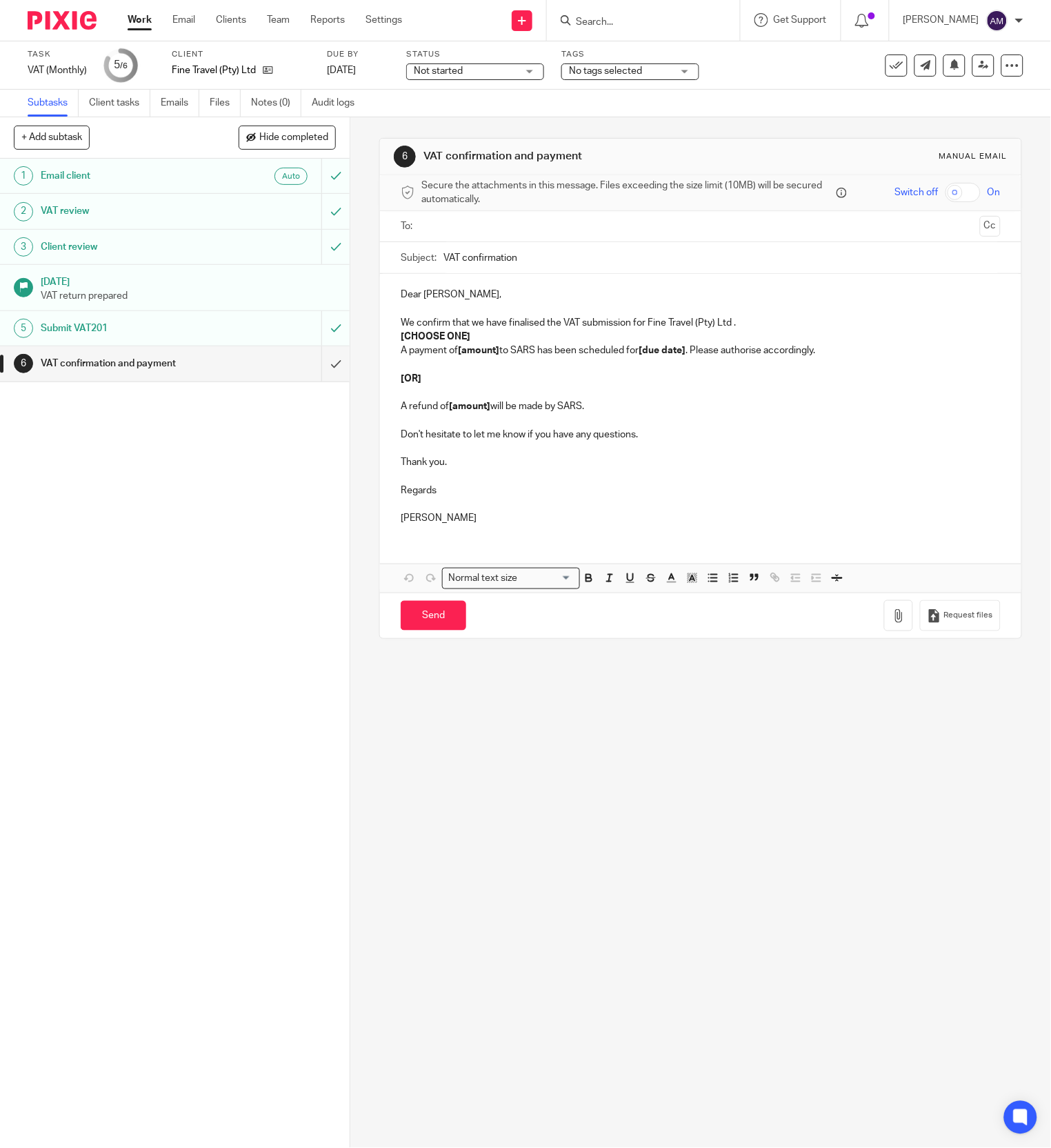
click at [461, 224] on input "text" at bounding box center [700, 226] width 547 height 16
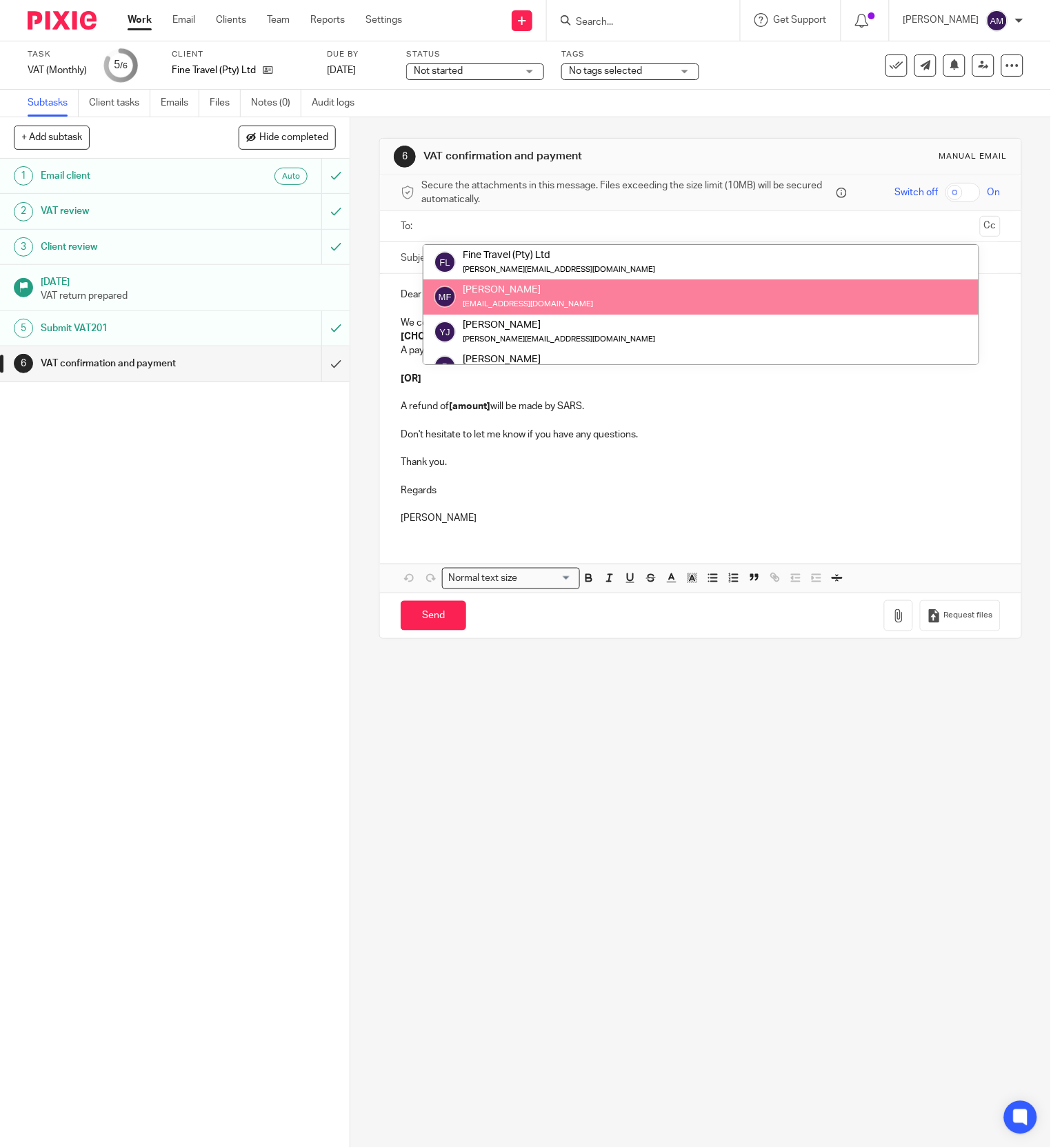
drag, startPoint x: 486, startPoint y: 296, endPoint x: 484, endPoint y: 282, distance: 14.1
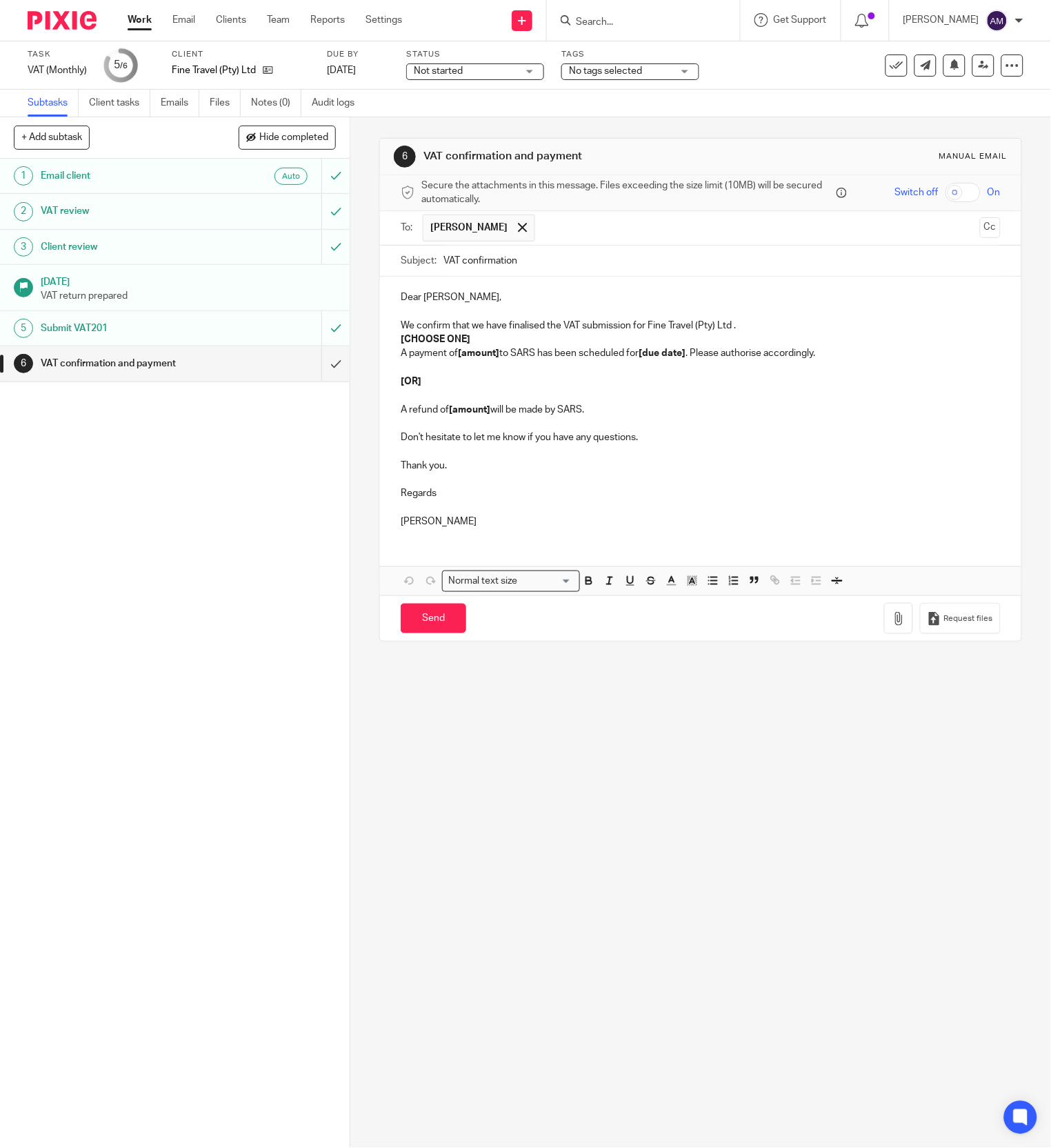
click at [542, 227] on input "text" at bounding box center [758, 228] width 433 height 27
click at [547, 260] on input "VAT confirmation" at bounding box center [722, 260] width 557 height 31
type input "VAT confirmation 202508"
drag, startPoint x: 463, startPoint y: 338, endPoint x: 389, endPoint y: 336, distance: 74.0
click at [389, 336] on div "Dear [PERSON_NAME], We confirm that we have finalised the VAT submission for Fi…" at bounding box center [700, 407] width 641 height 262
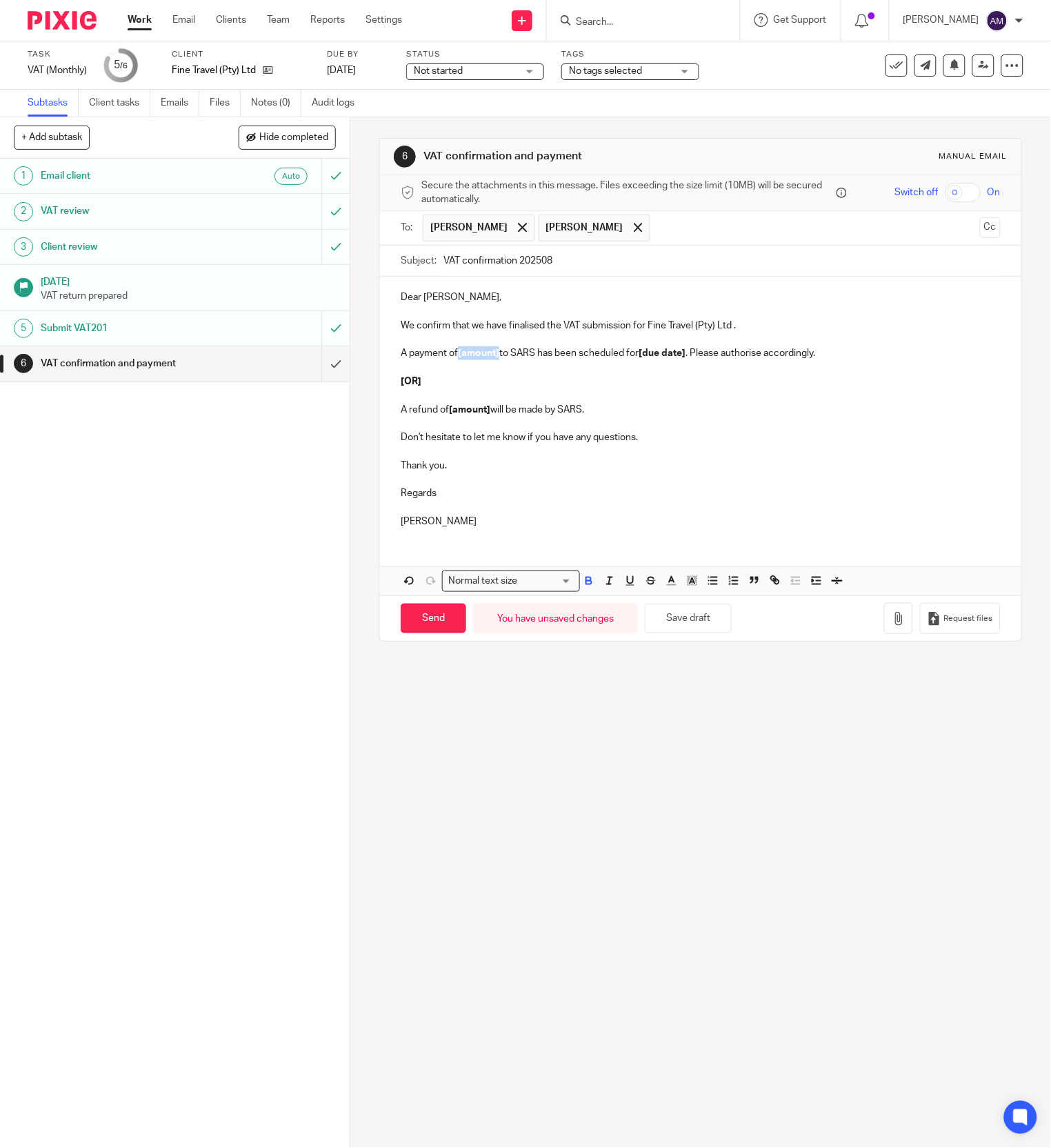
drag, startPoint x: 453, startPoint y: 356, endPoint x: 493, endPoint y: 358, distance: 40.0
click at [493, 358] on strong "[amount]" at bounding box center [478, 353] width 41 height 10
drag, startPoint x: 651, startPoint y: 353, endPoint x: 697, endPoint y: 354, distance: 46.0
click at [697, 354] on strong "[due date]" at bounding box center [675, 353] width 46 height 10
drag, startPoint x: 395, startPoint y: 367, endPoint x: 668, endPoint y: 412, distance: 276.7
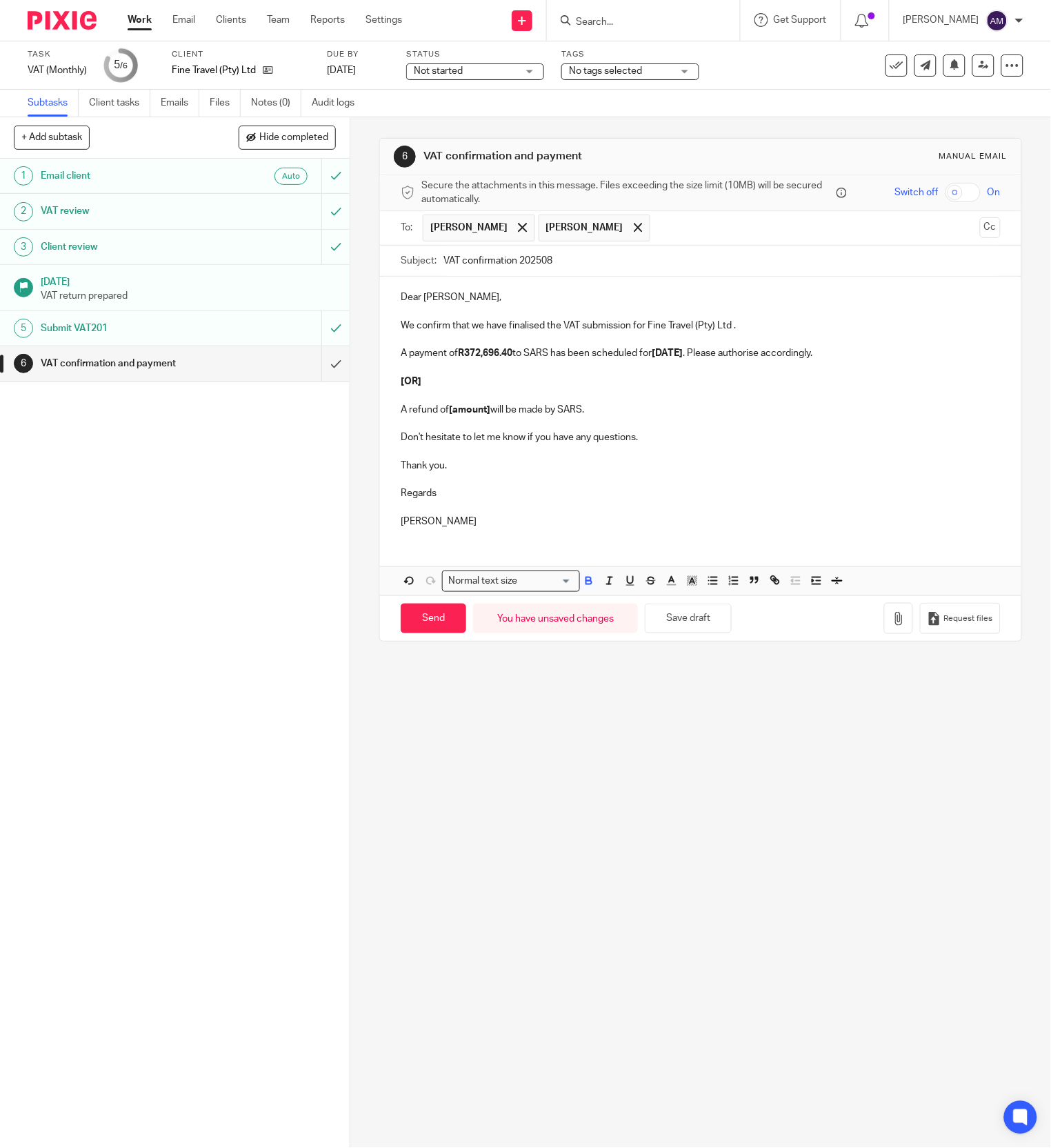
click at [668, 412] on div "Dear [PERSON_NAME], We confirm that we have finalised the VAT submission for Fi…" at bounding box center [700, 407] width 641 height 262
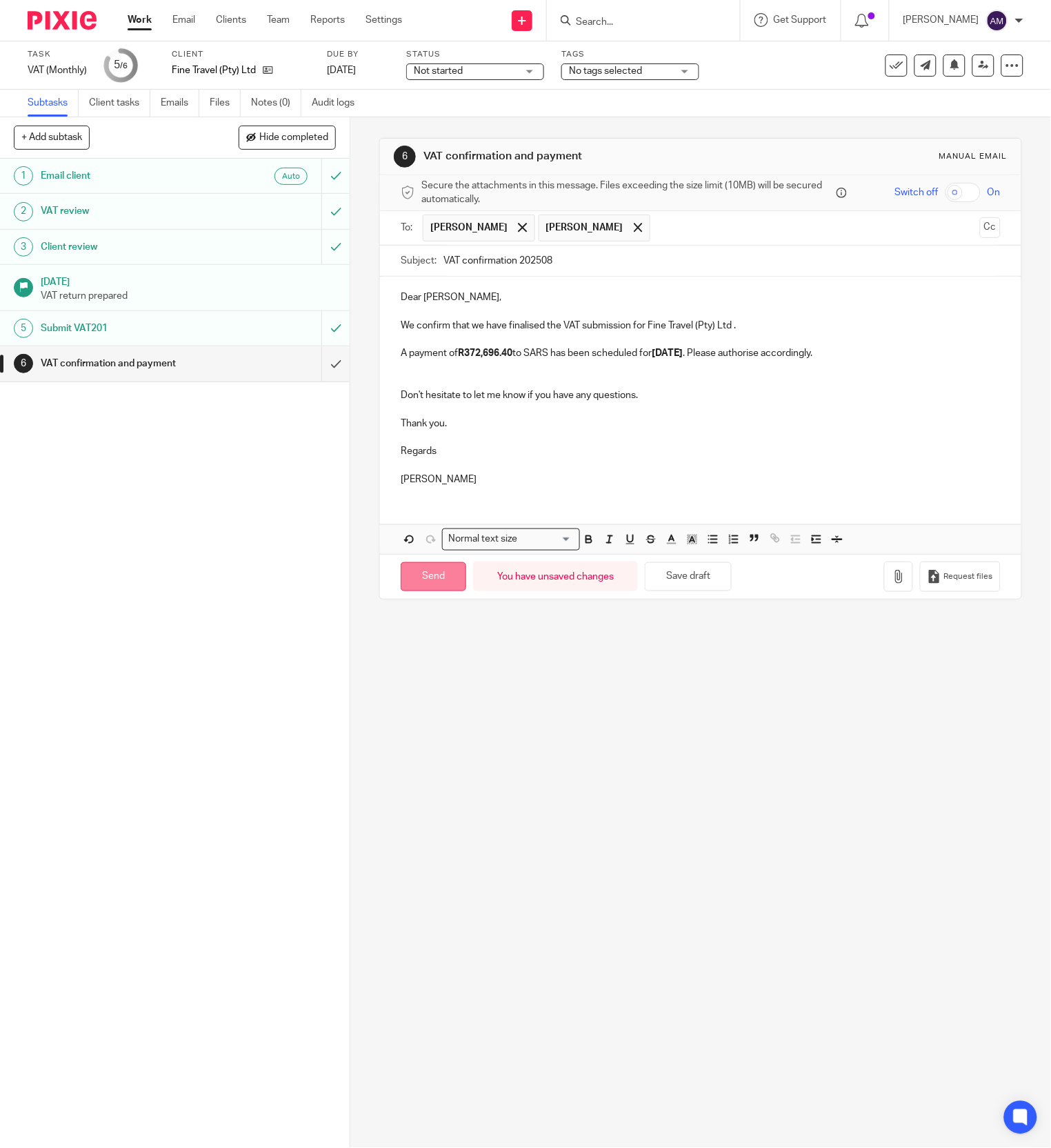
click at [433, 581] on input "Send" at bounding box center [433, 577] width 66 height 30
type input "Sent"
